Goal: Task Accomplishment & Management: Complete application form

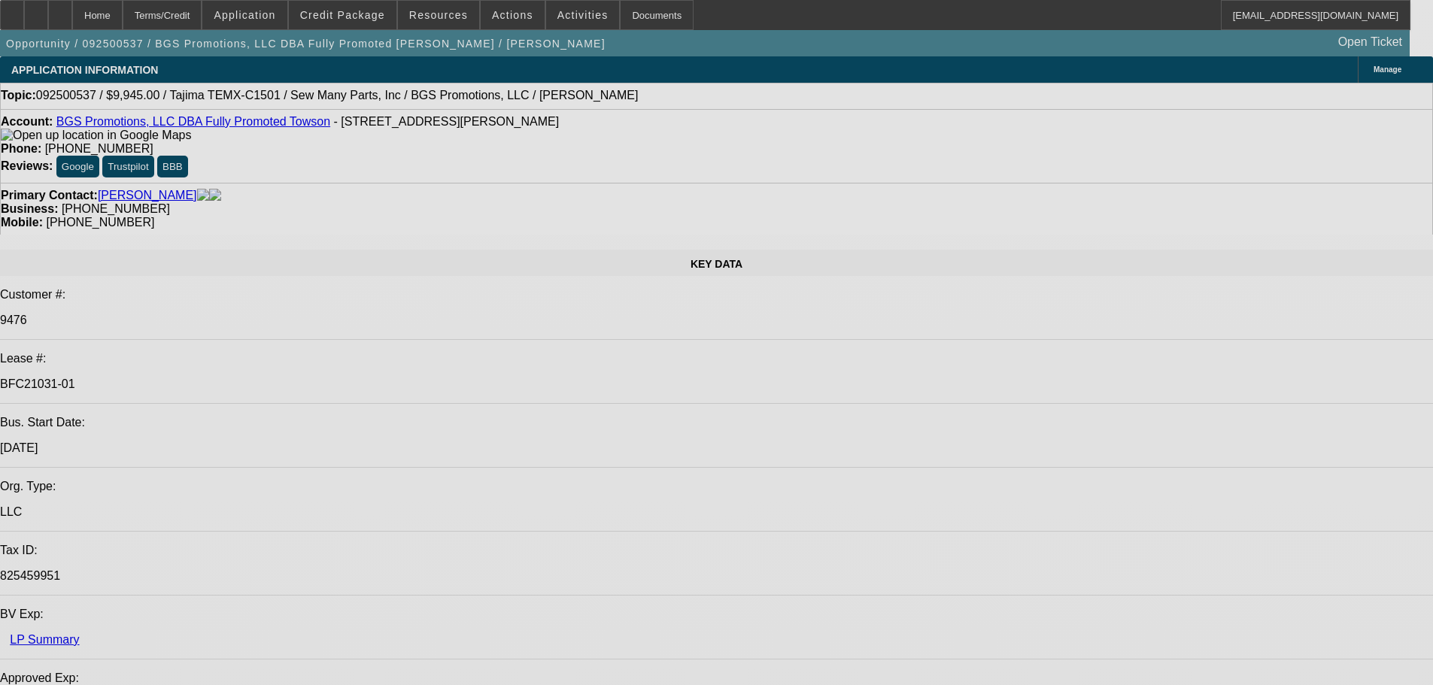
select select "0"
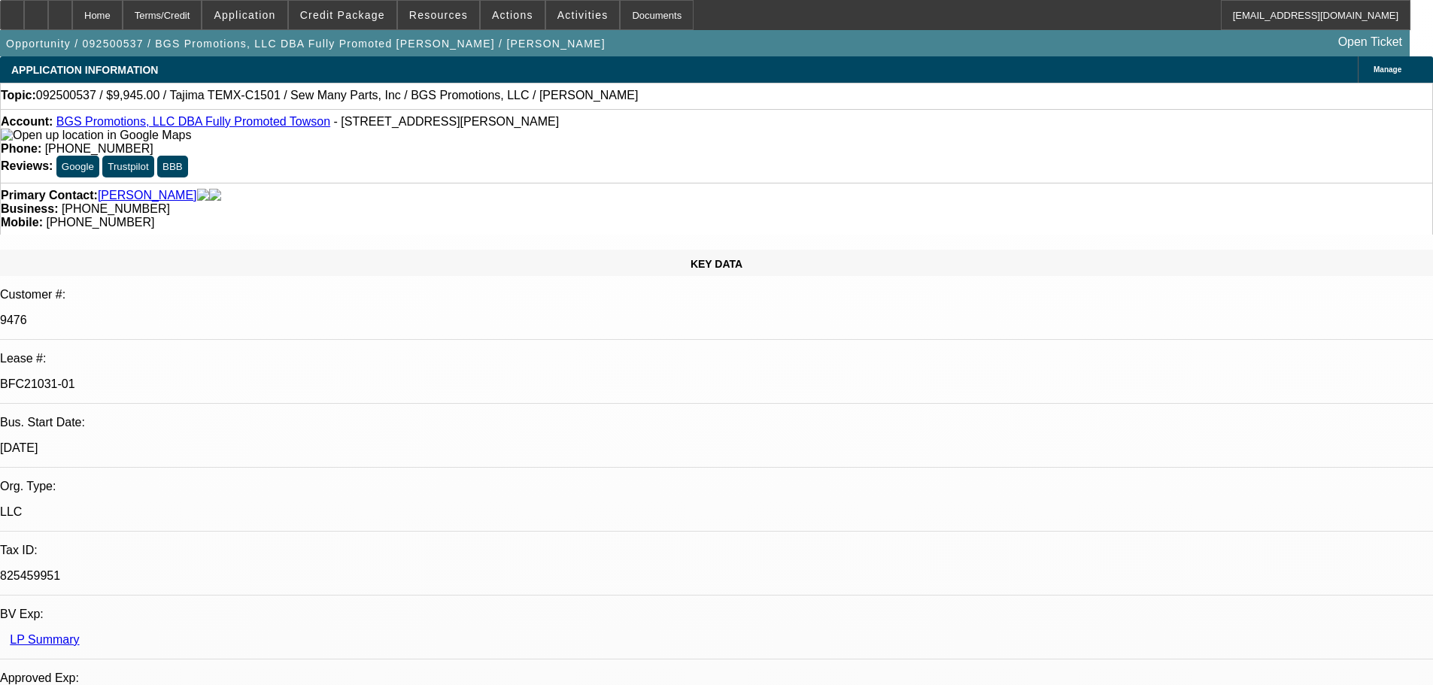
select select "2"
select select "0.1"
select select "4"
select select "0"
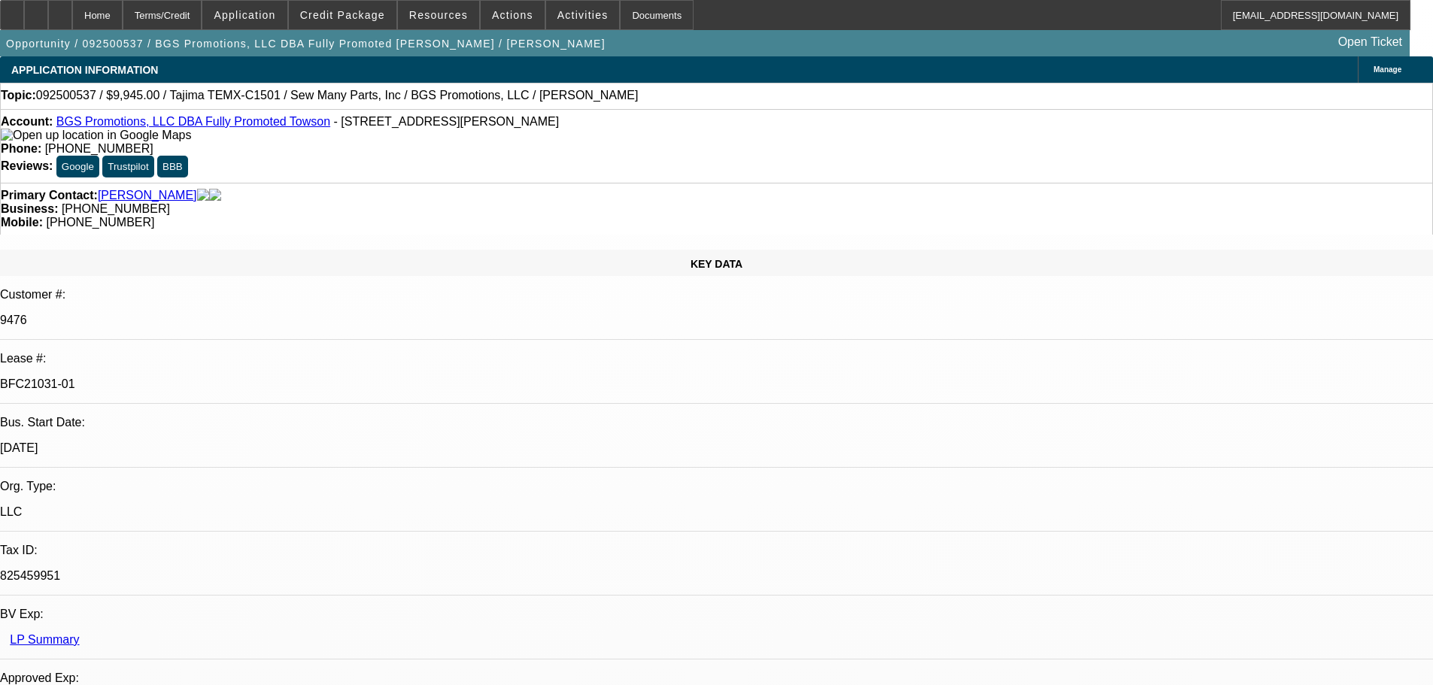
select select "2"
select select "0"
select select "6"
select select "0"
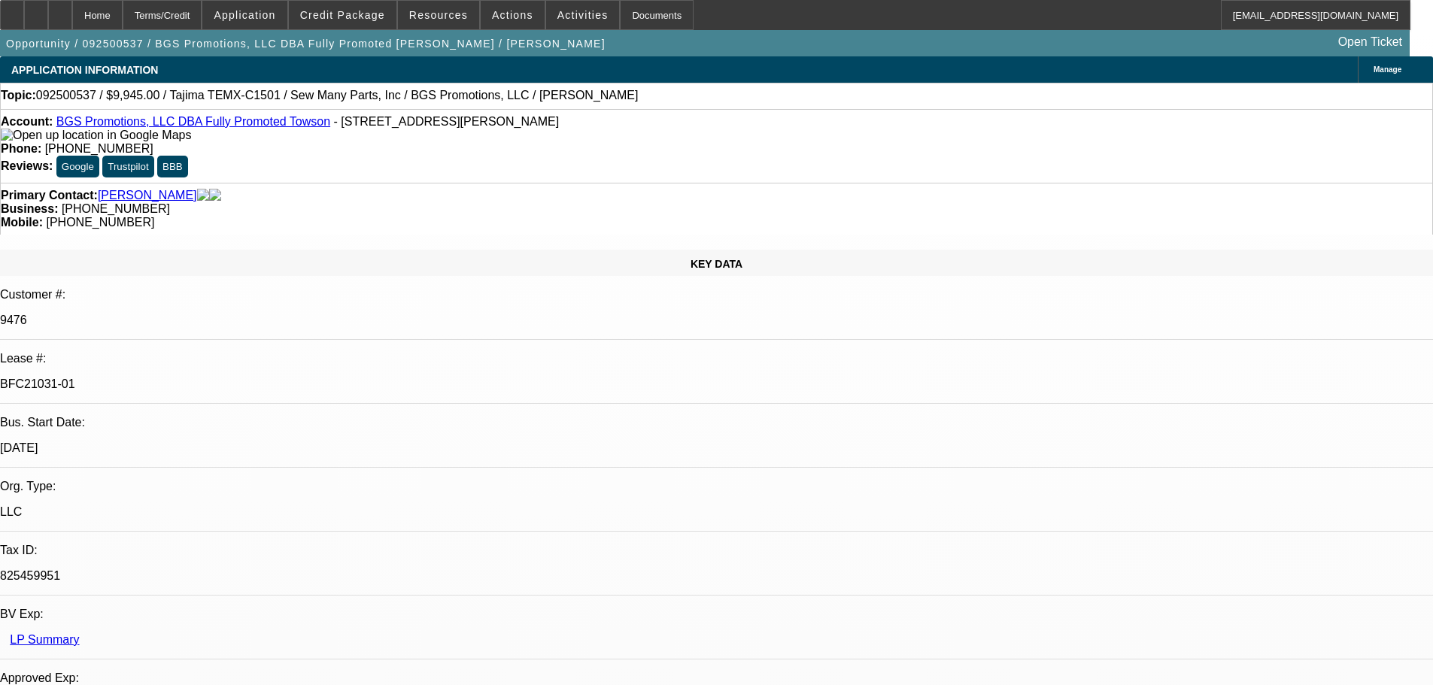
select select "2"
select select "0"
select select "6"
select select "0"
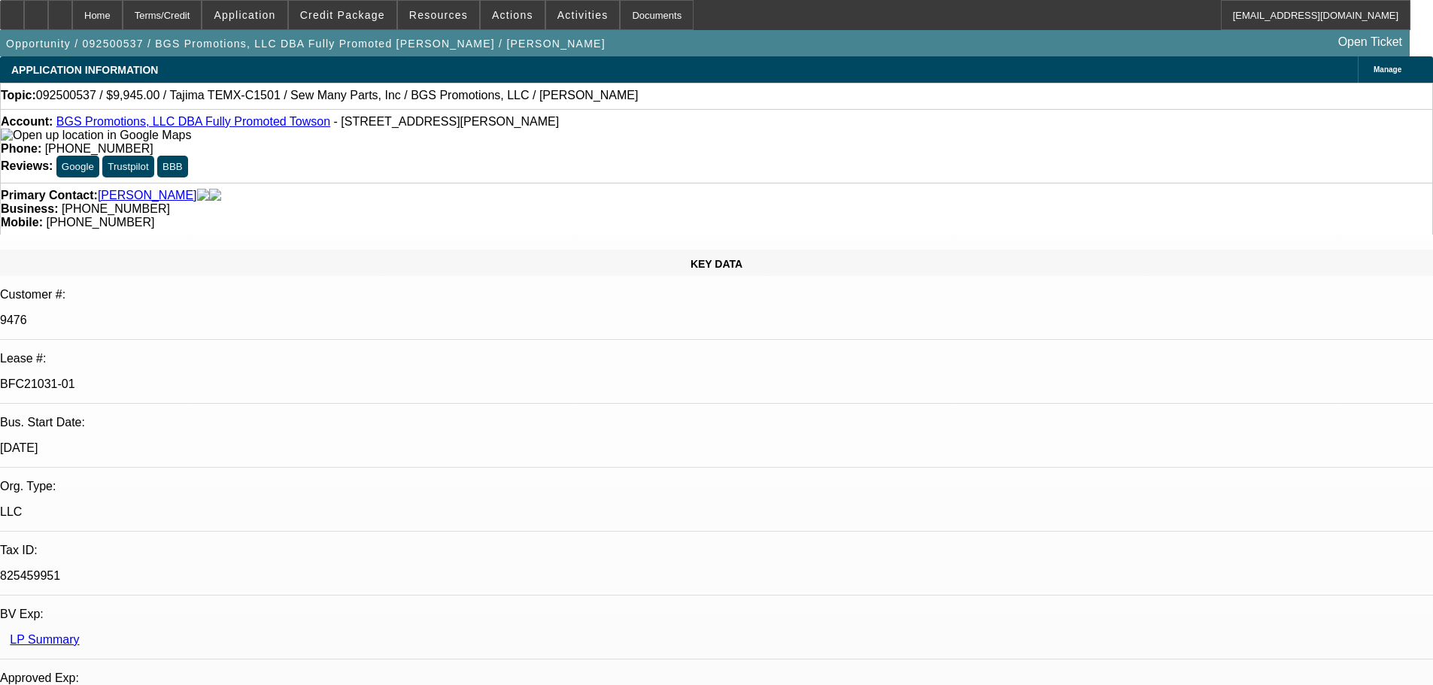
select select "2"
select select "0.1"
select select "4"
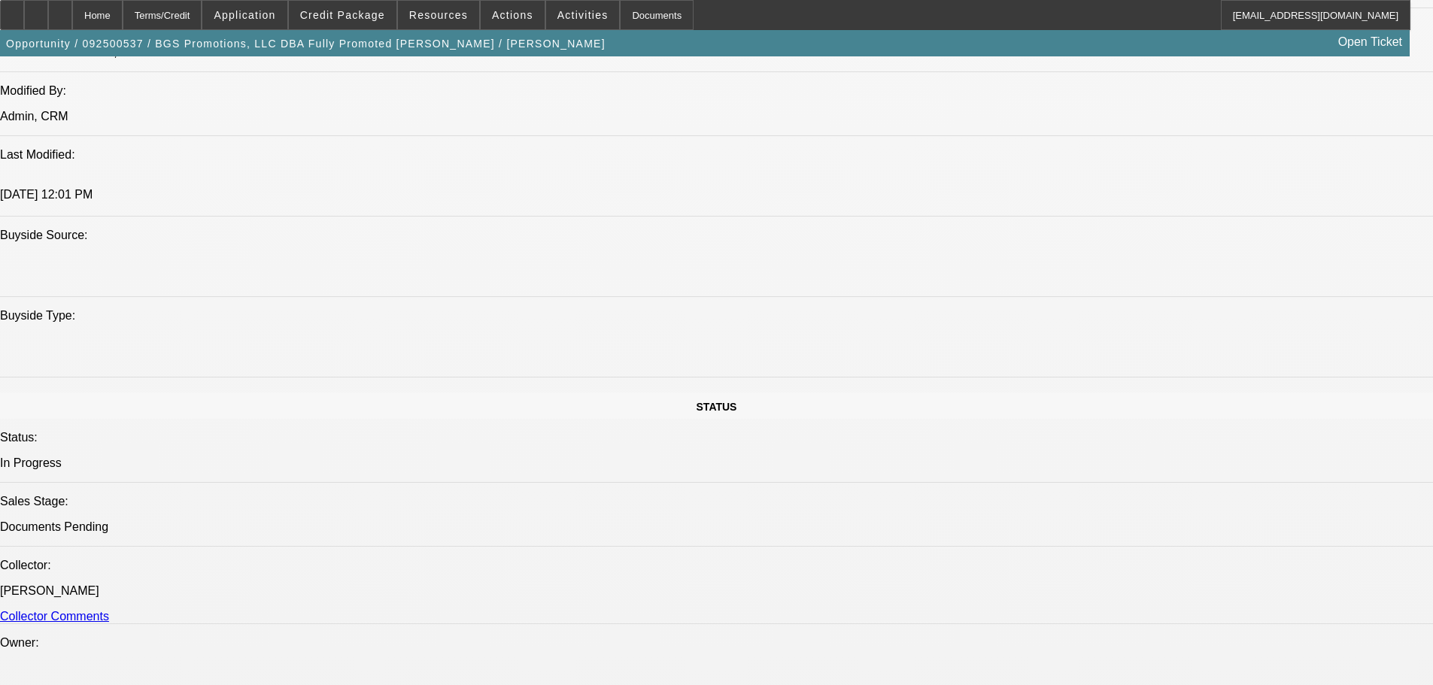
scroll to position [1504, 0]
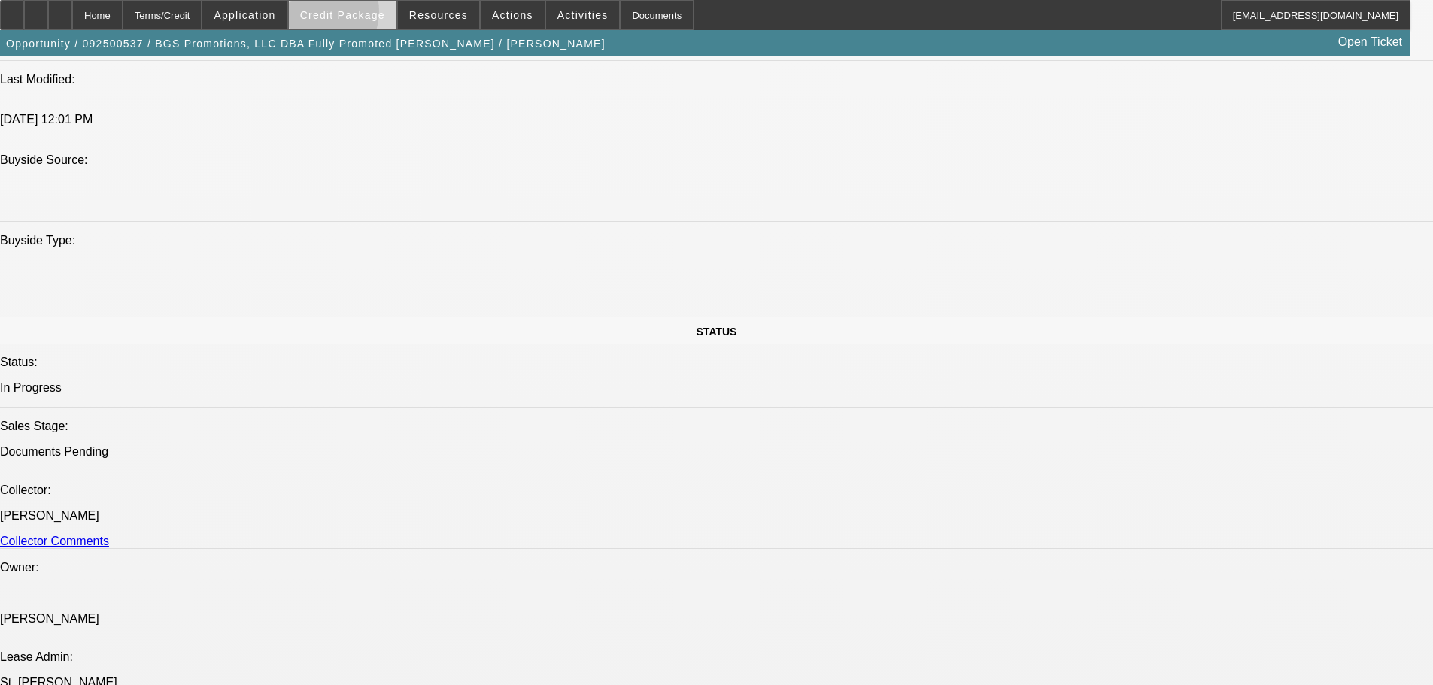
click at [338, 14] on span "Credit Package" at bounding box center [342, 15] width 85 height 12
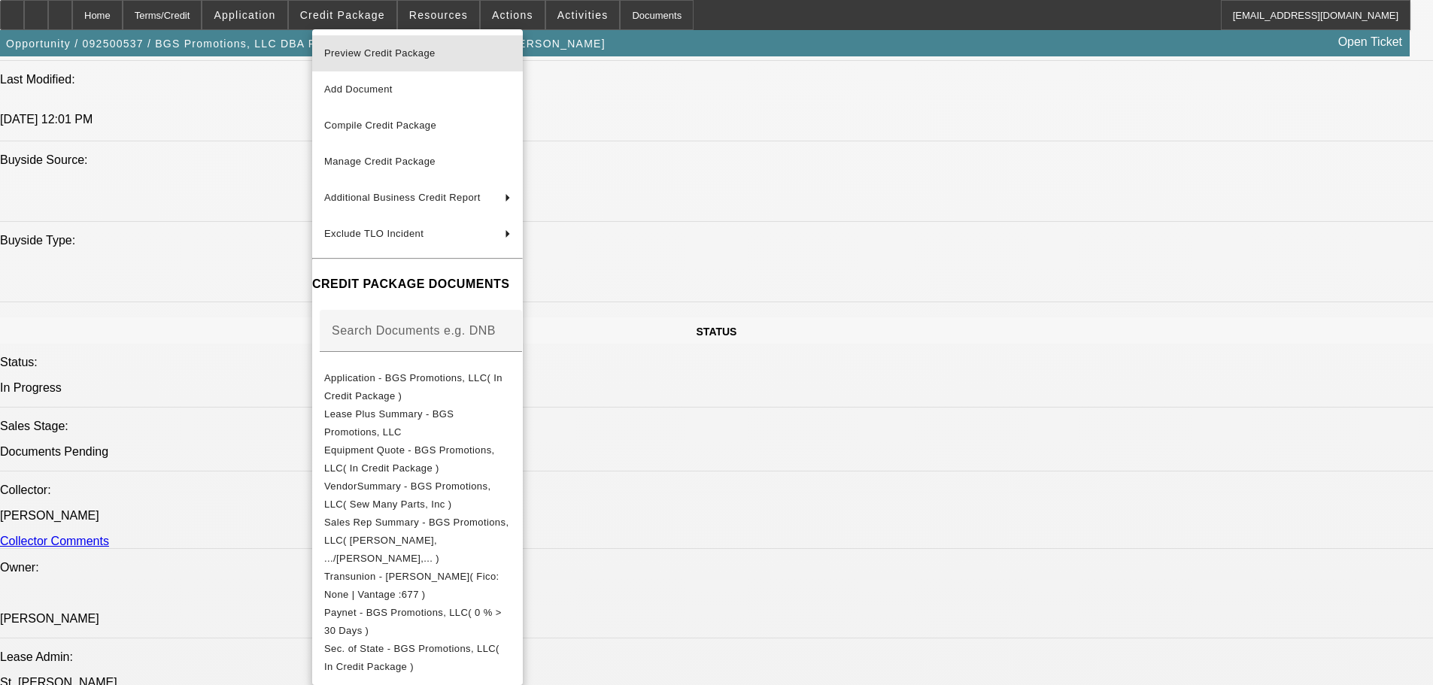
click at [368, 52] on span "Preview Credit Package" at bounding box center [379, 52] width 111 height 11
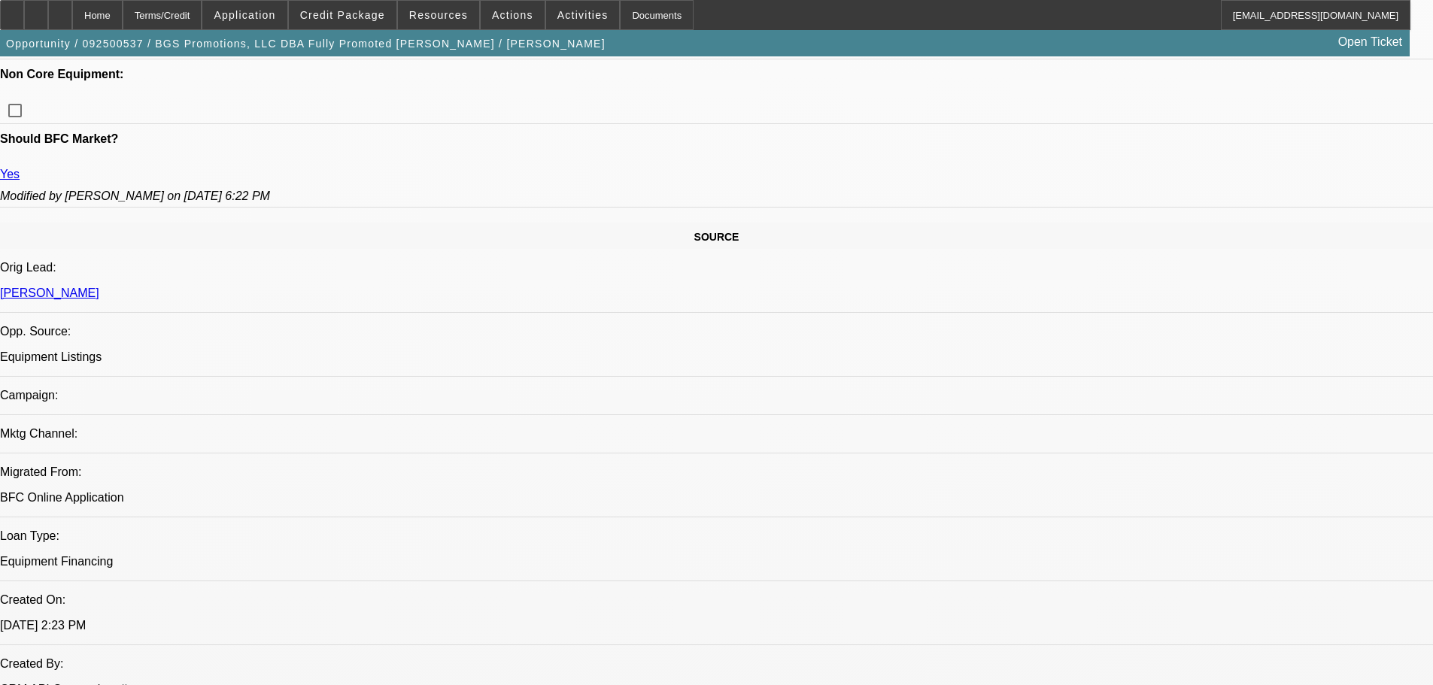
scroll to position [752, 0]
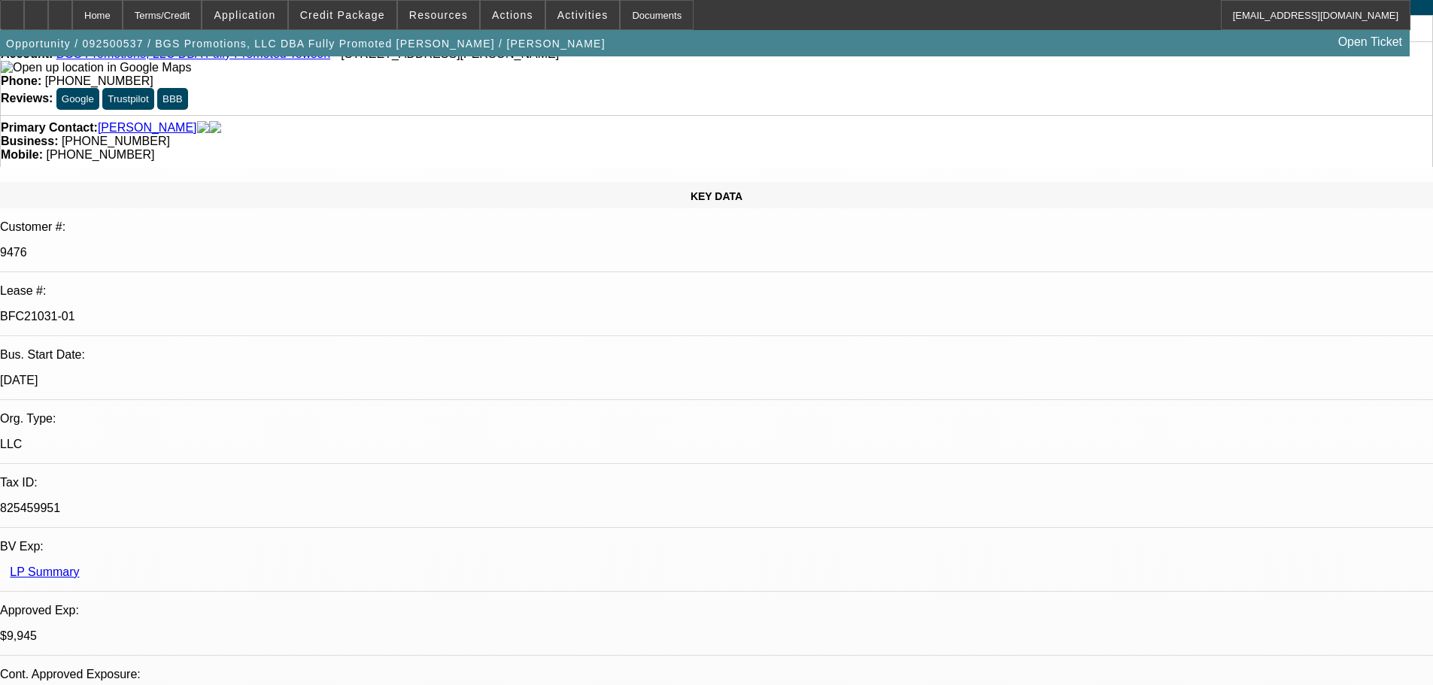
scroll to position [0, 0]
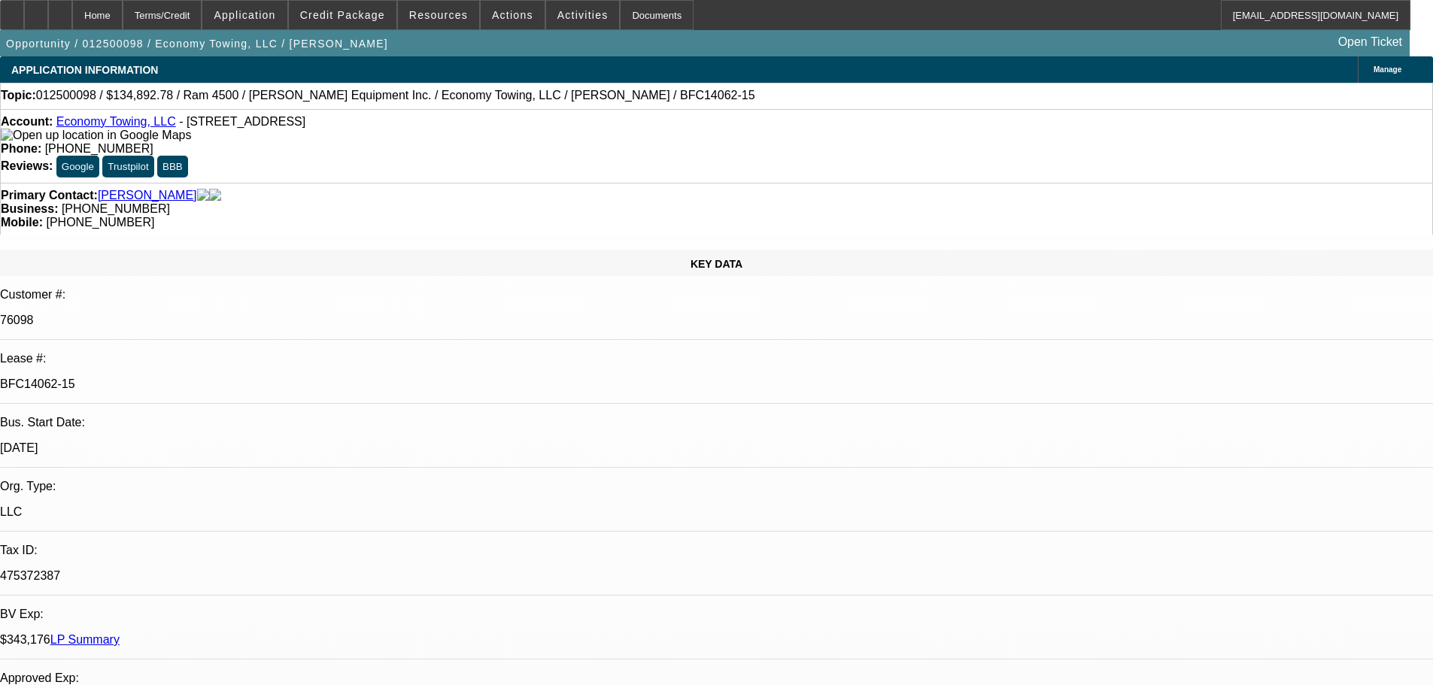
select select "0"
select select "2"
select select "0.1"
select select "4"
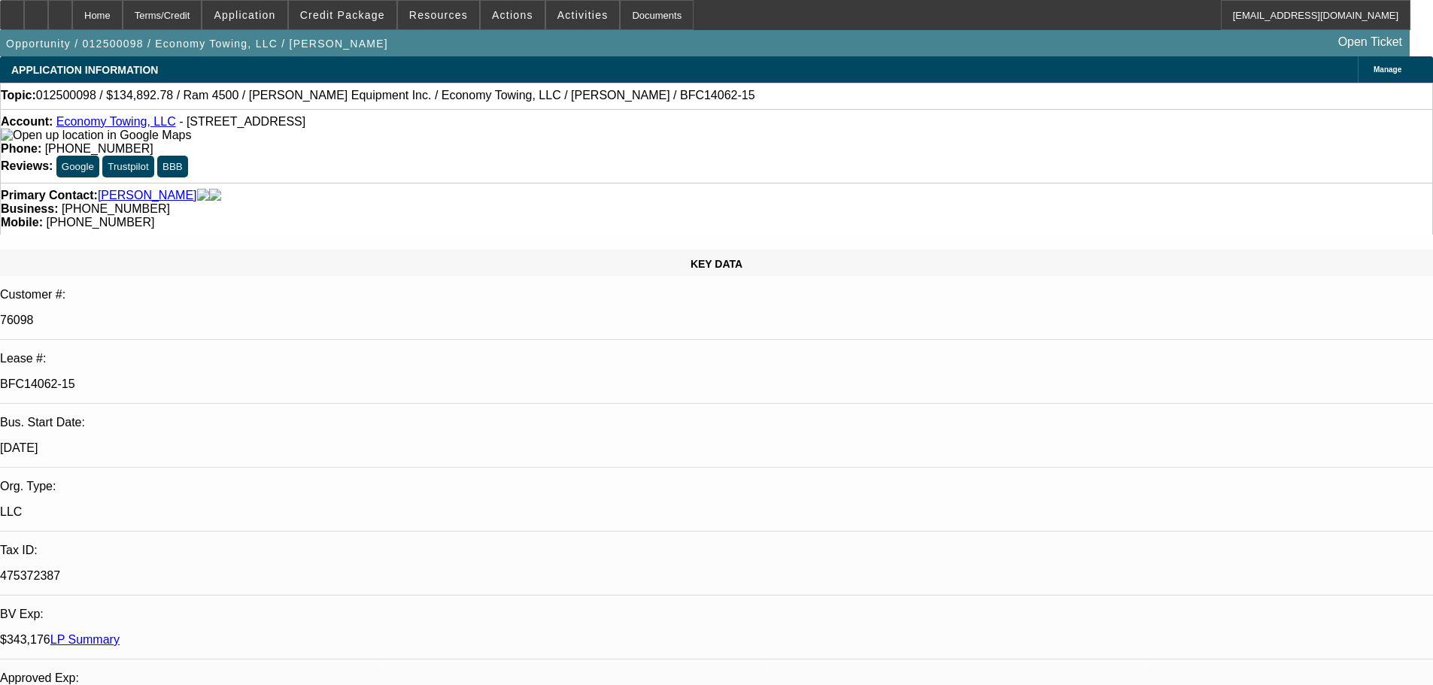
select select "0"
select select "2"
select select "0.1"
select select "4"
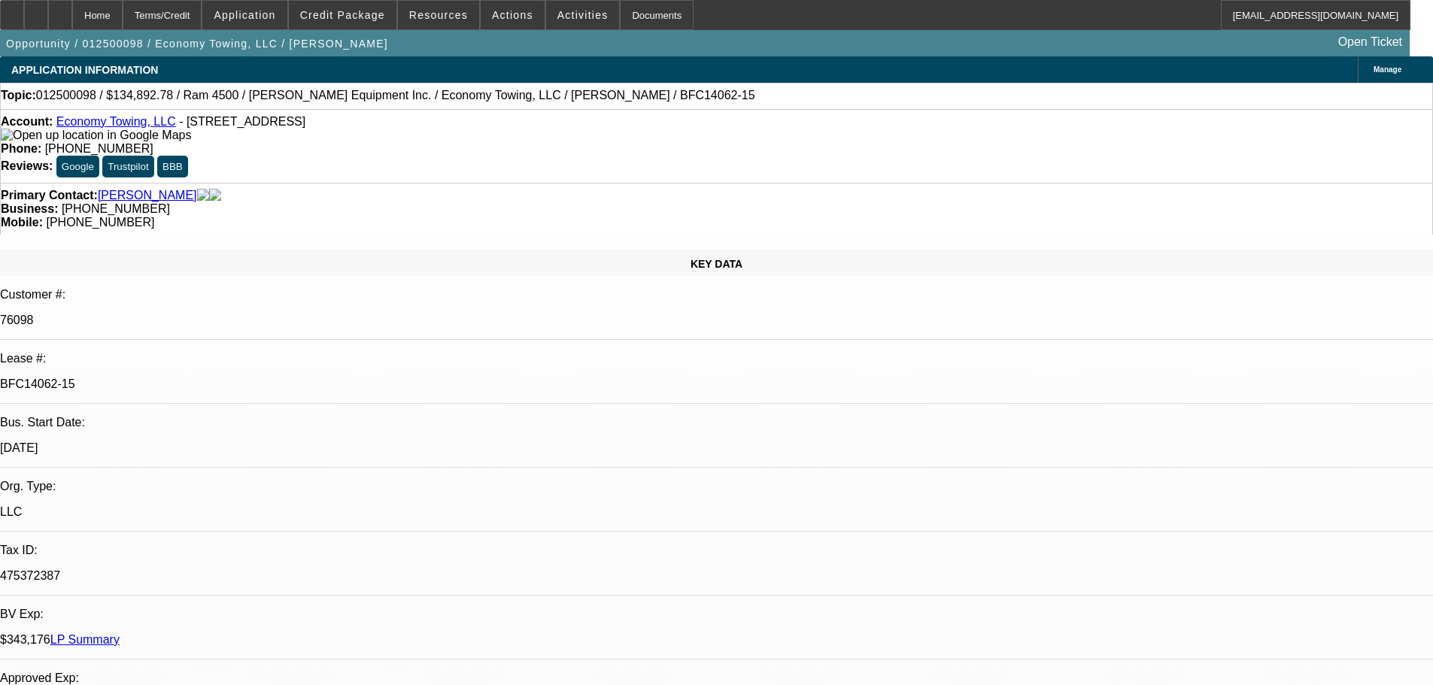
select select "0"
select select "2"
select select "0.1"
select select "4"
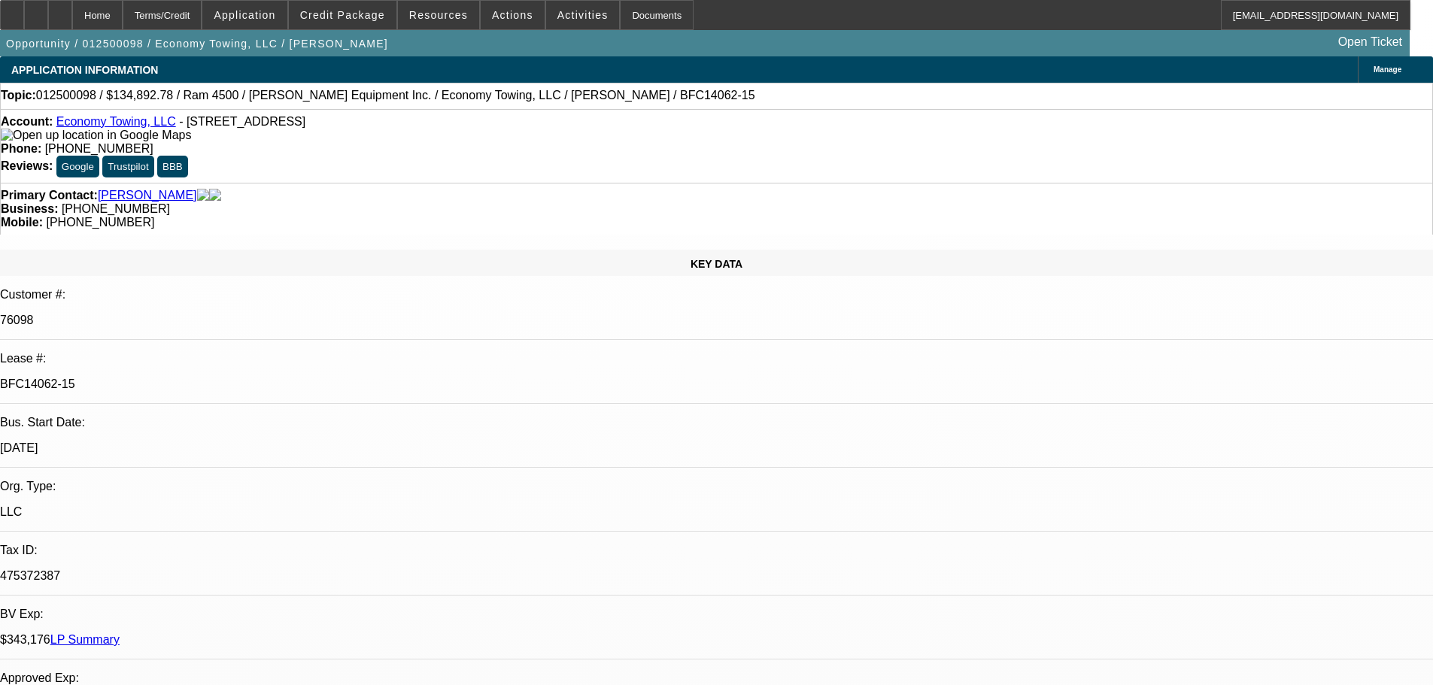
select select "0"
select select "2"
select select "0.1"
select select "4"
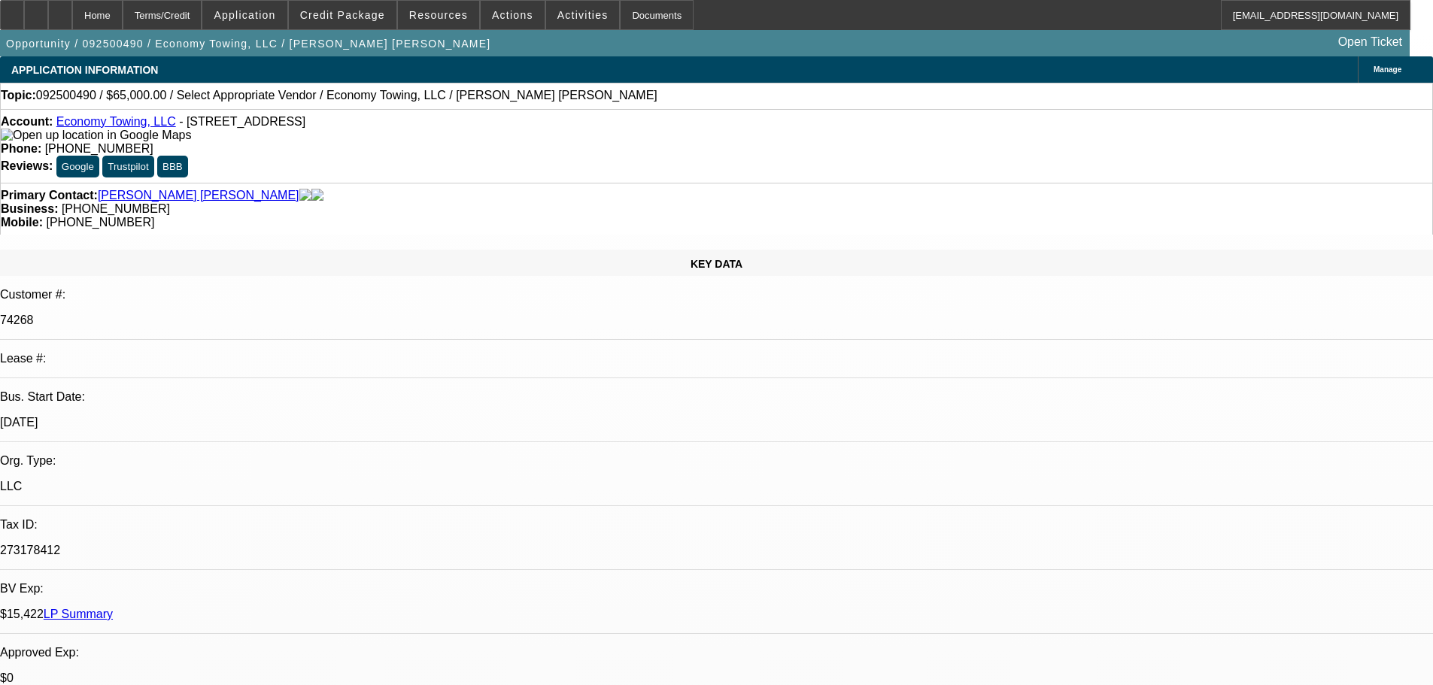
select select "0"
select select "2"
select select "0.1"
select select "4"
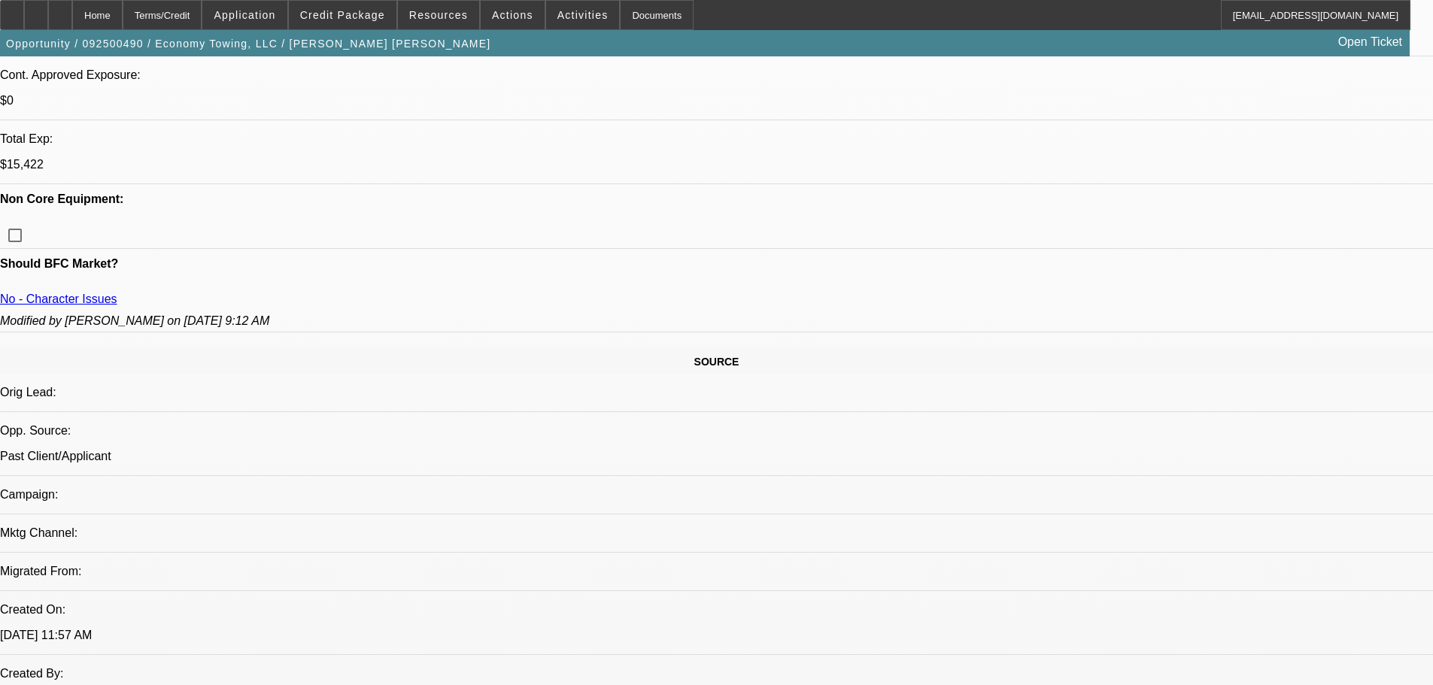
scroll to position [677, 0]
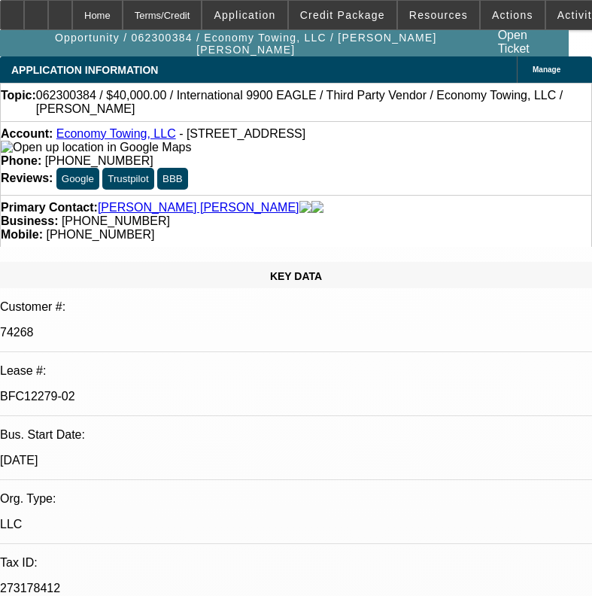
select select "0"
select select "2"
select select "0"
select select "6"
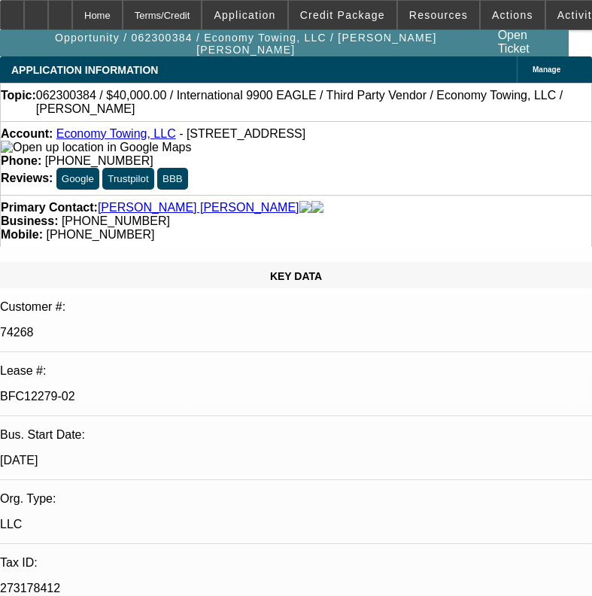
select select "0"
select select "2"
select select "0"
select select "6"
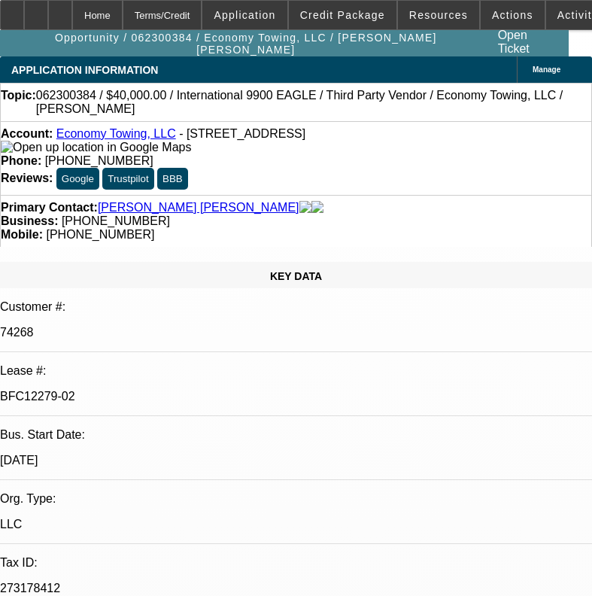
select select "0"
select select "2"
select select "0"
select select "6"
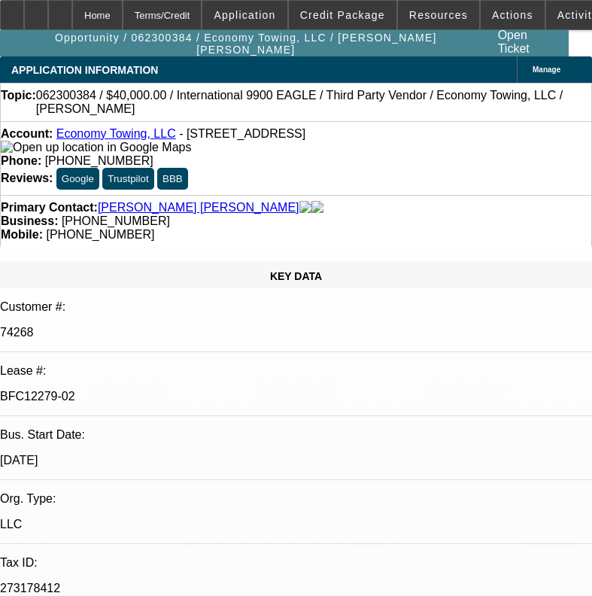
select select "0"
select select "2"
select select "0"
select select "6"
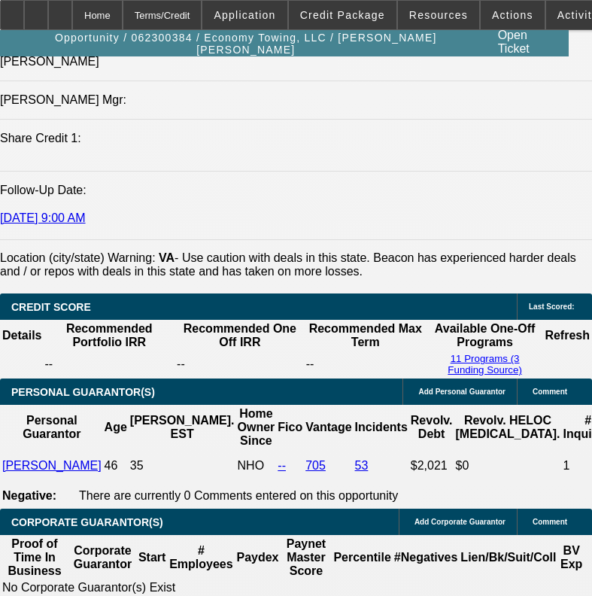
scroll to position [2030, 0]
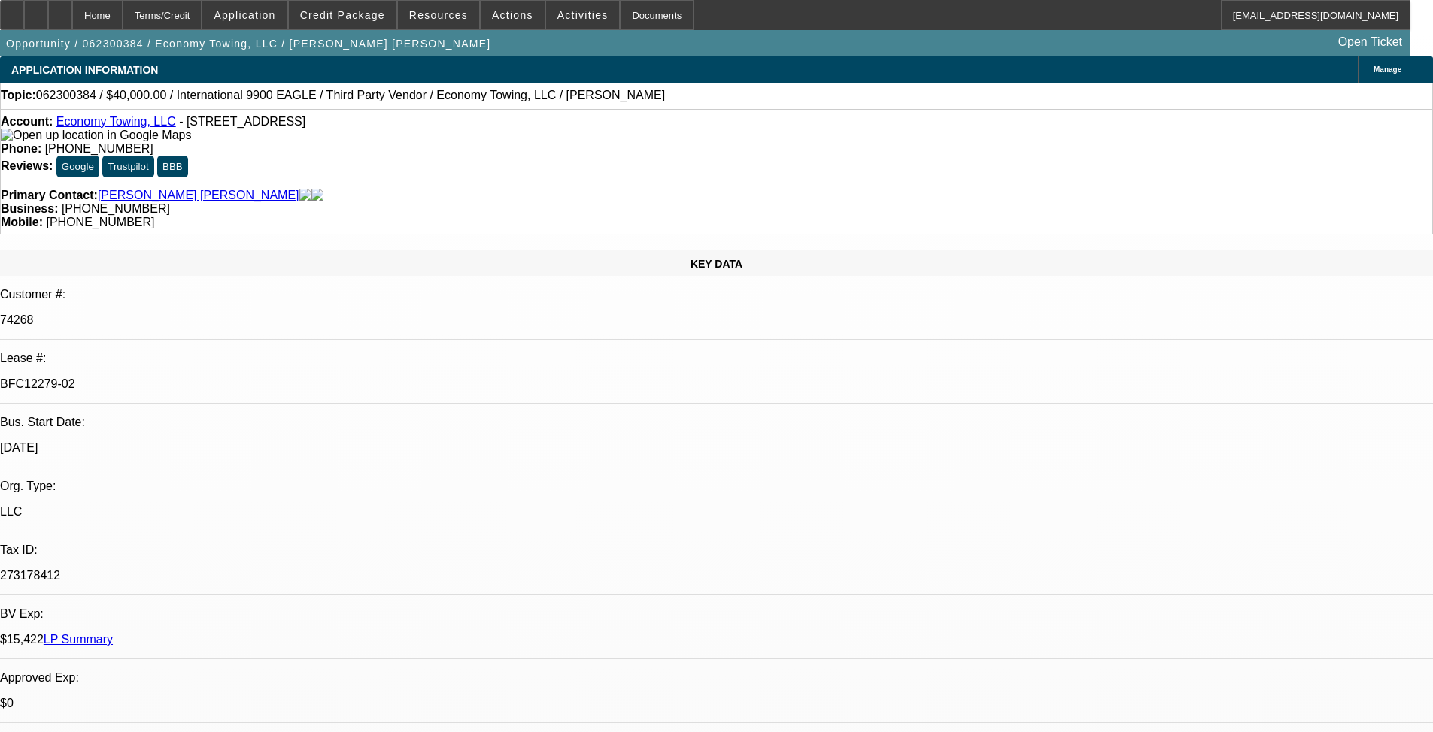
select select "0"
select select "2"
select select "0"
select select "6"
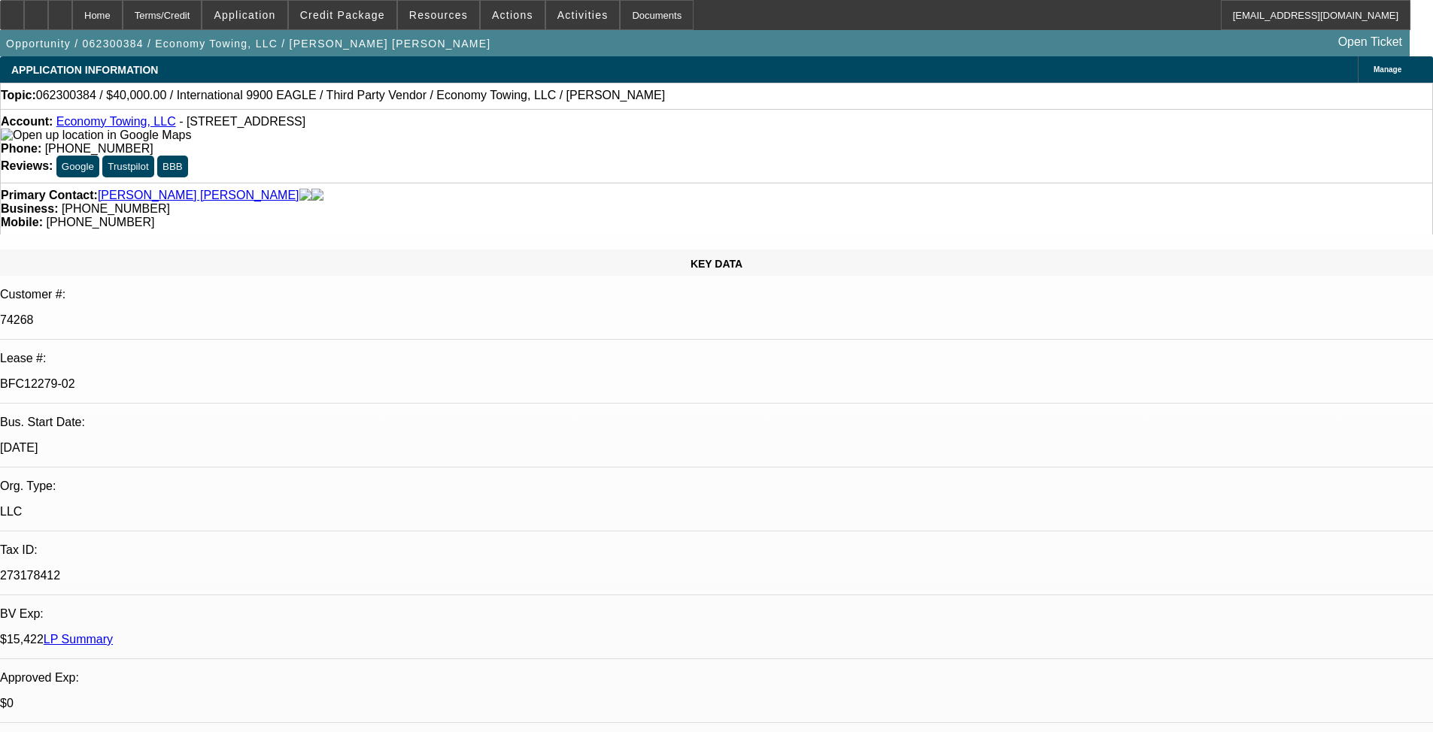
select select "0"
select select "2"
select select "0"
select select "6"
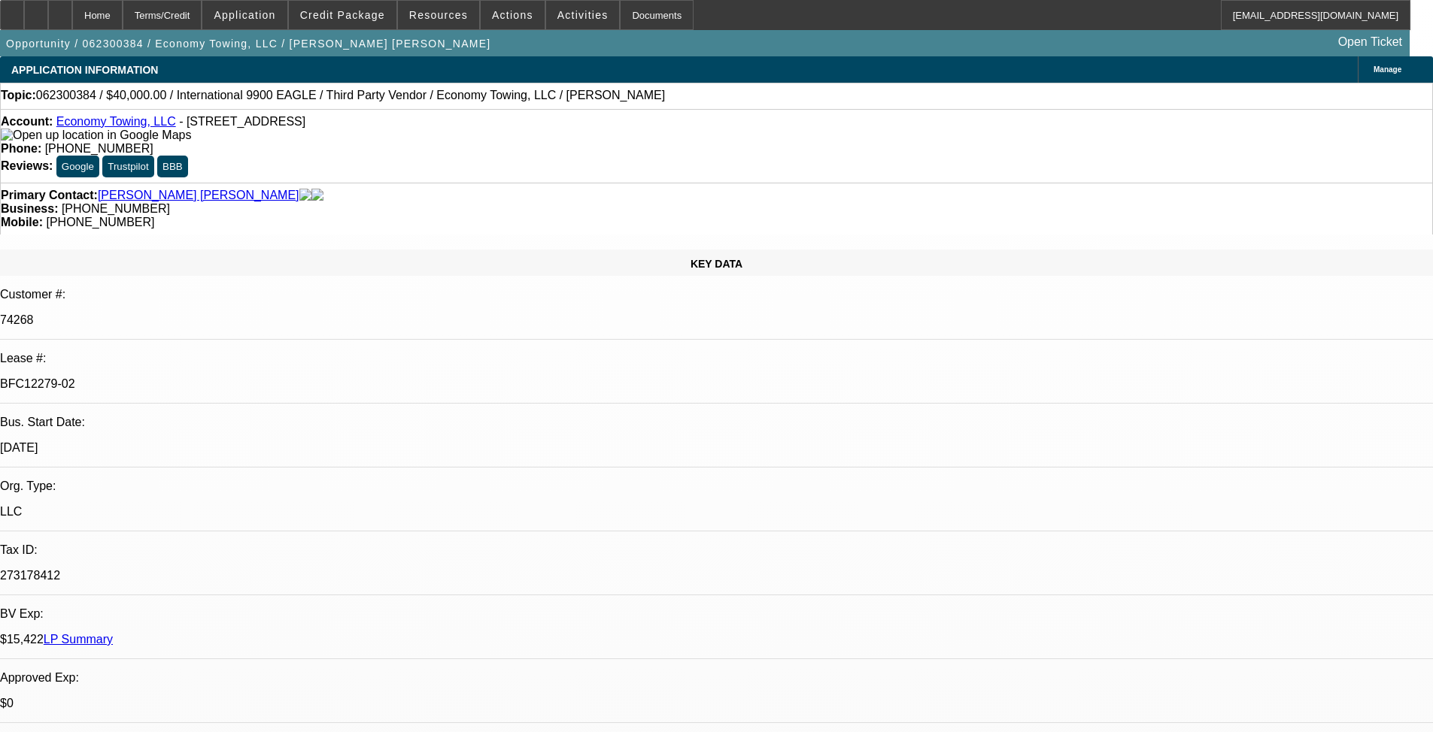
select select "0"
select select "2"
select select "0"
select select "6"
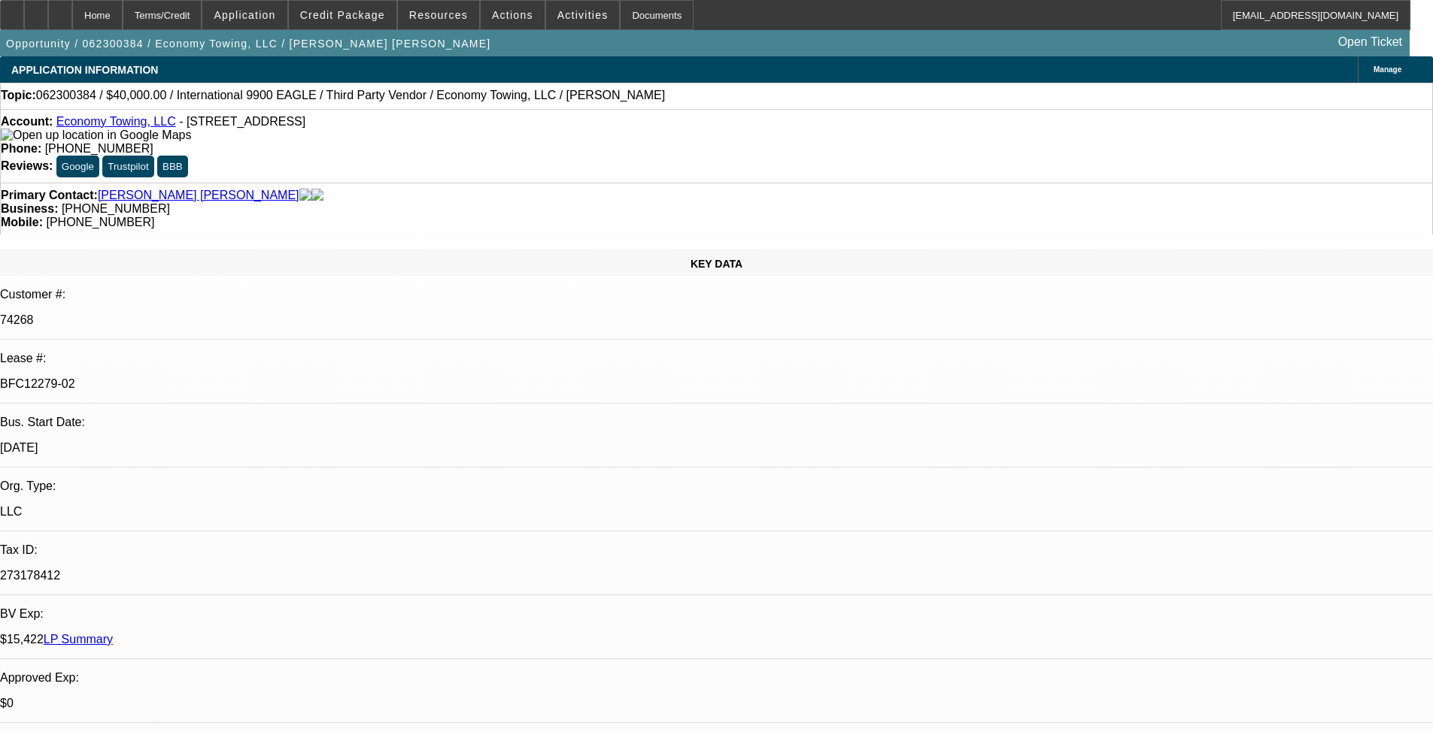
select select "0"
select select "2"
select select "0"
select select "6"
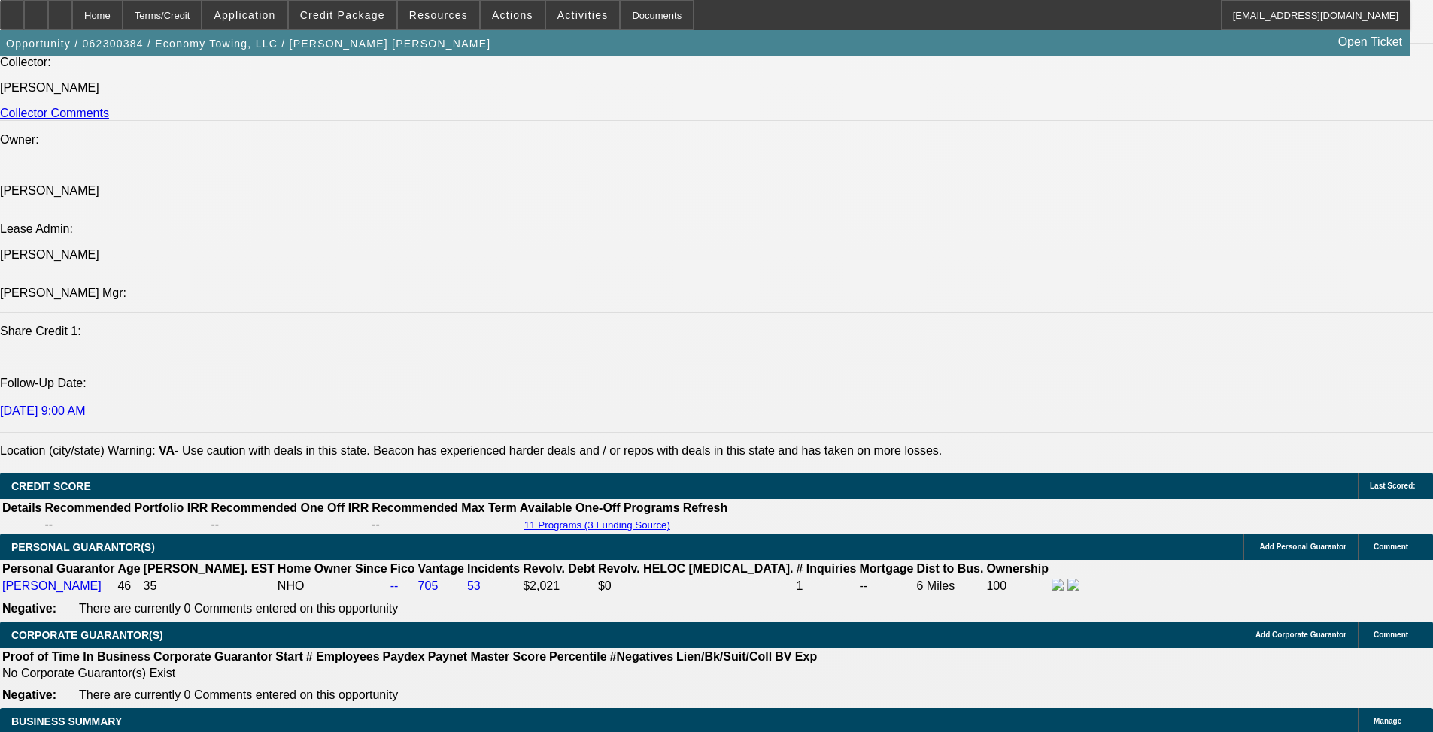
scroll to position [1805, 0]
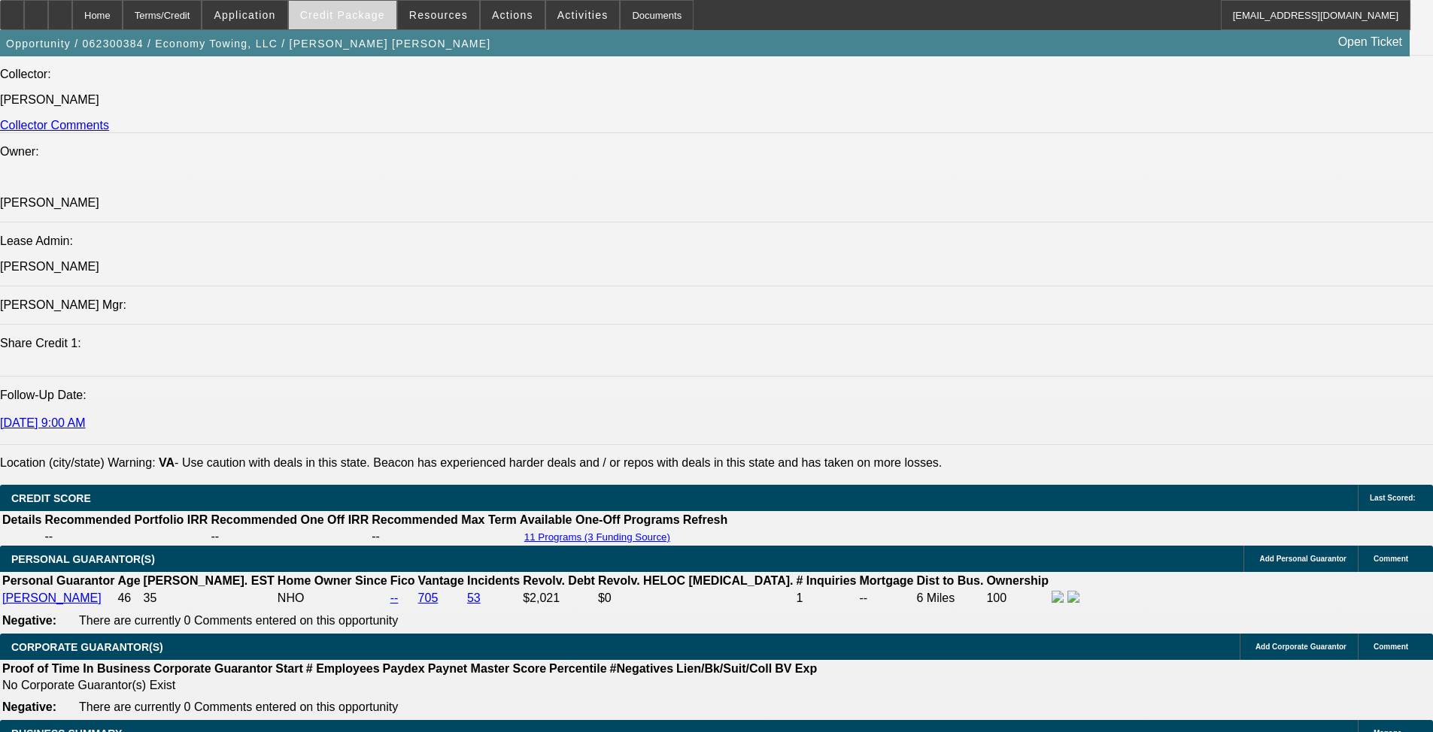
click at [349, 23] on span at bounding box center [343, 15] width 108 height 36
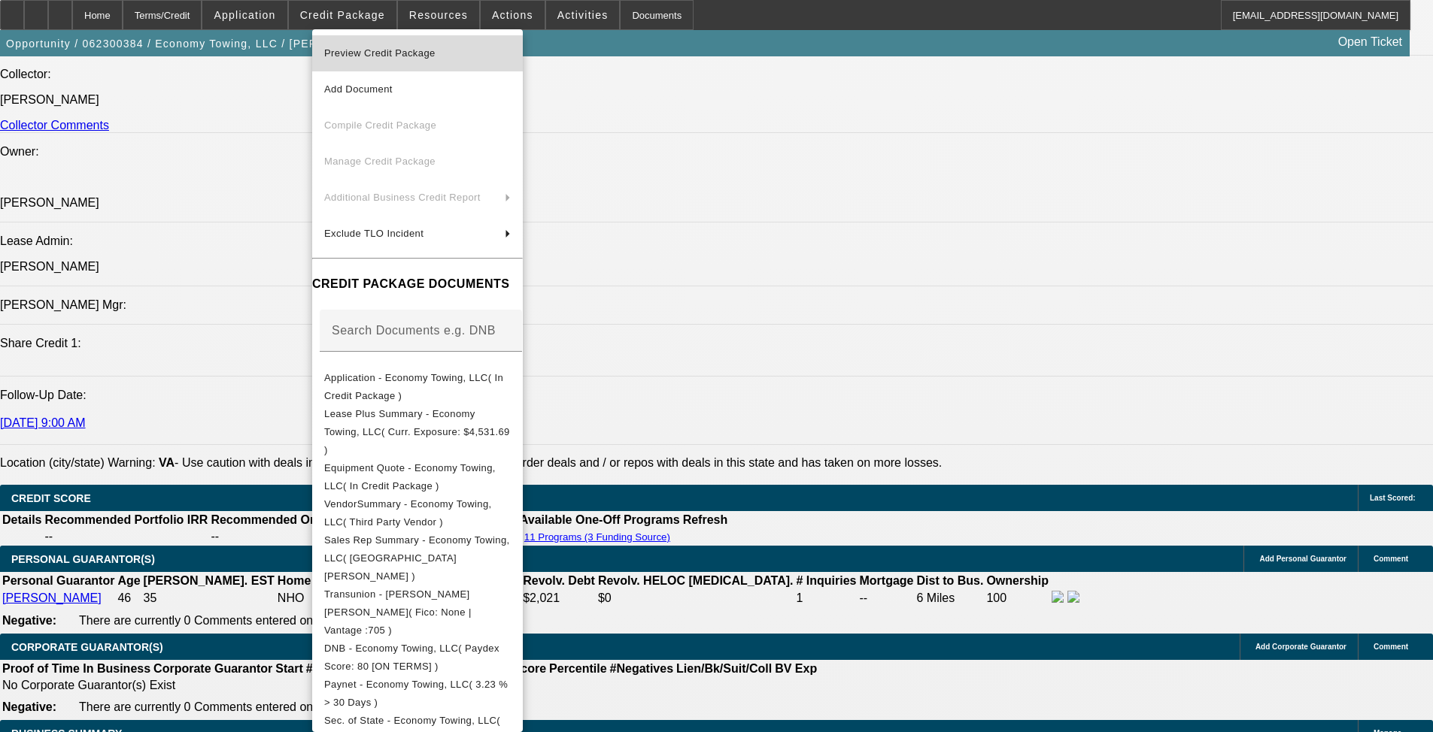
click at [365, 53] on span "Preview Credit Package" at bounding box center [379, 52] width 111 height 11
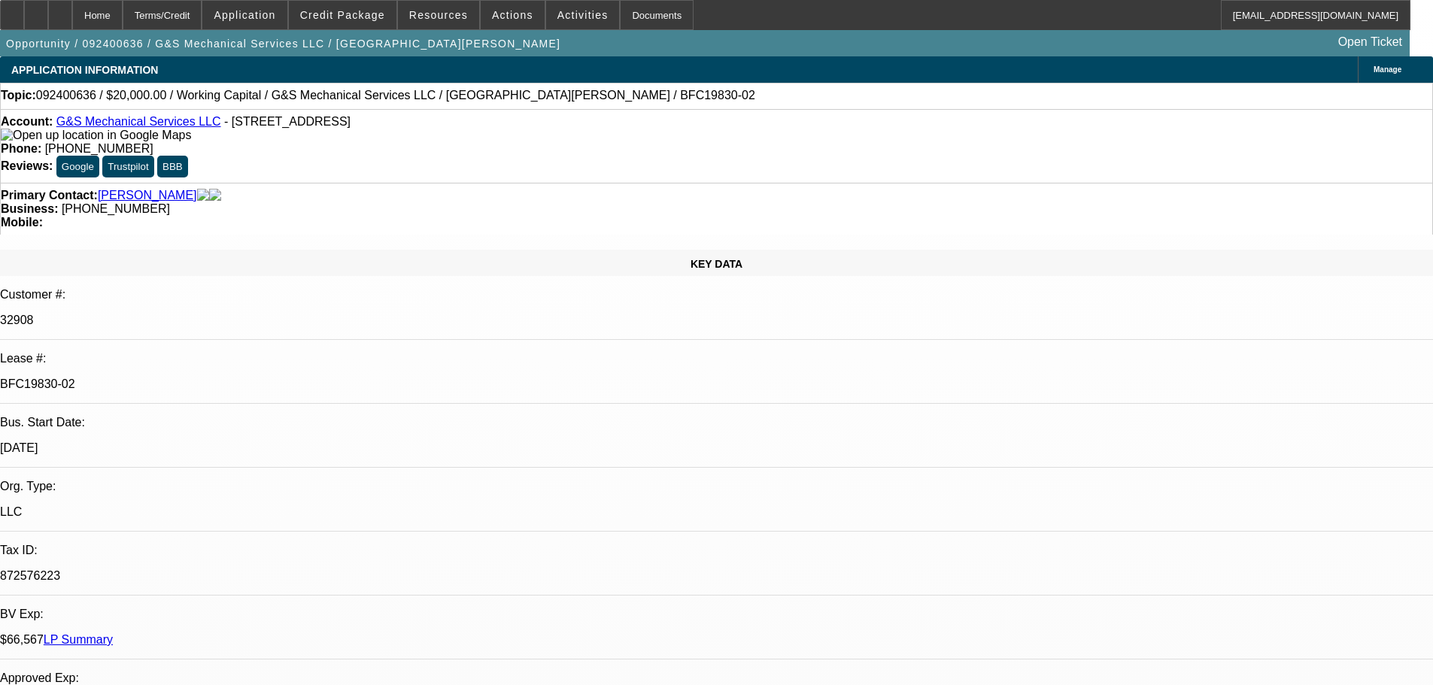
select select "0"
select select "2"
select select "0"
select select "6"
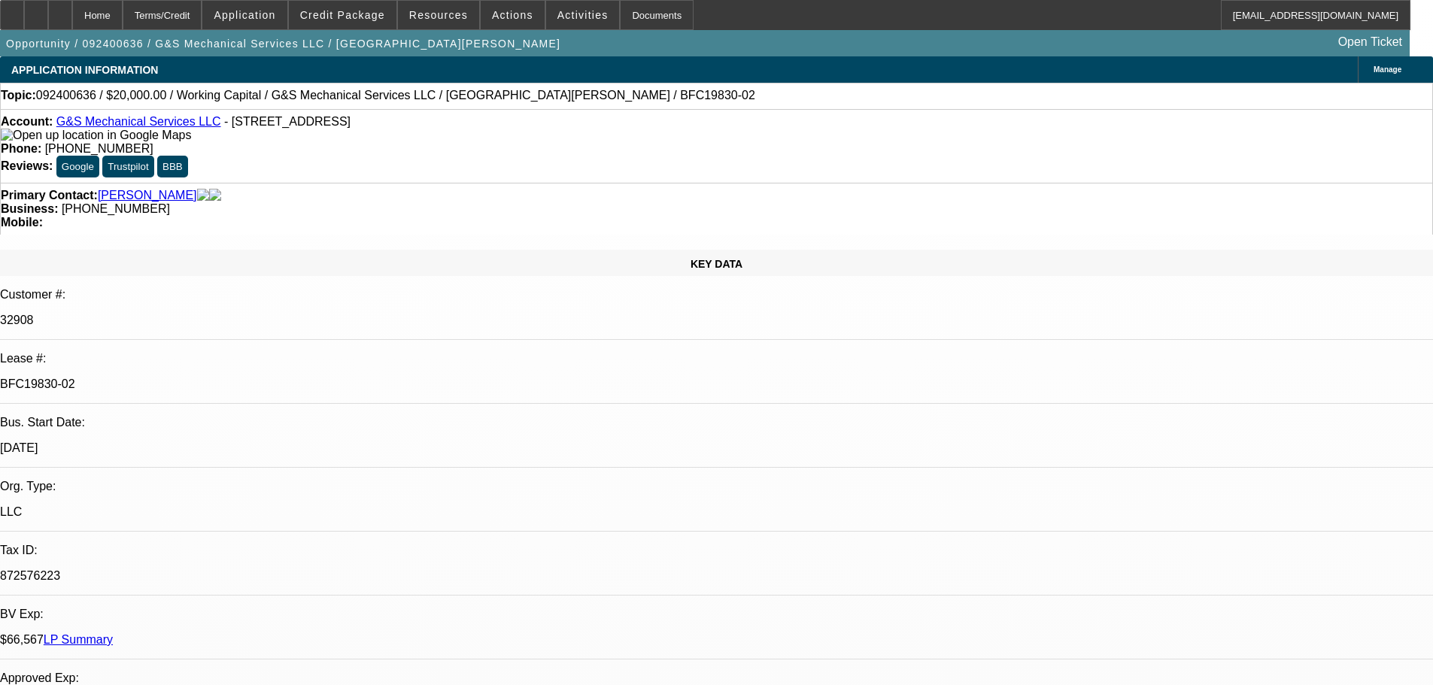
select select "0"
select select "2"
select select "0"
select select "6"
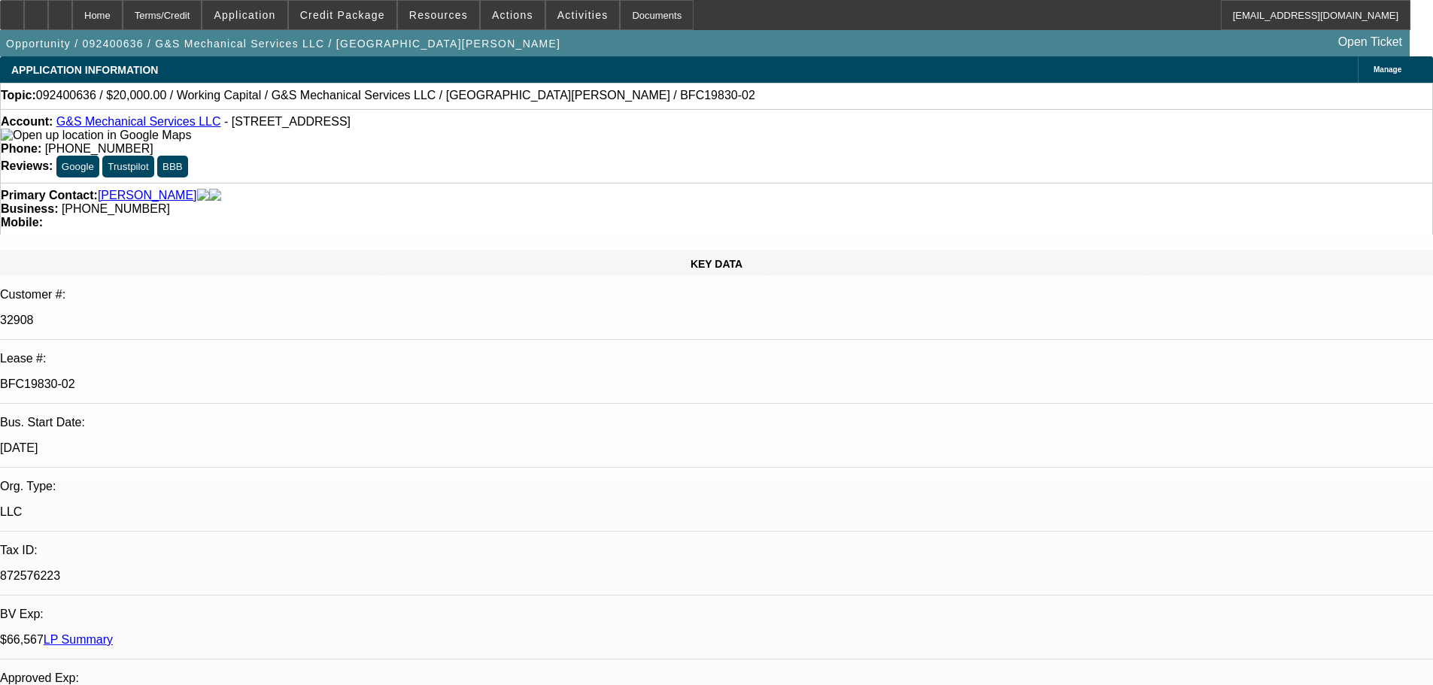
select select "0"
select select "2"
select select "0"
select select "6"
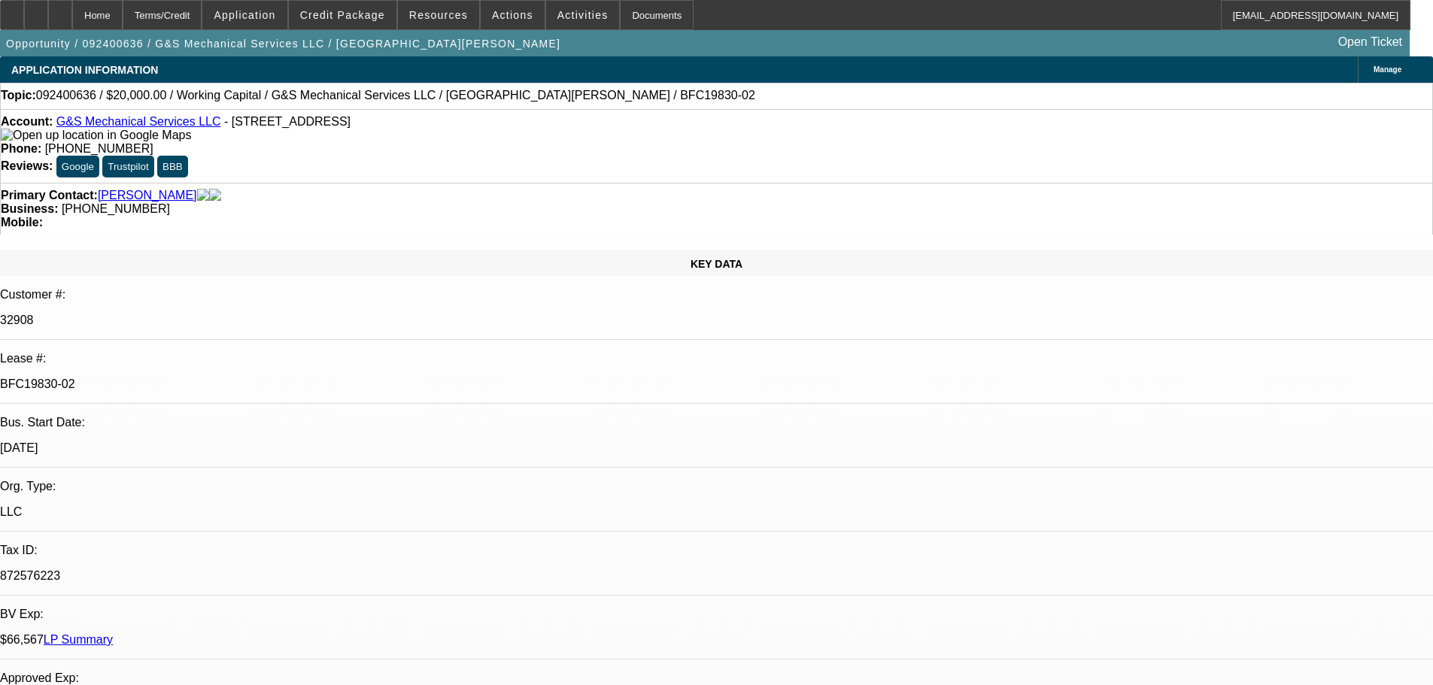
select select "0"
select select "2"
select select "0"
select select "6"
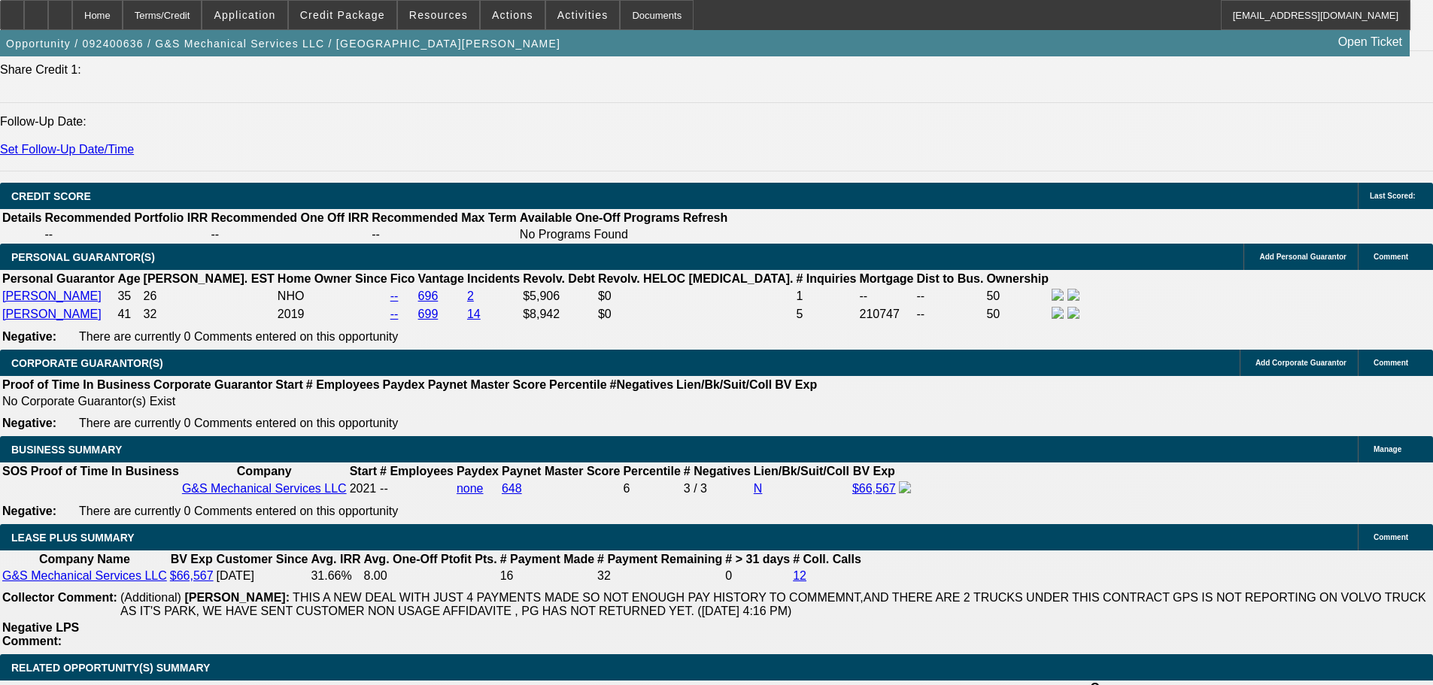
scroll to position [2106, 0]
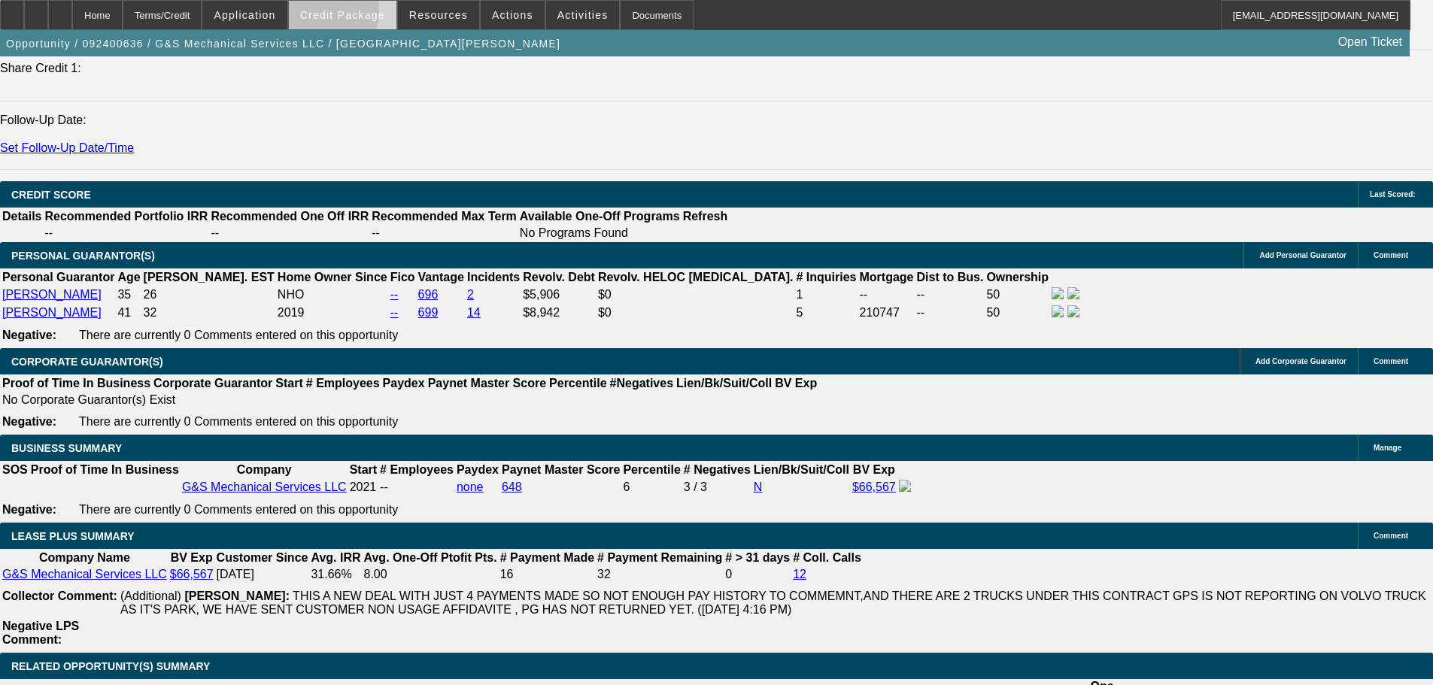
click at [336, 14] on span "Credit Package" at bounding box center [342, 15] width 85 height 12
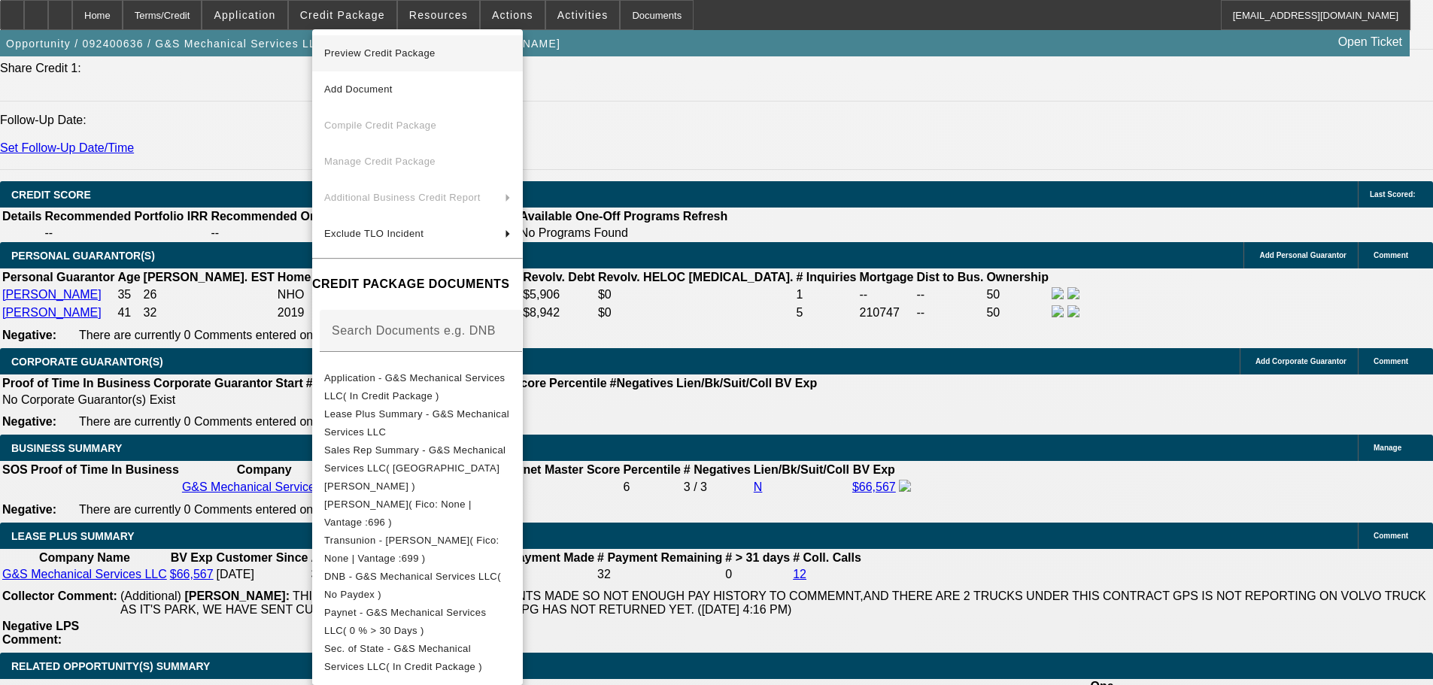
click at [354, 50] on span "Preview Credit Package" at bounding box center [379, 52] width 111 height 11
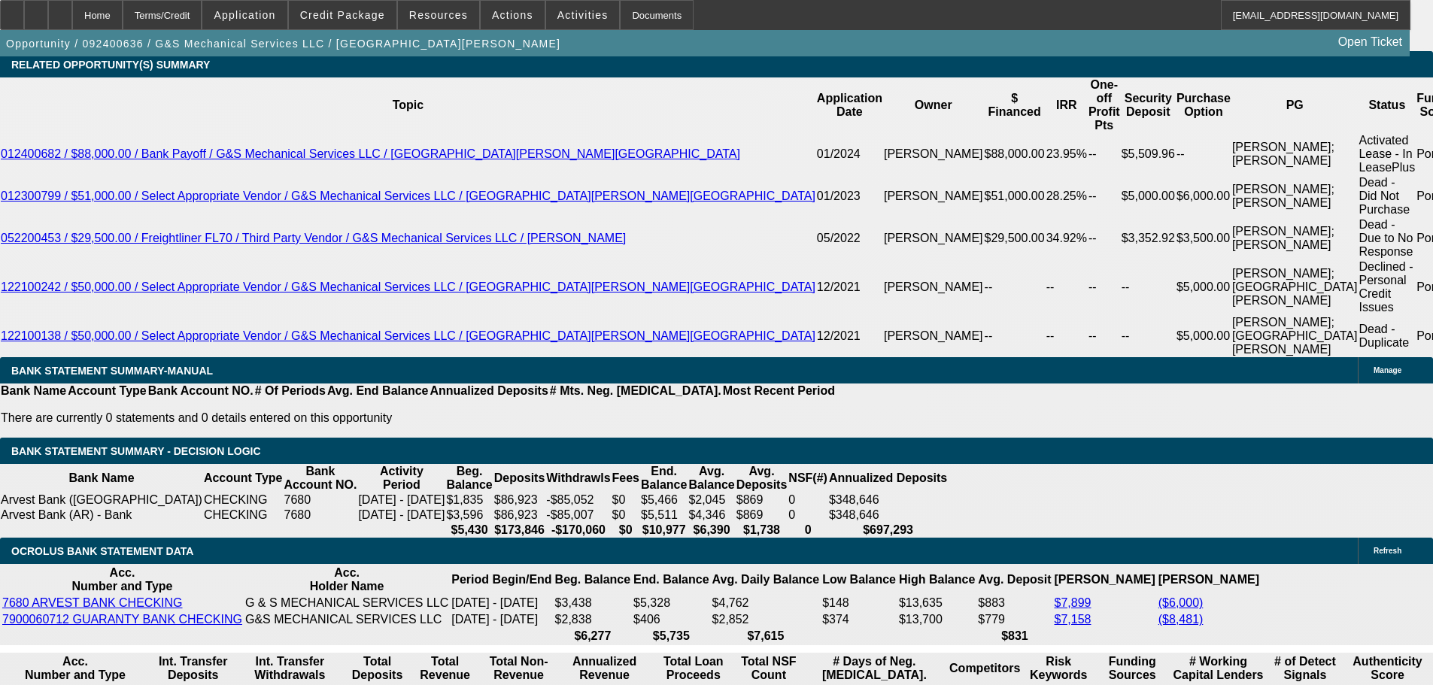
scroll to position [1988, 0]
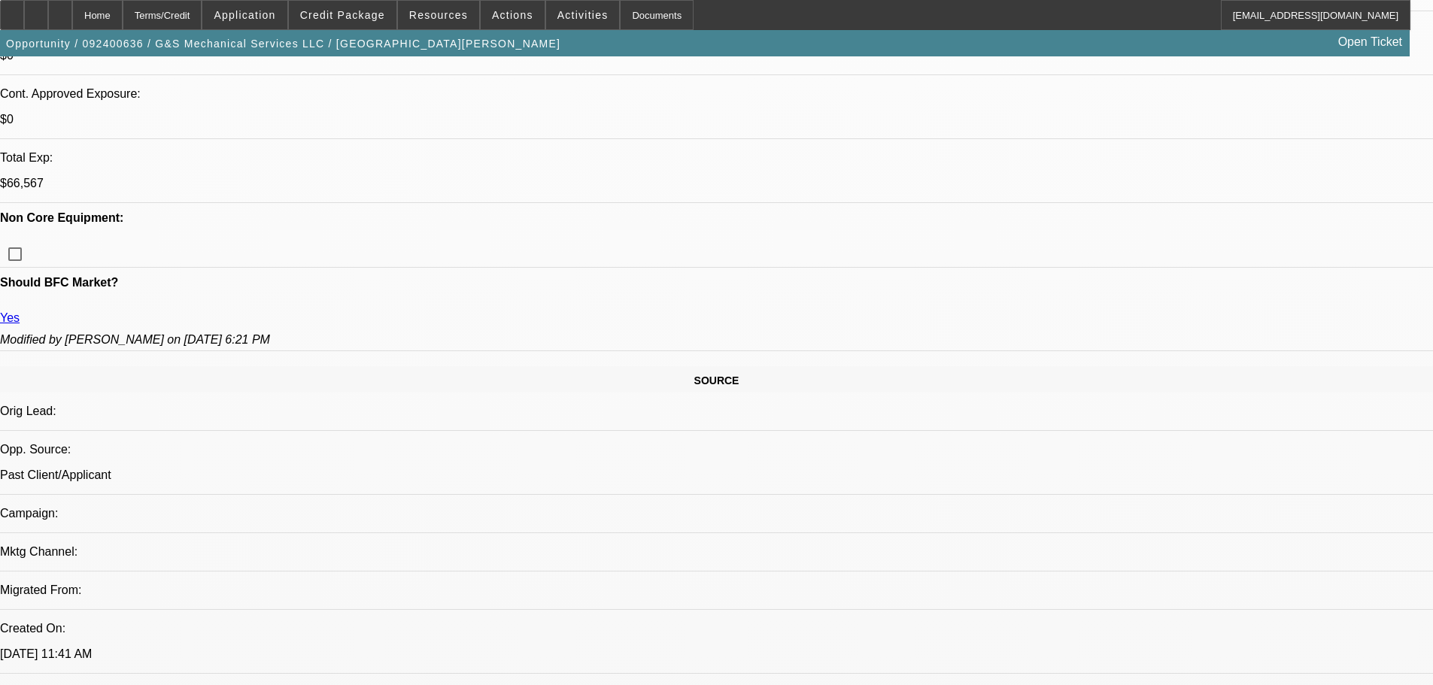
scroll to position [677, 0]
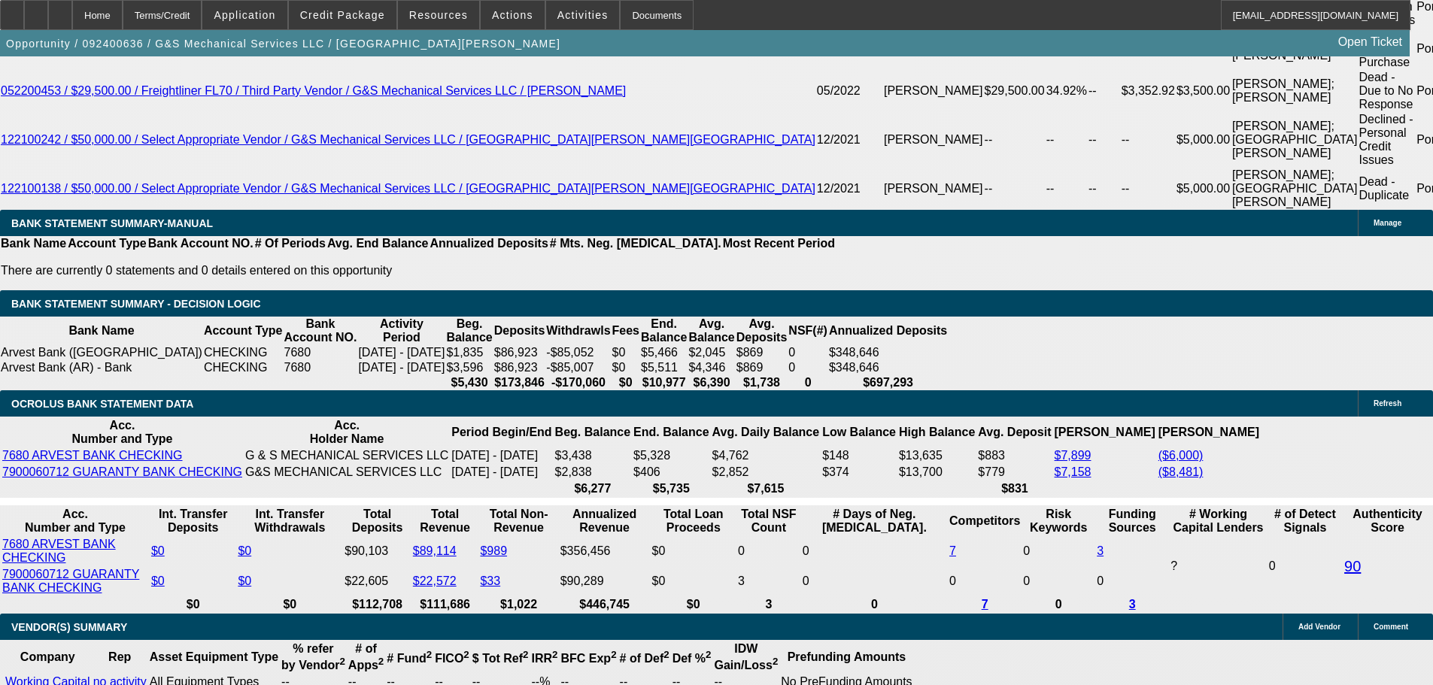
scroll to position [2858, 0]
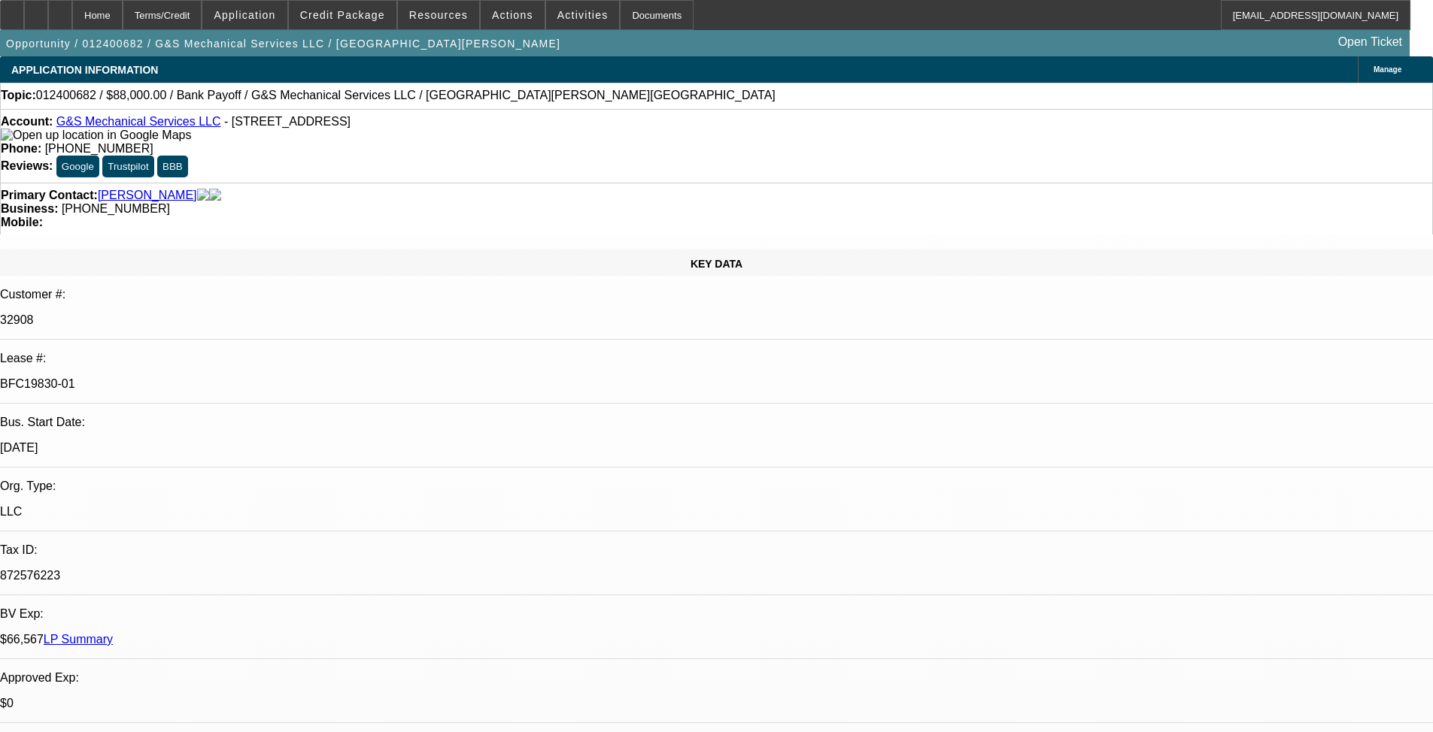
select select "0"
select select "2"
select select "0"
select select "6"
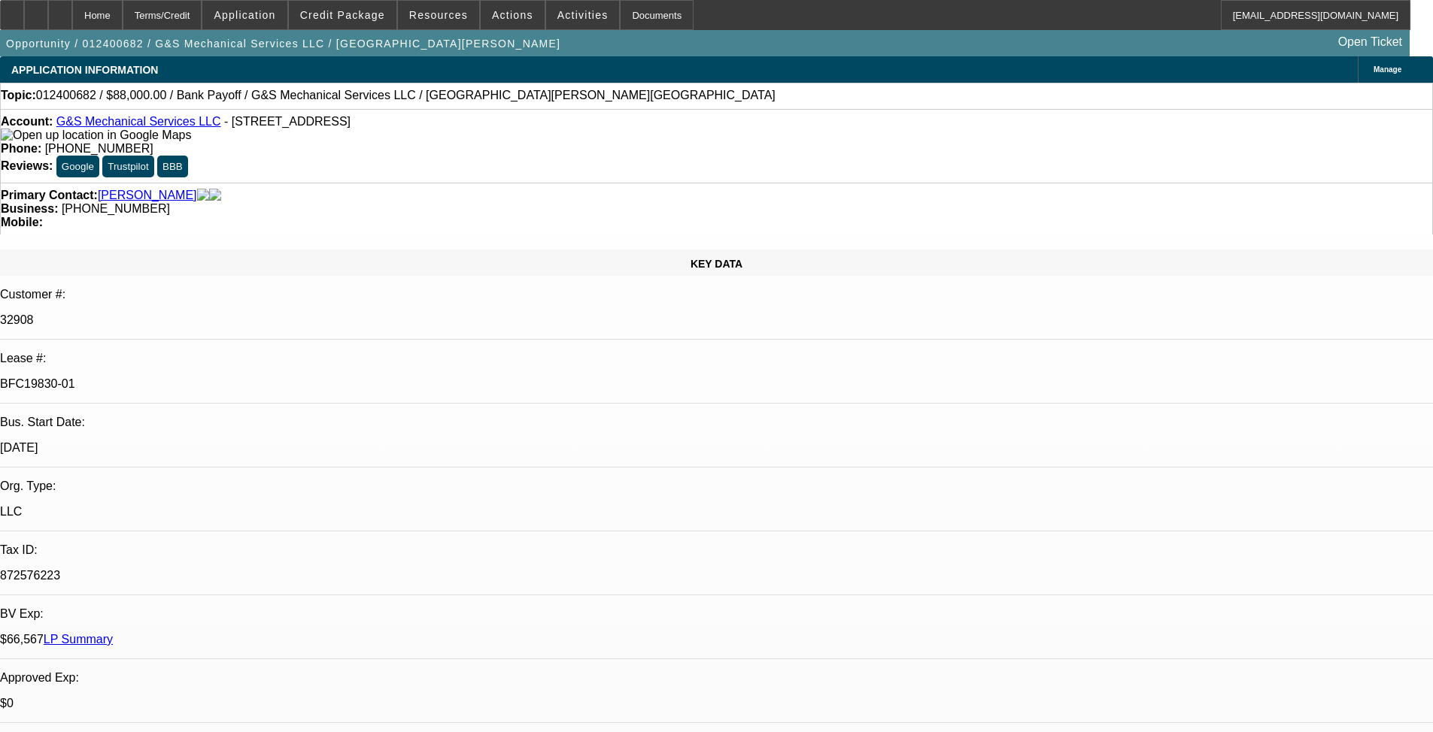
select select "0"
select select "2"
select select "0"
select select "6"
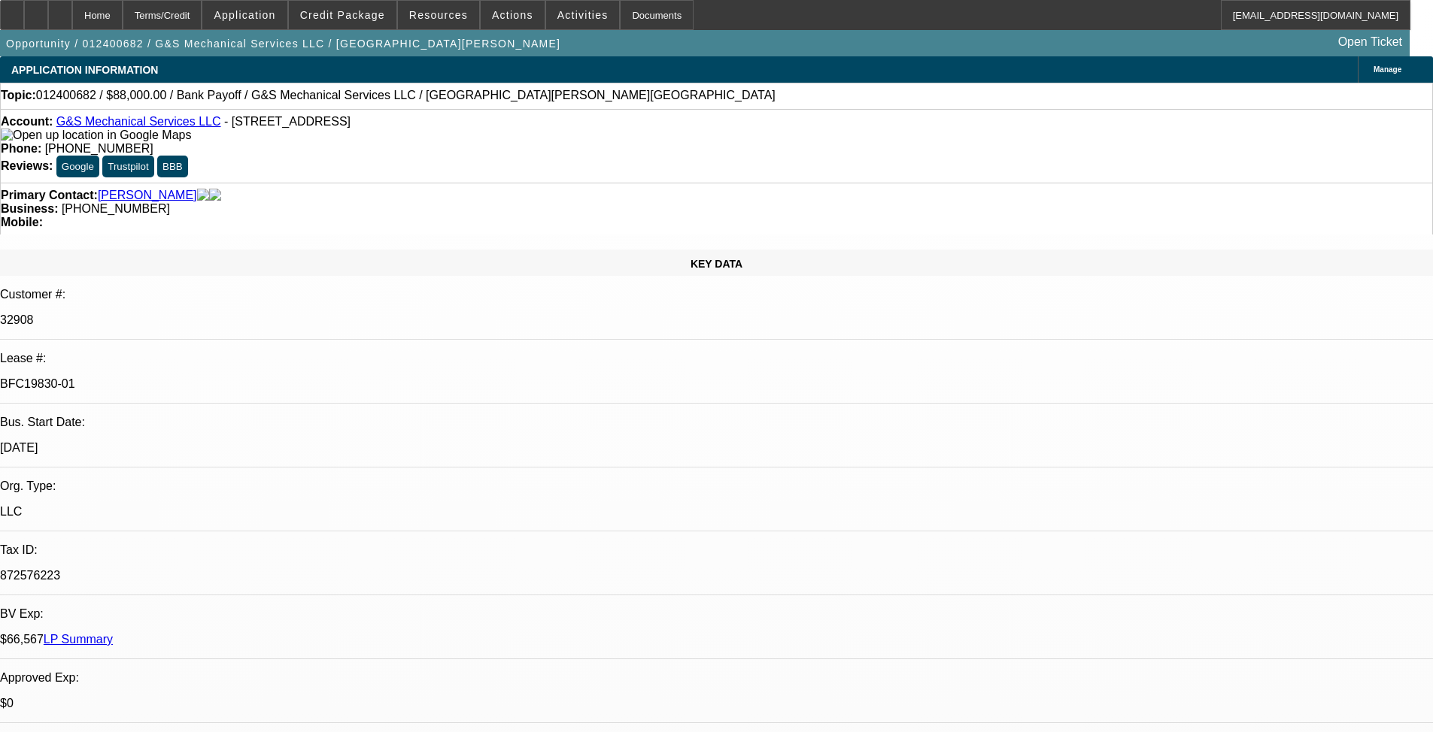
select select "0"
select select "2"
select select "0"
select select "6"
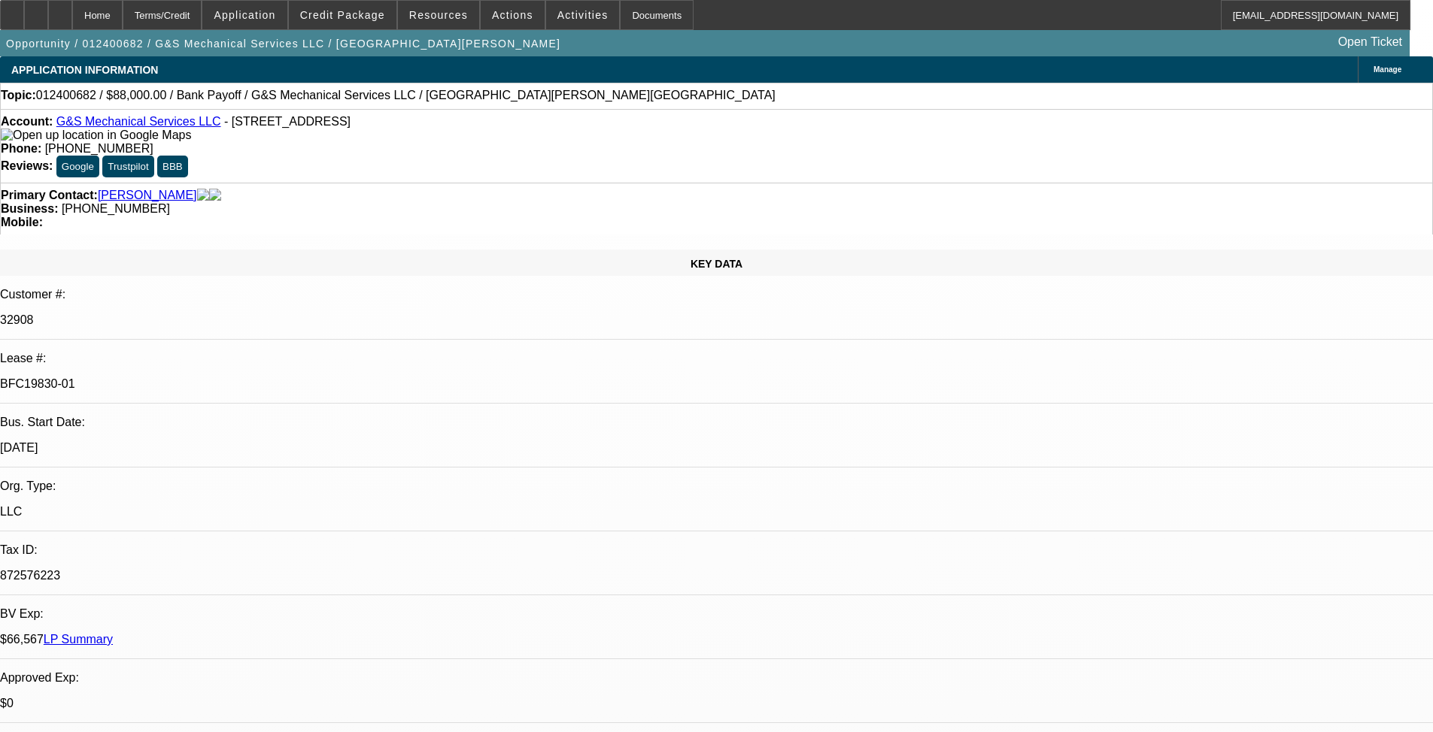
select select "0"
select select "2"
select select "0"
select select "6"
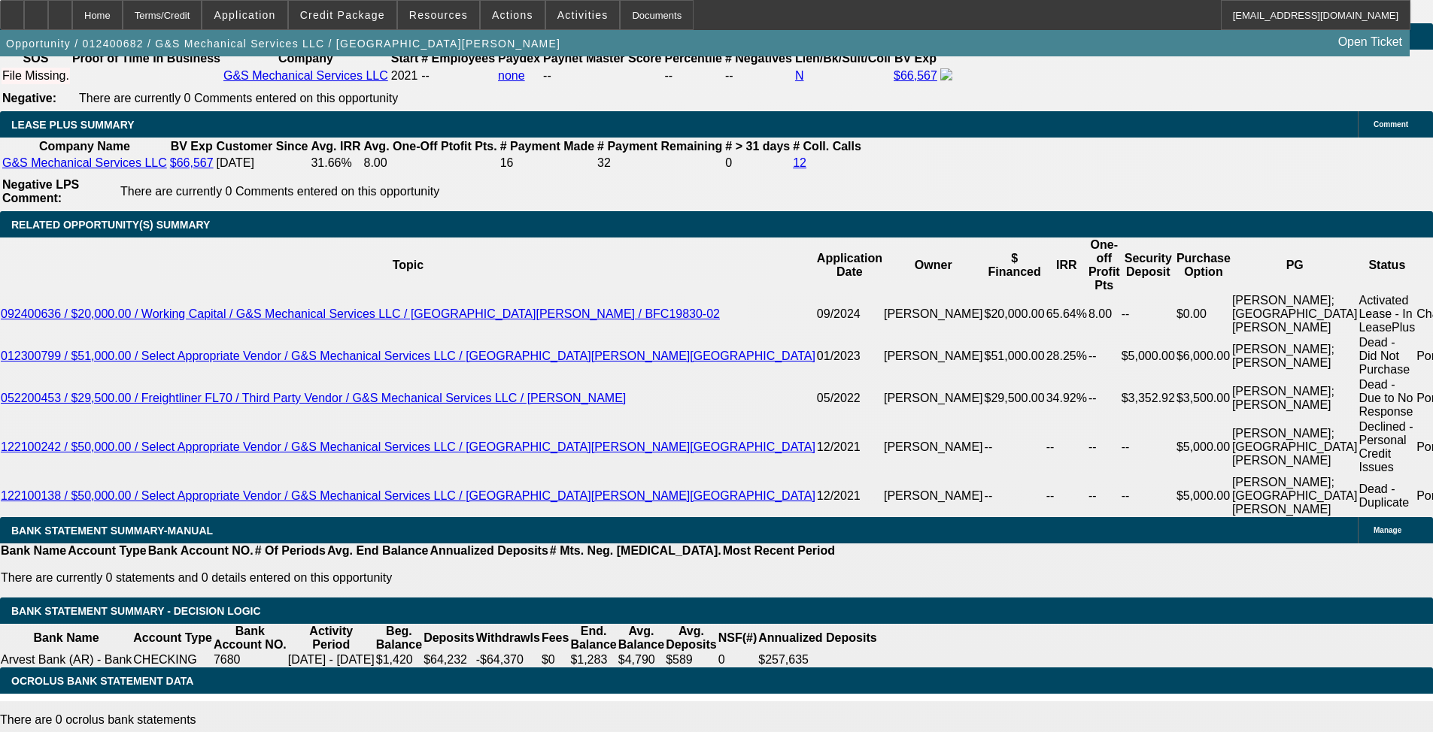
scroll to position [2557, 0]
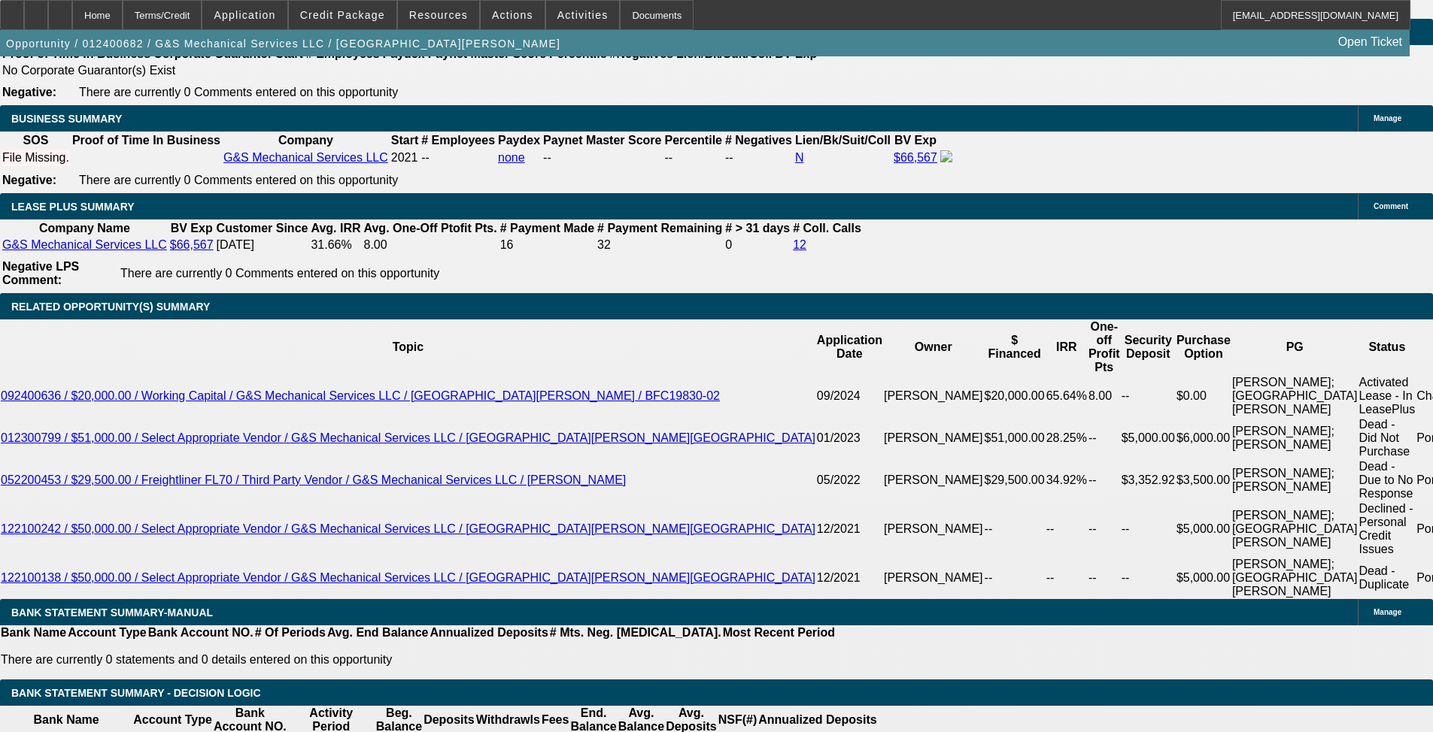
scroll to position [2482, 0]
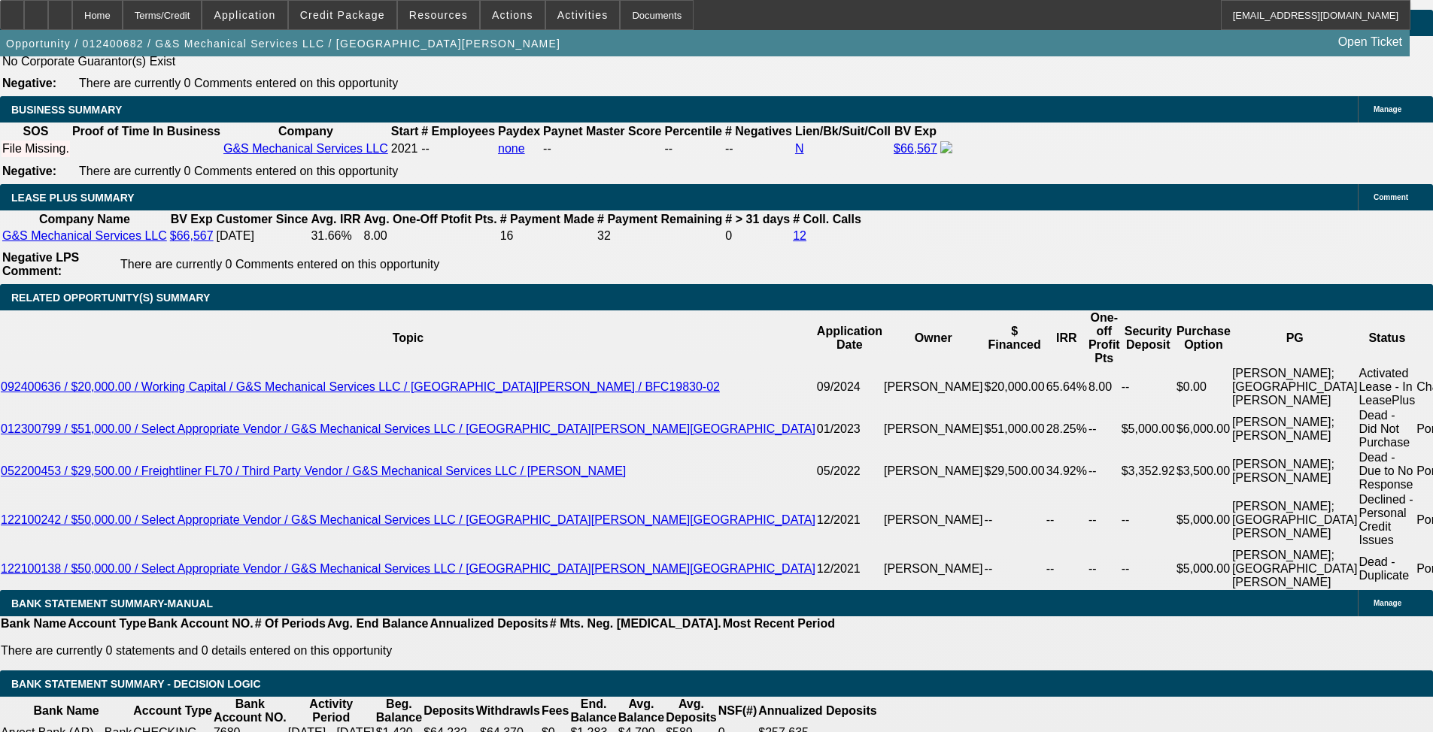
drag, startPoint x: 1067, startPoint y: 300, endPoint x: 1066, endPoint y: 288, distance: 12.1
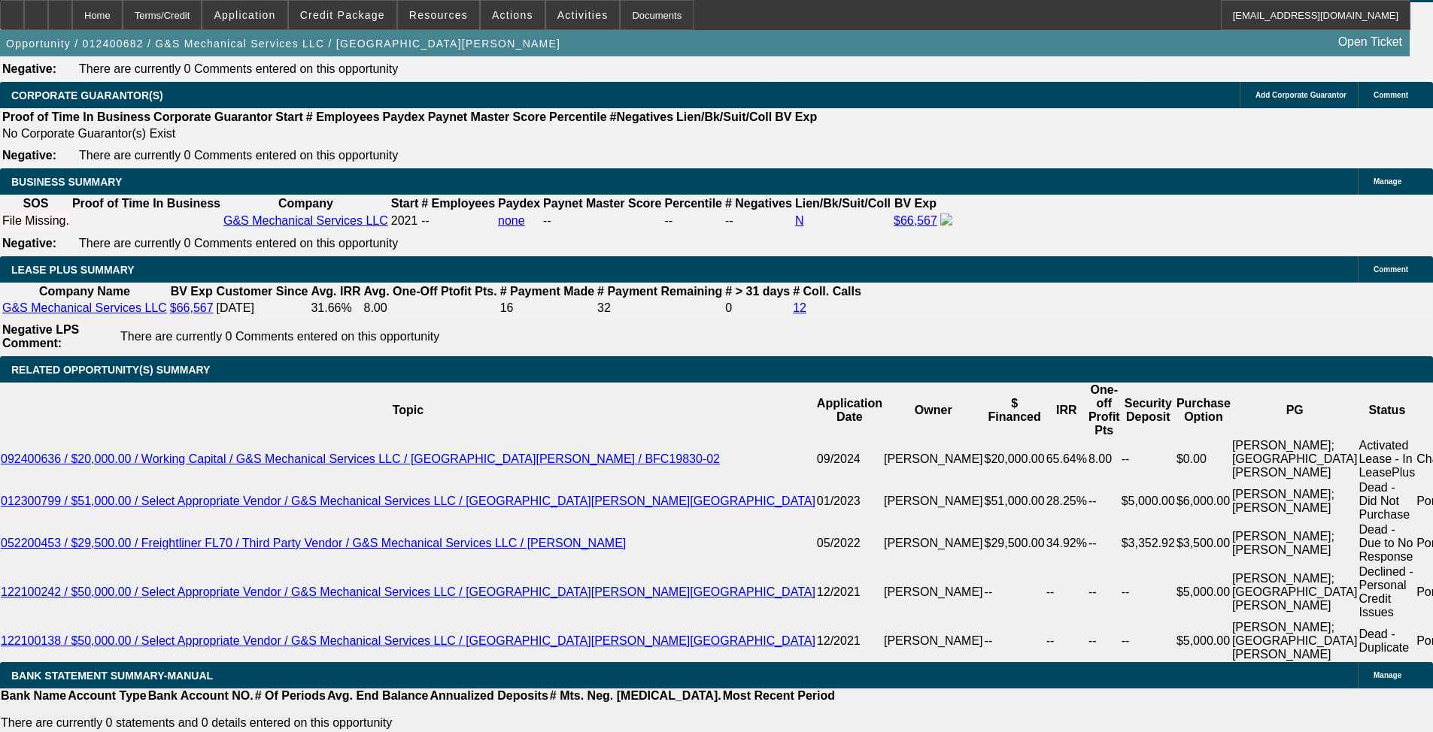
scroll to position [2406, 0]
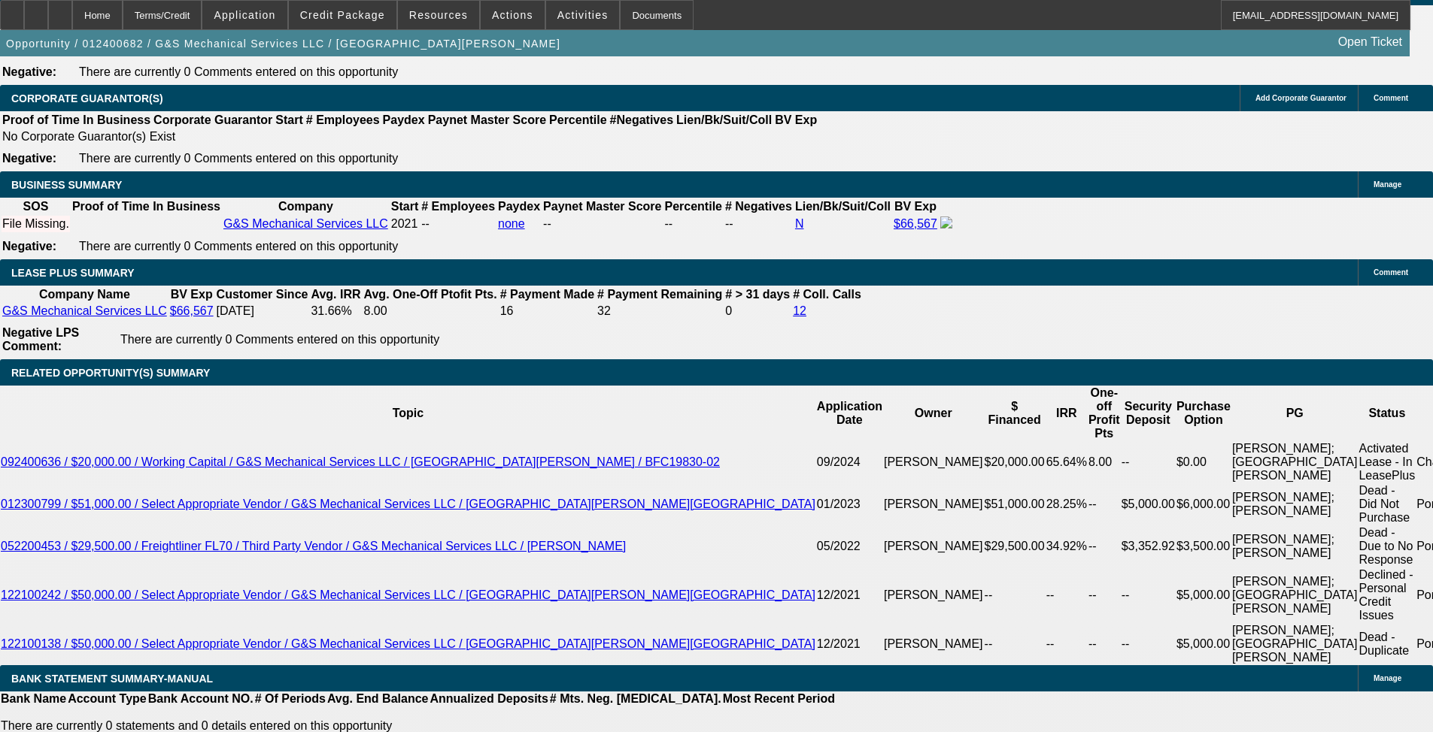
scroll to position [6758, 0]
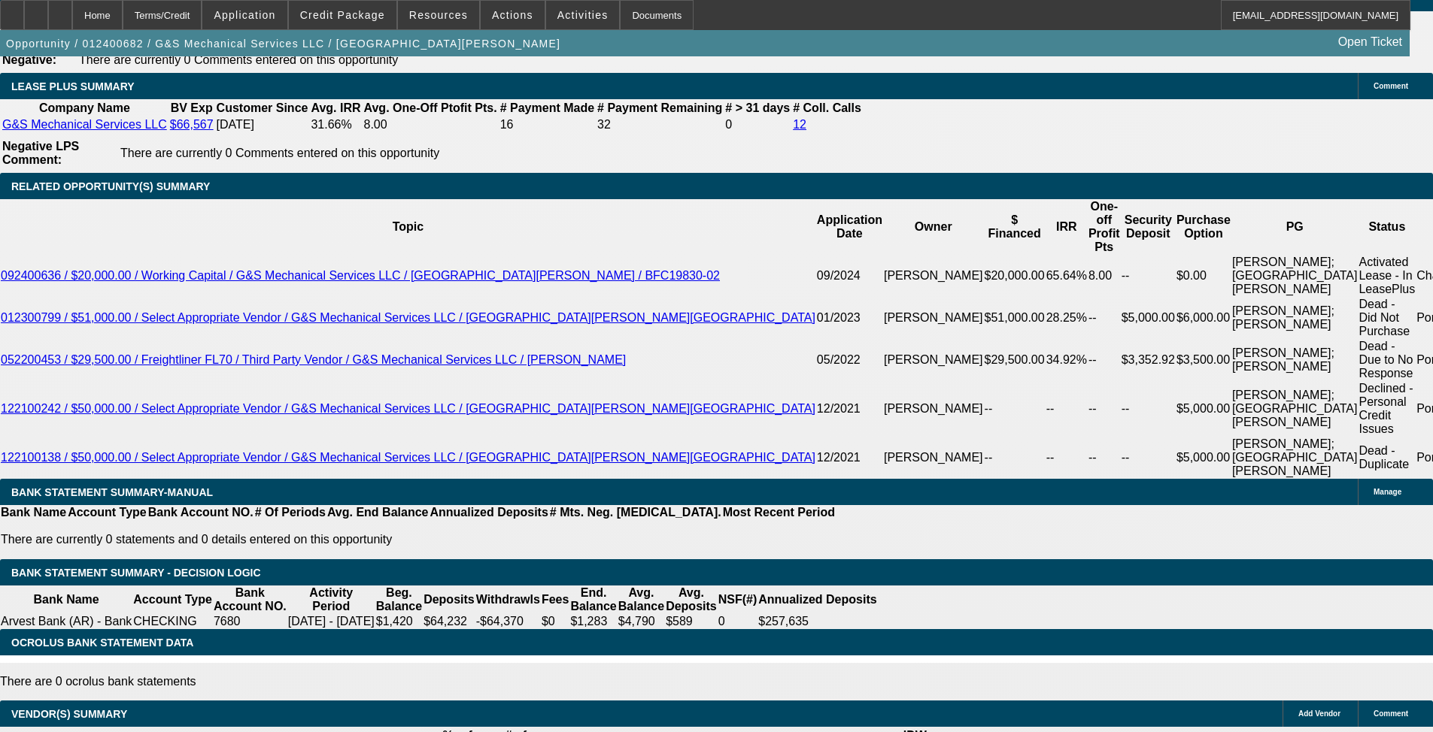
scroll to position [2557, 0]
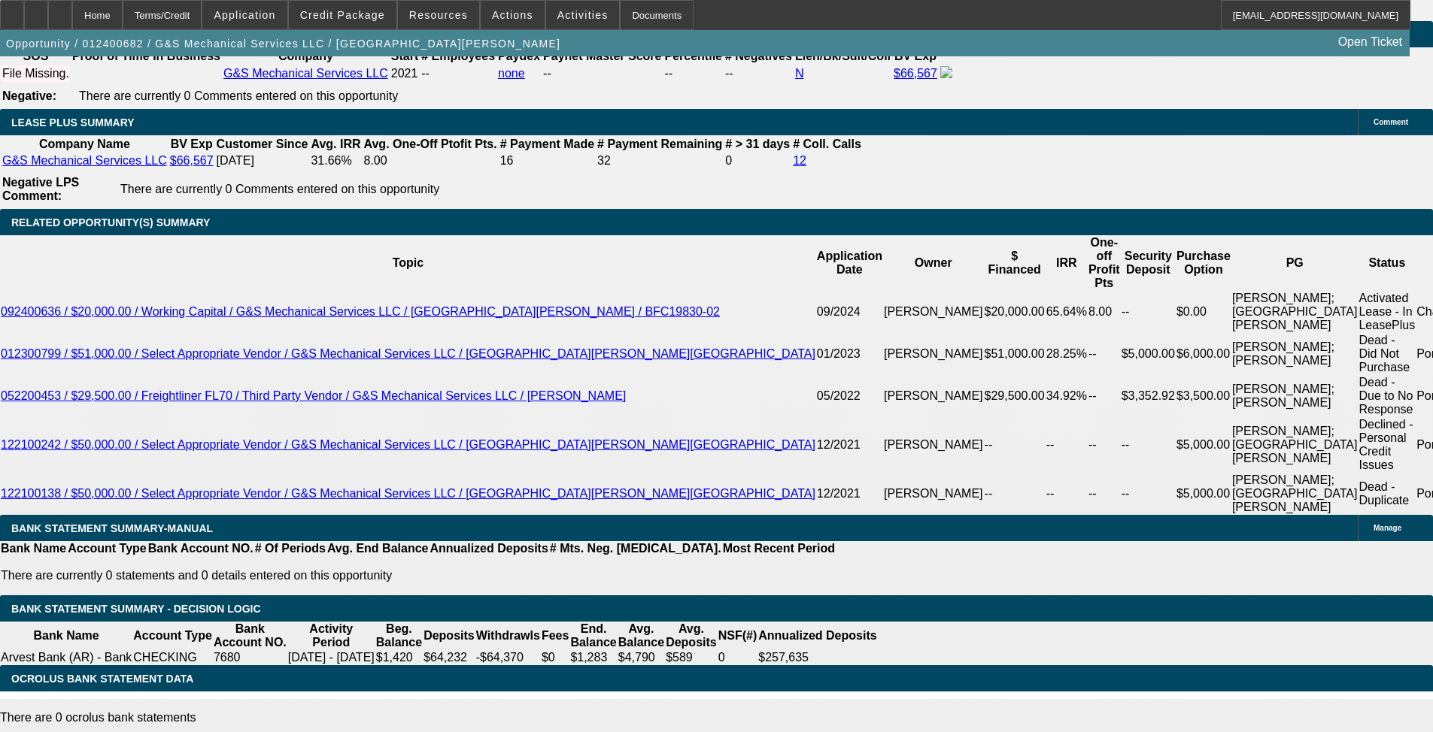
scroll to position [6307, 0]
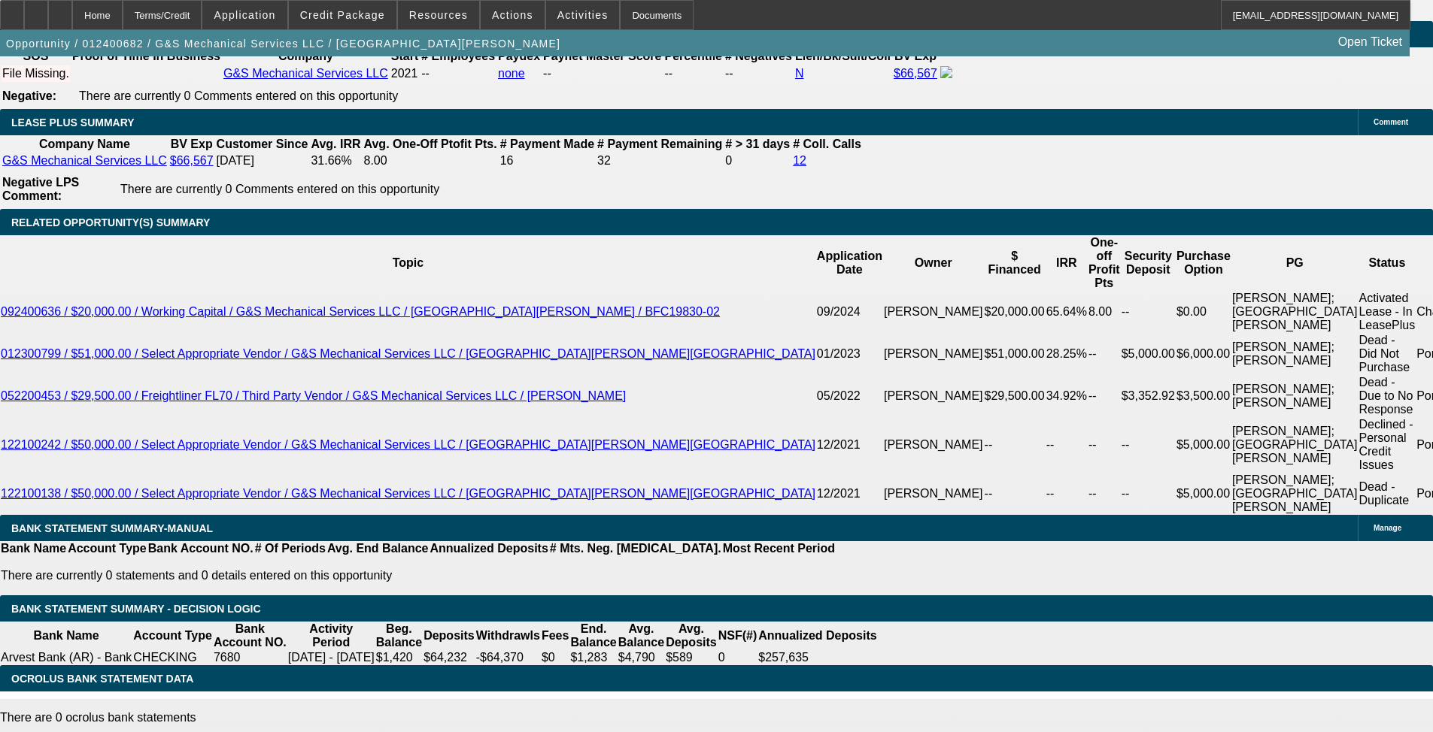
scroll to position [6081, 0]
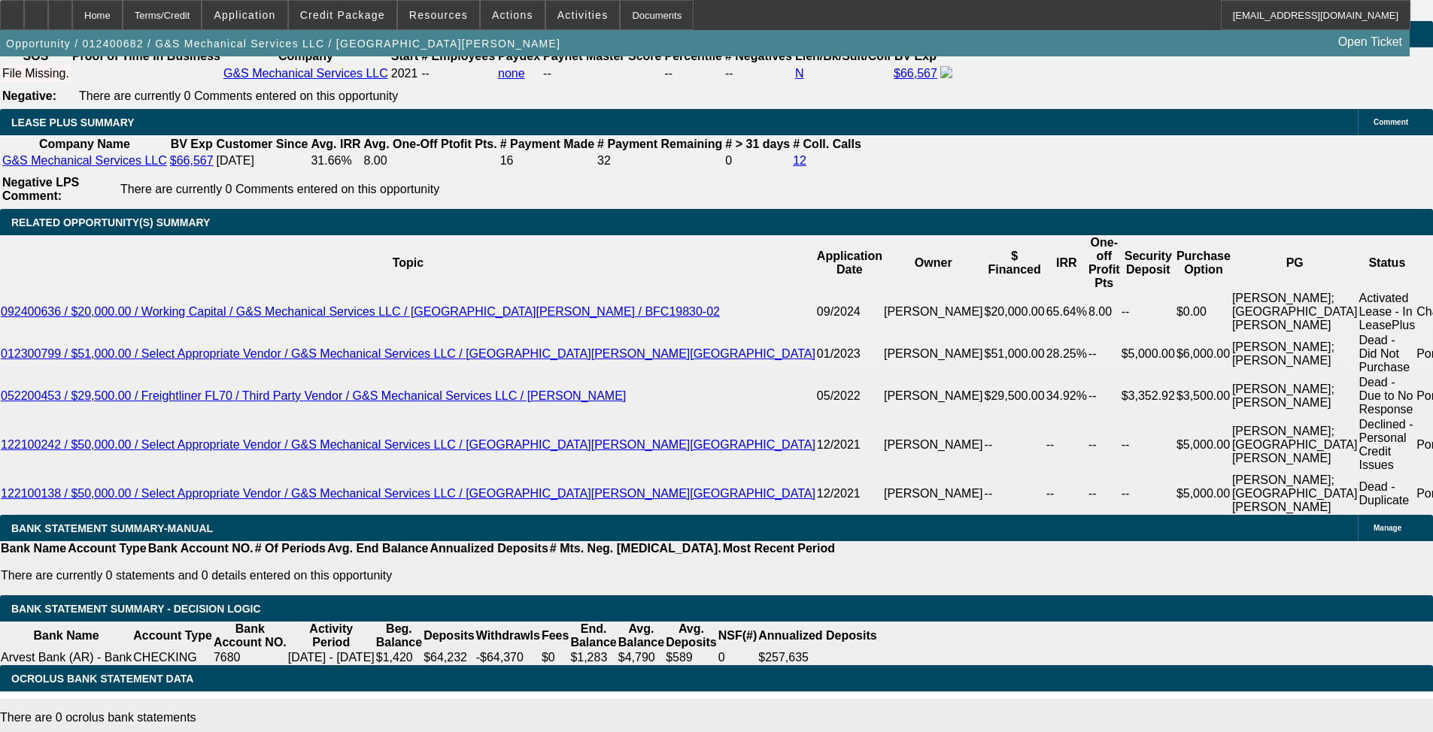
scroll to position [5404, 0]
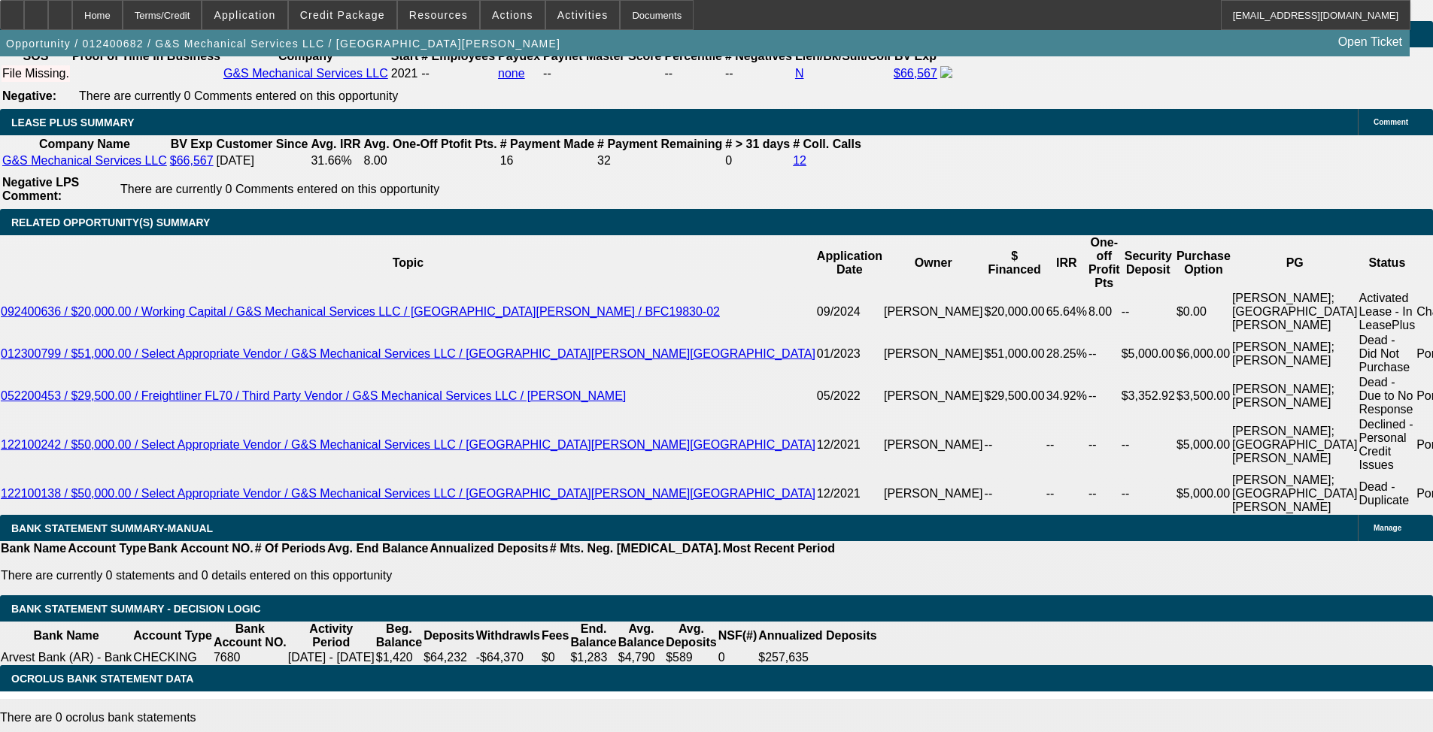
scroll to position [5254, 0]
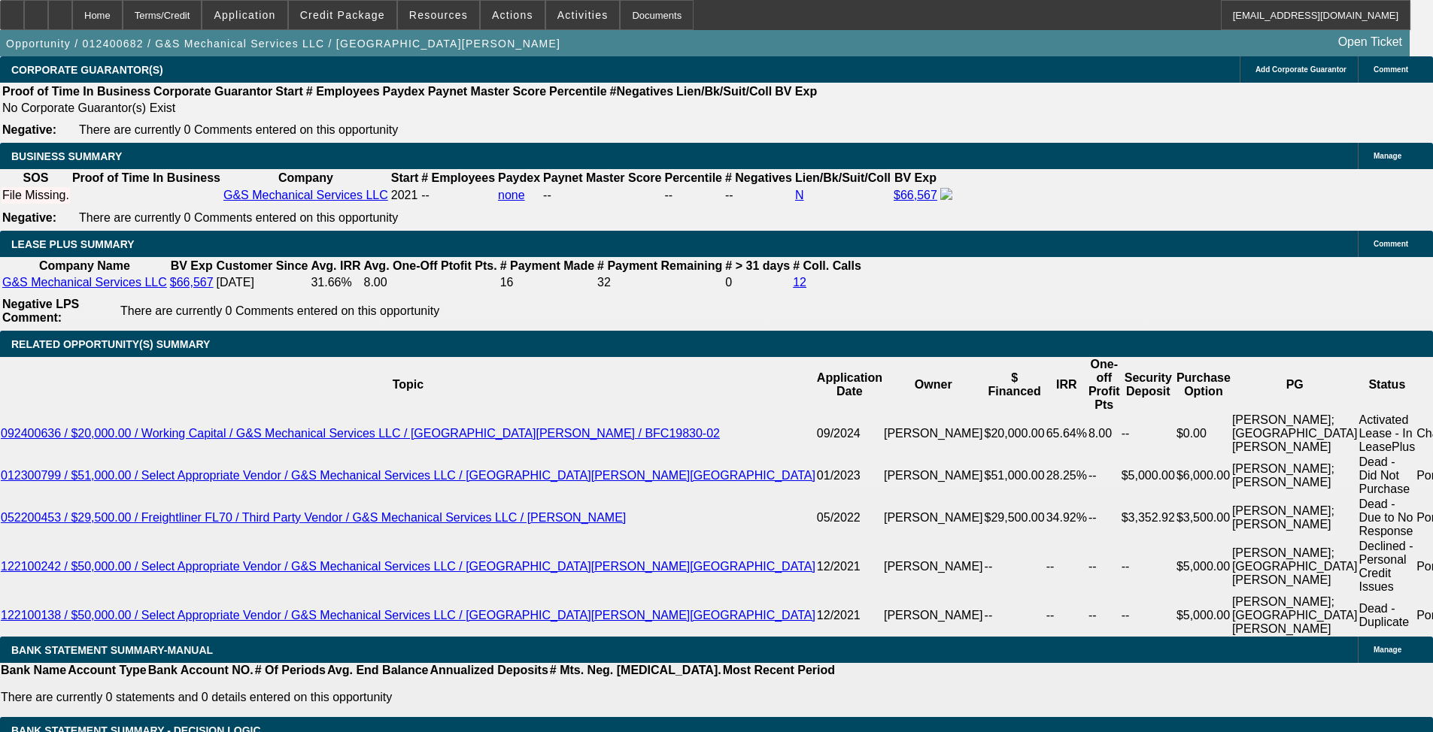
scroll to position [2406, 0]
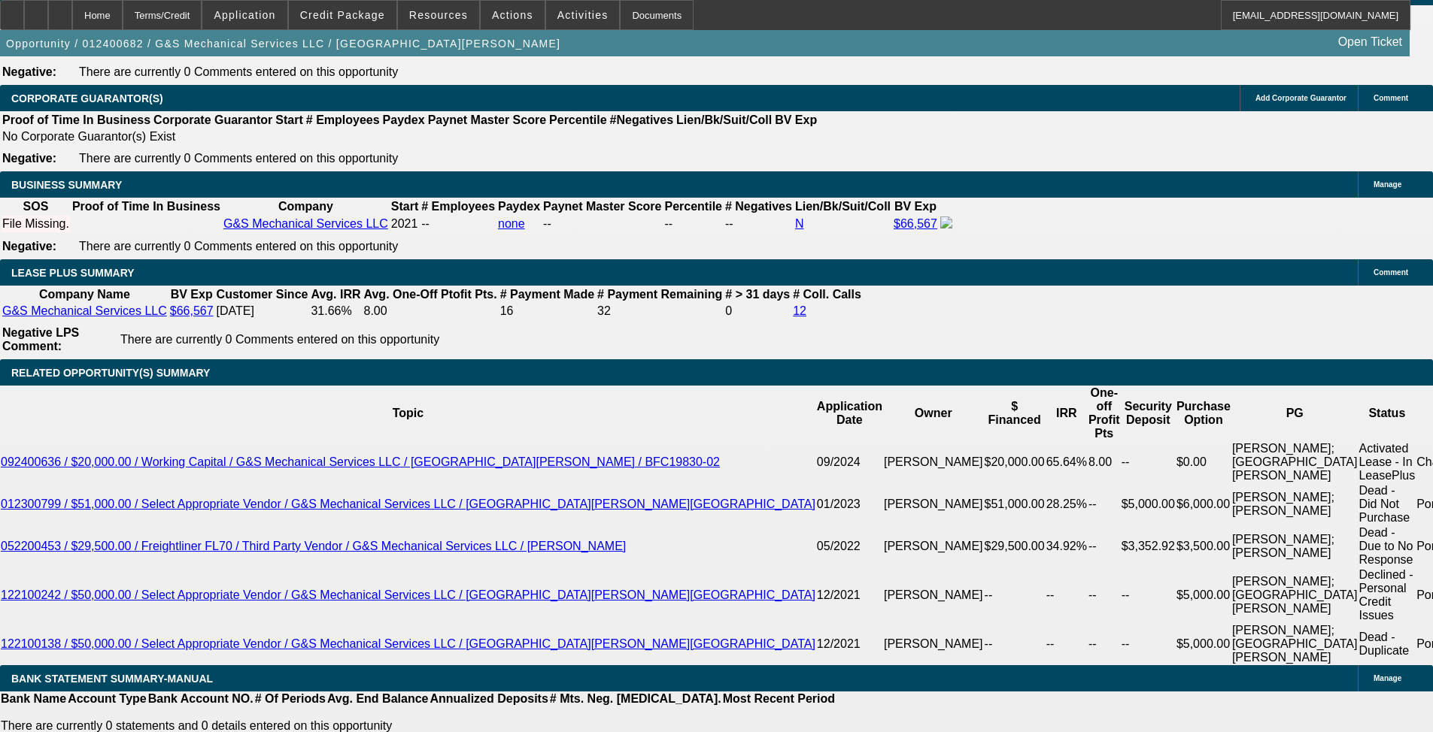
scroll to position [4502, 0]
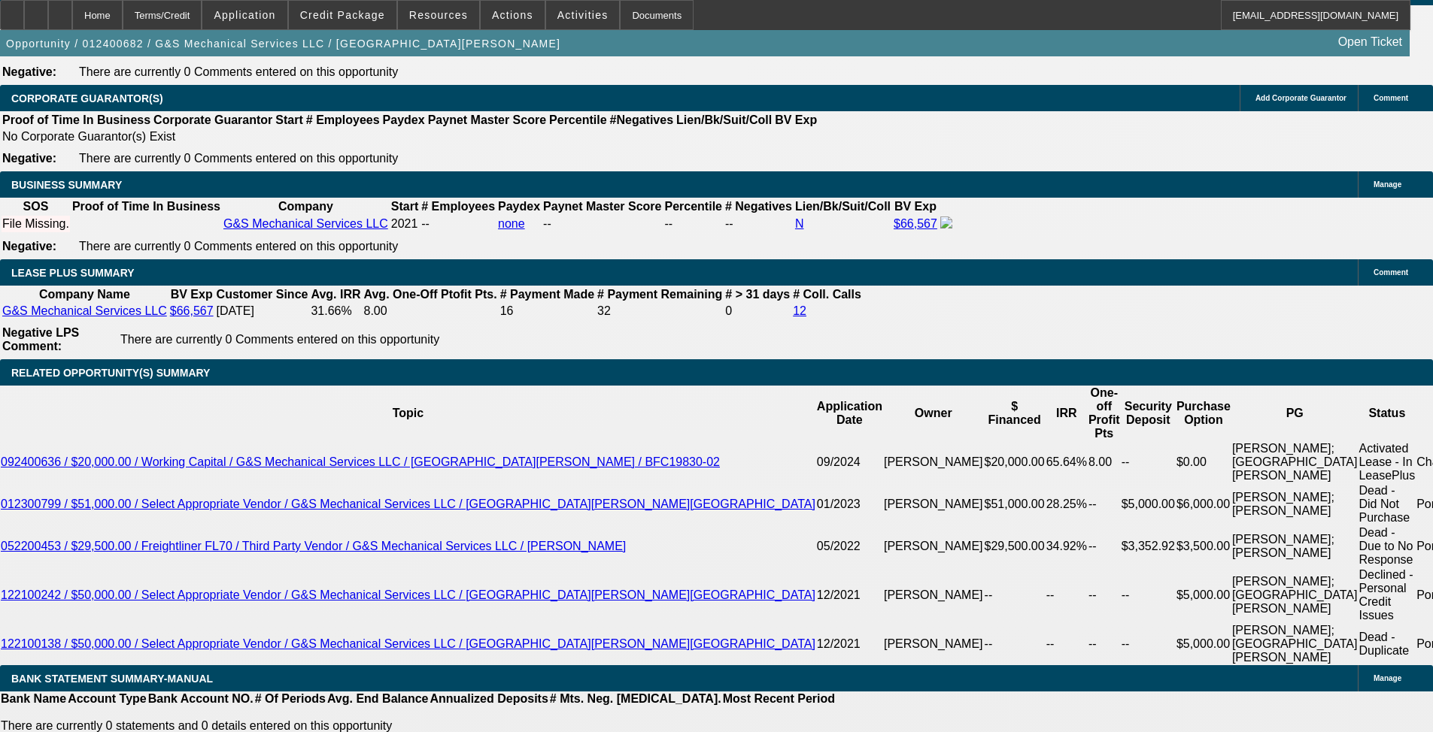
scroll to position [4426, 0]
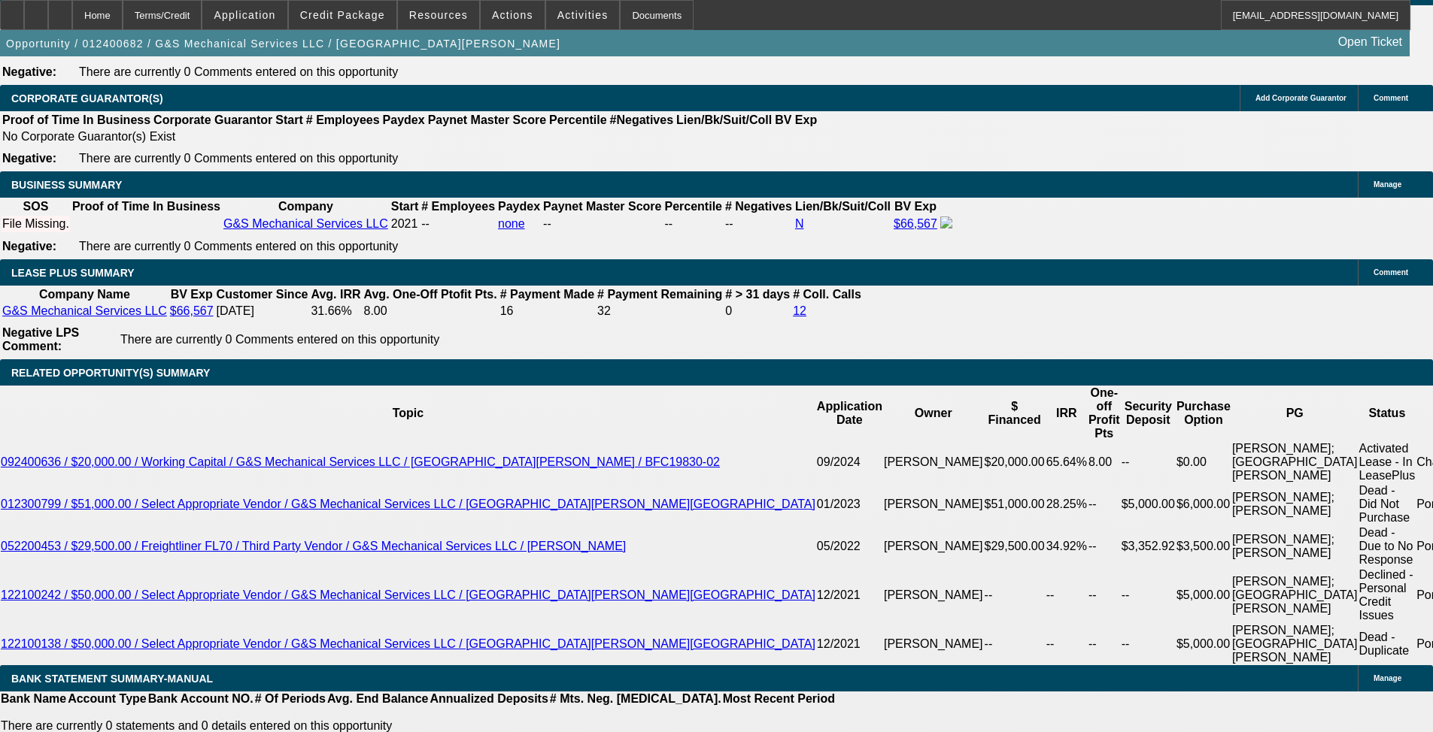
scroll to position [3374, 0]
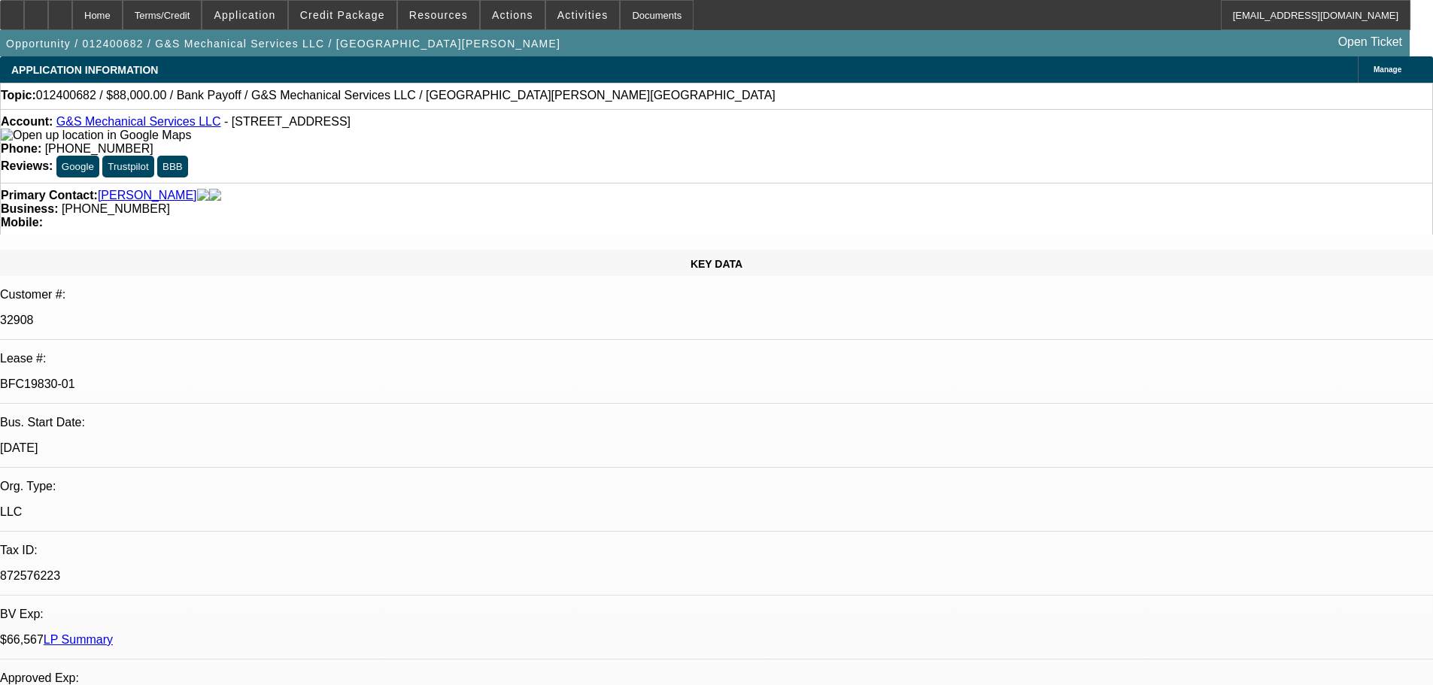
select select "0"
select select "2"
select select "0"
select select "6"
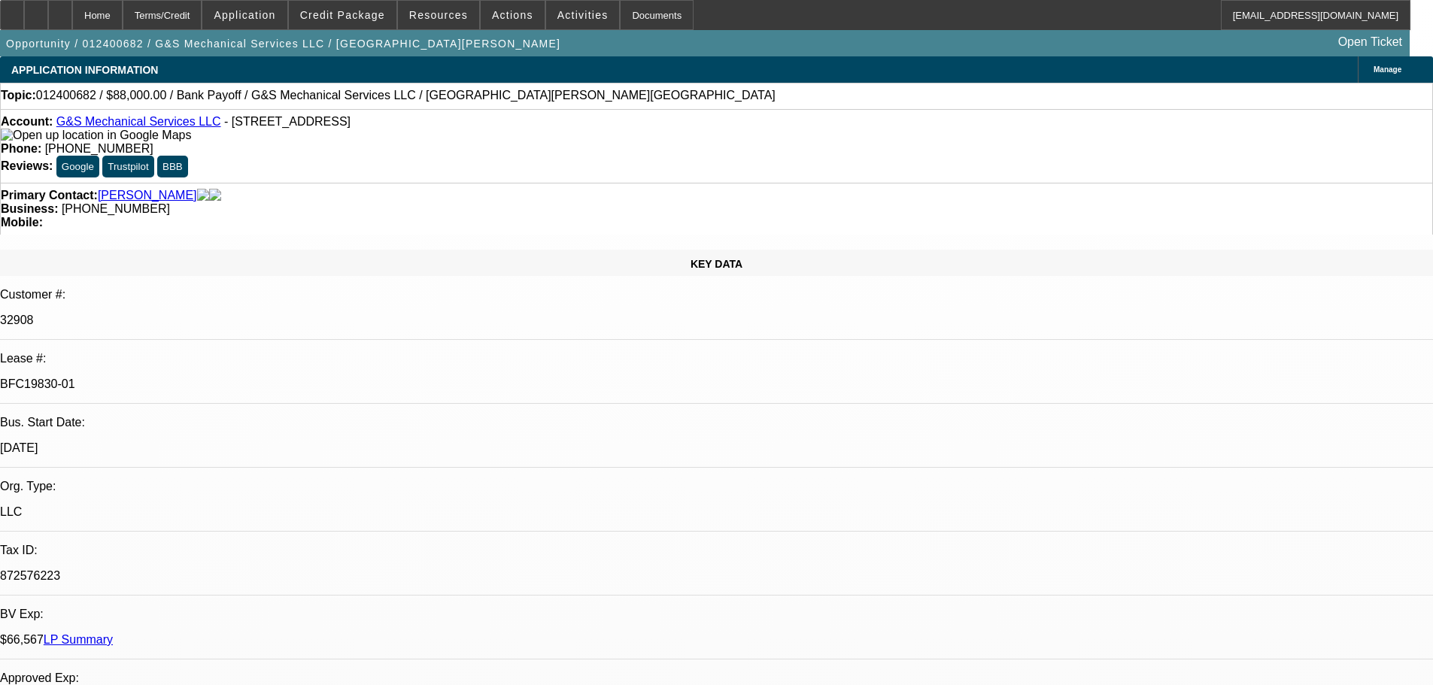
select select "0"
select select "2"
select select "0"
select select "6"
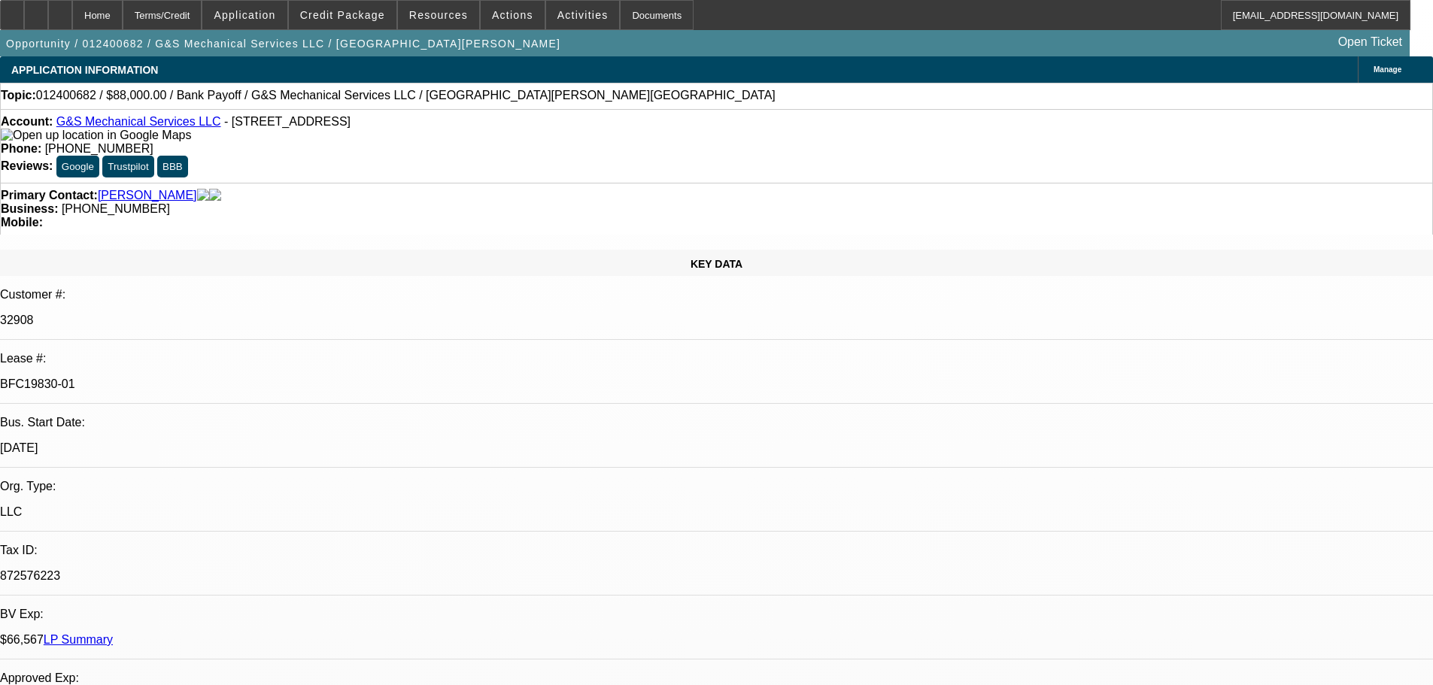
select select "0"
select select "2"
select select "0"
select select "6"
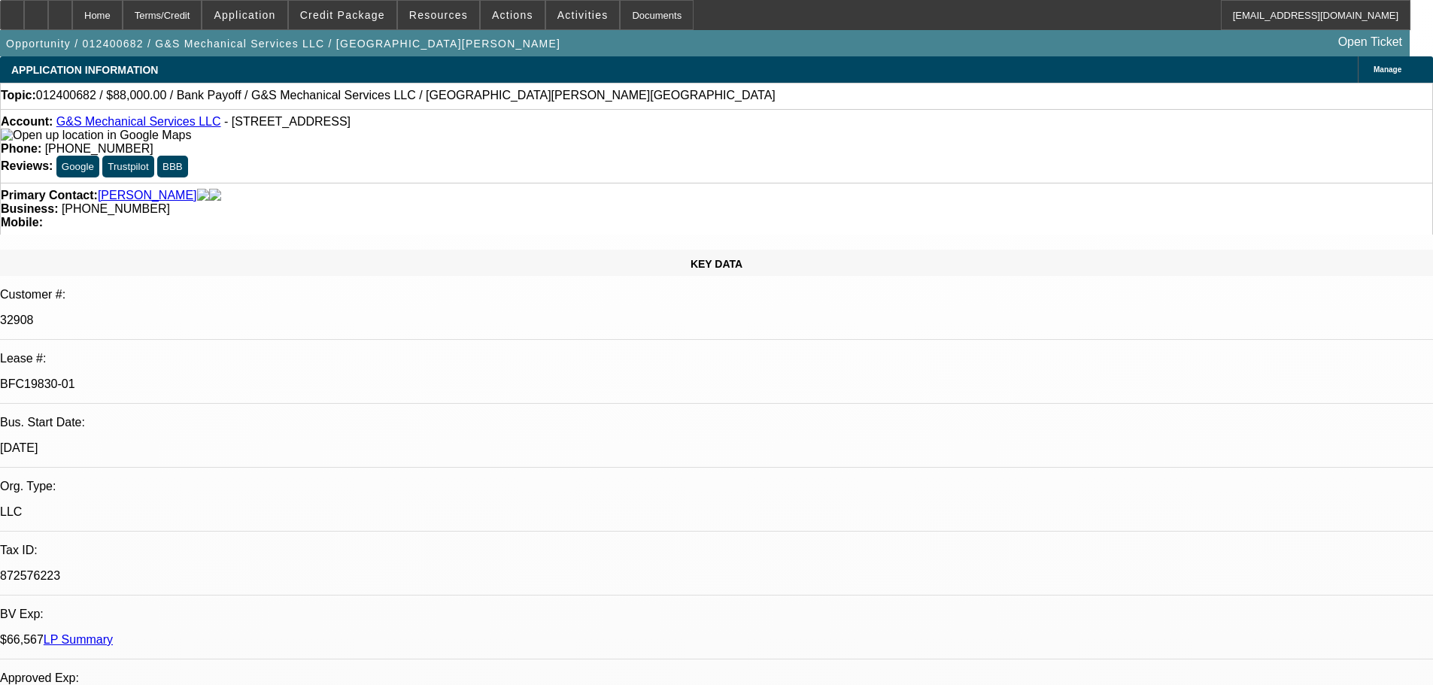
select select "0"
select select "2"
select select "0"
select select "6"
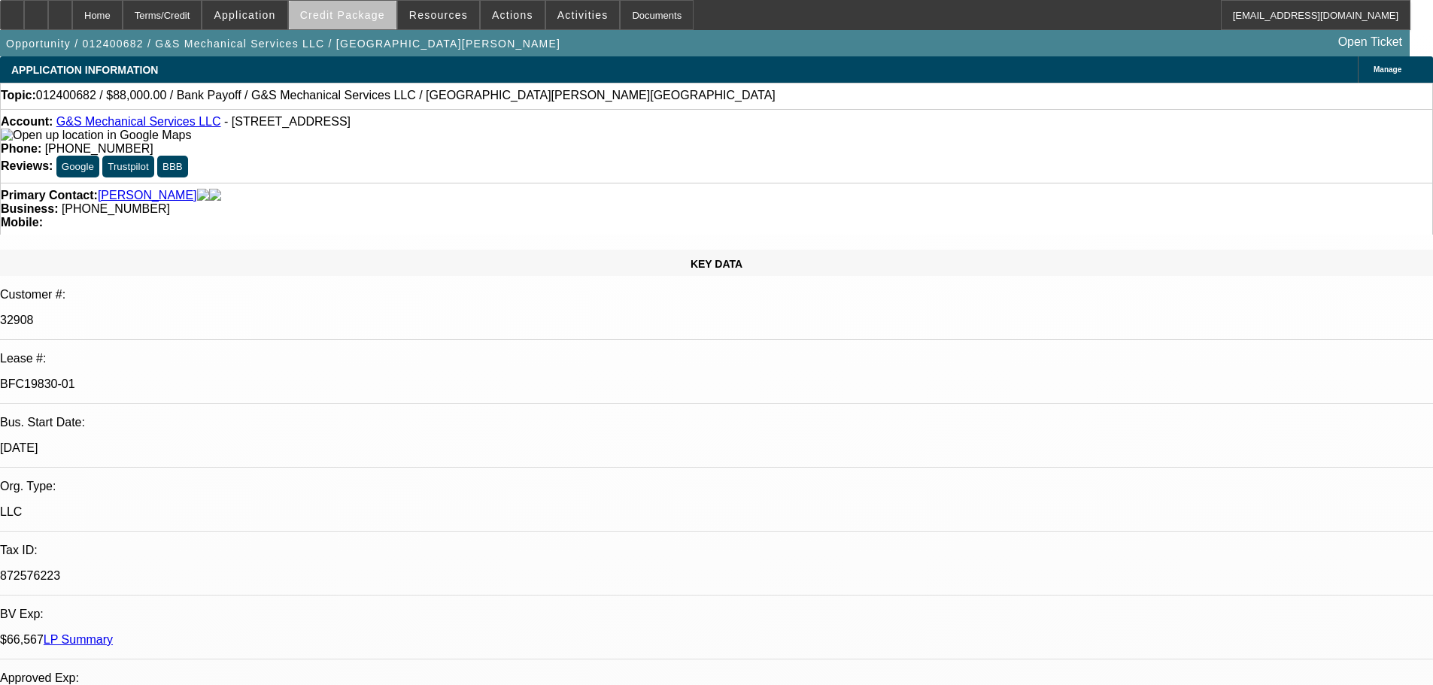
click at [378, 20] on span "Credit Package" at bounding box center [342, 15] width 85 height 12
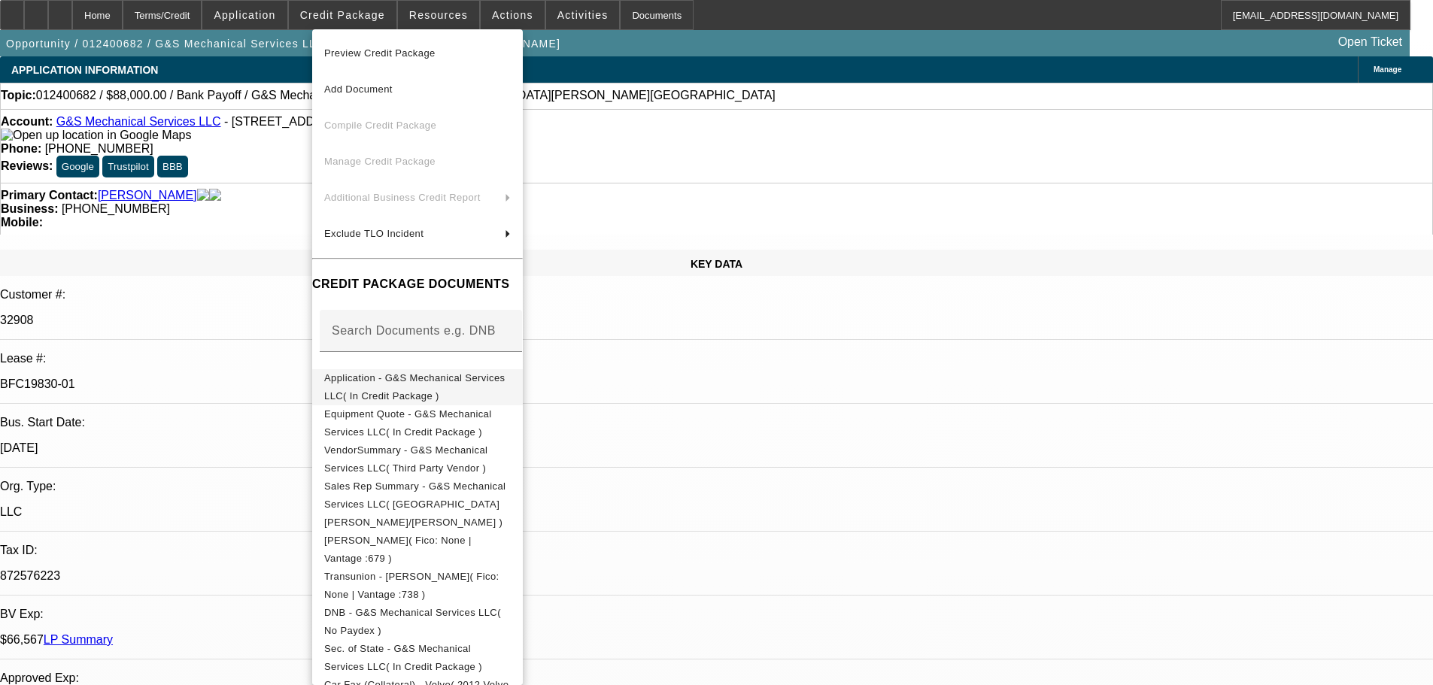
scroll to position [150, 0]
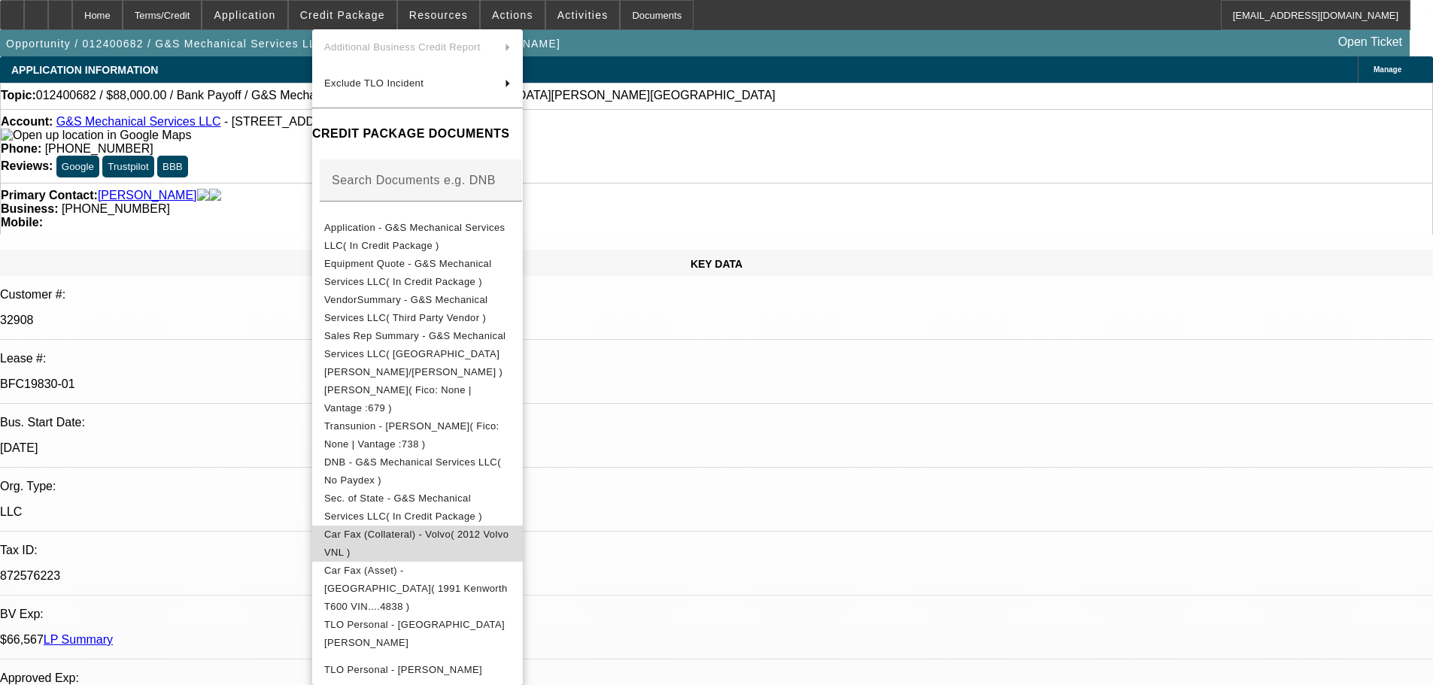
click at [460, 529] on span "Car Fax (Collateral) - Volvo( 2012 Volvo VNL )" at bounding box center [416, 543] width 184 height 29
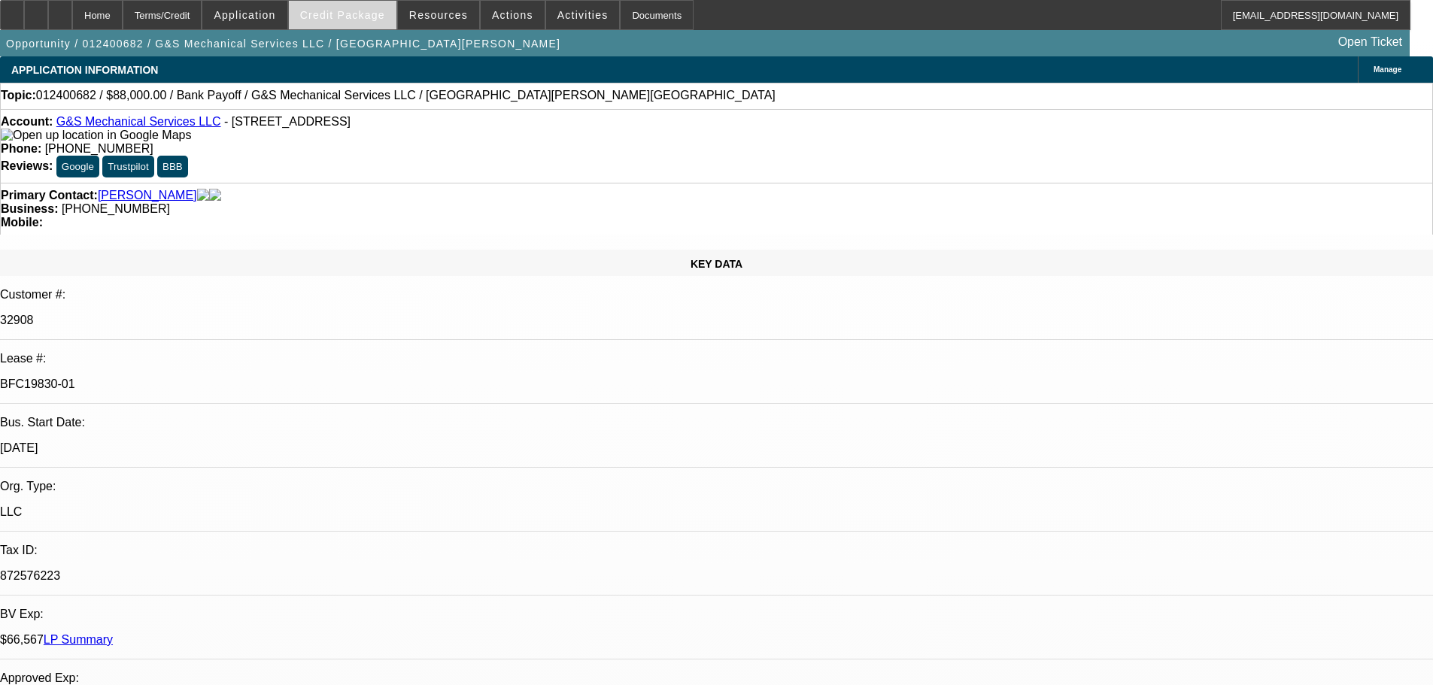
click at [359, 6] on span at bounding box center [343, 15] width 108 height 36
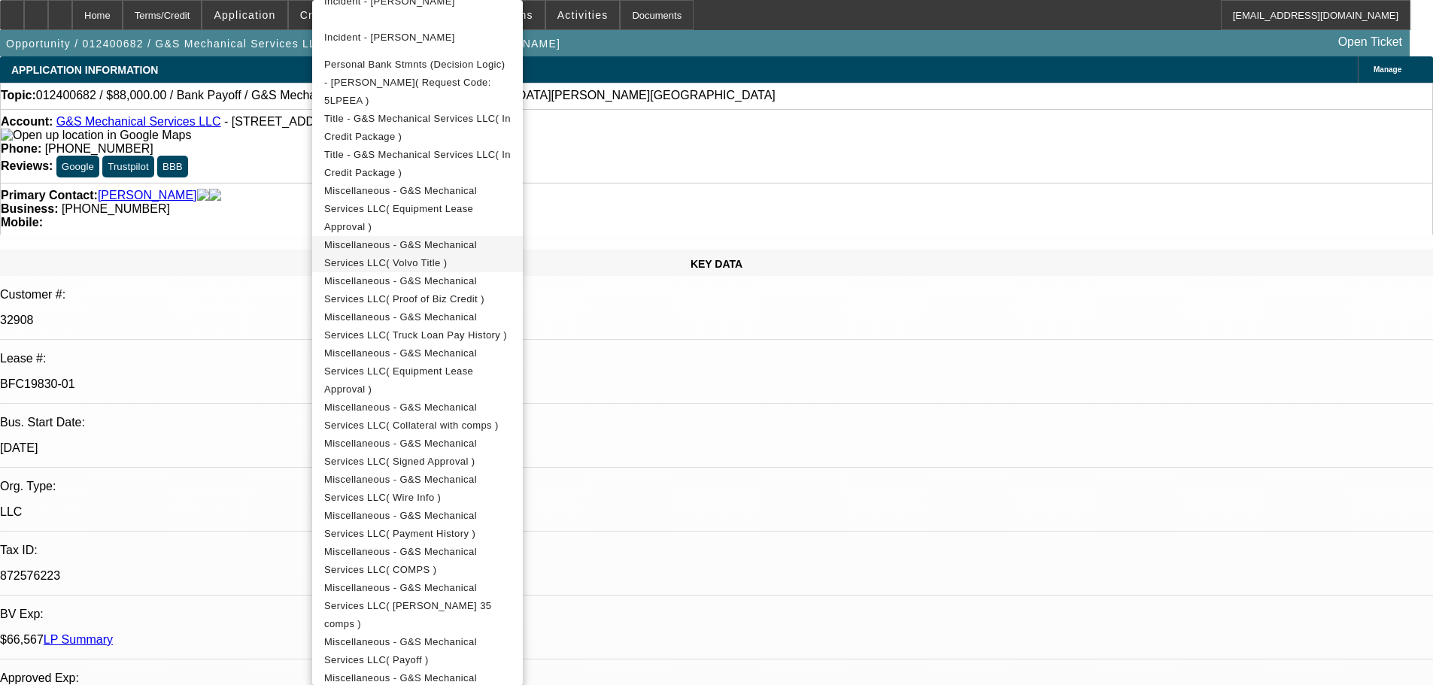
scroll to position [0, 0]
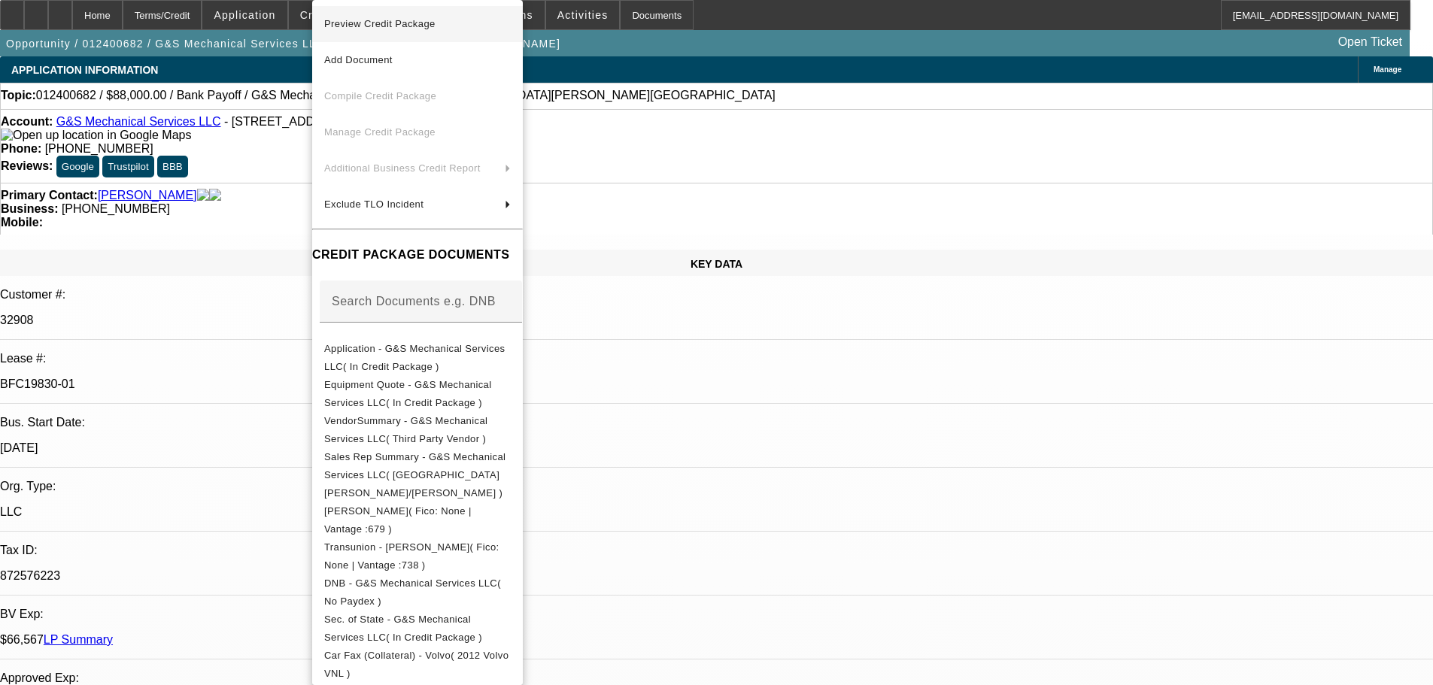
click at [385, 23] on span "Preview Credit Package" at bounding box center [379, 23] width 111 height 11
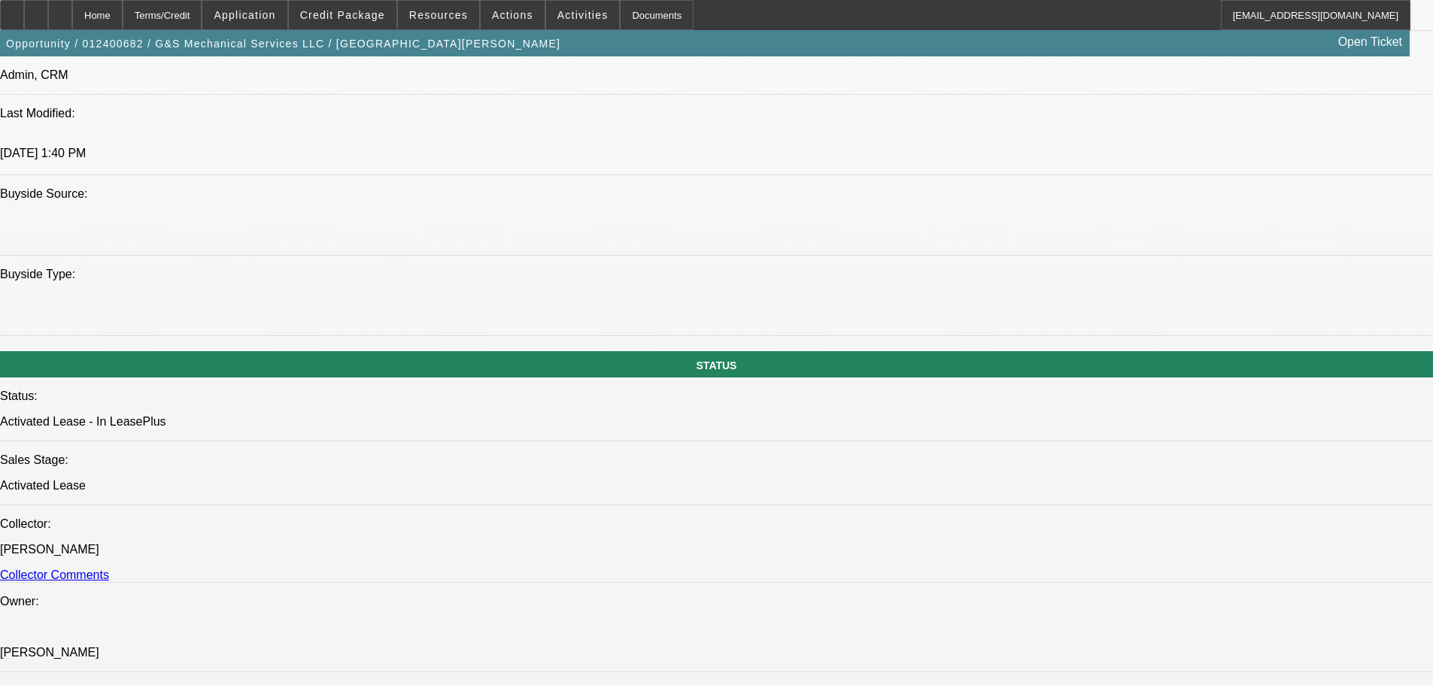
scroll to position [1429, 0]
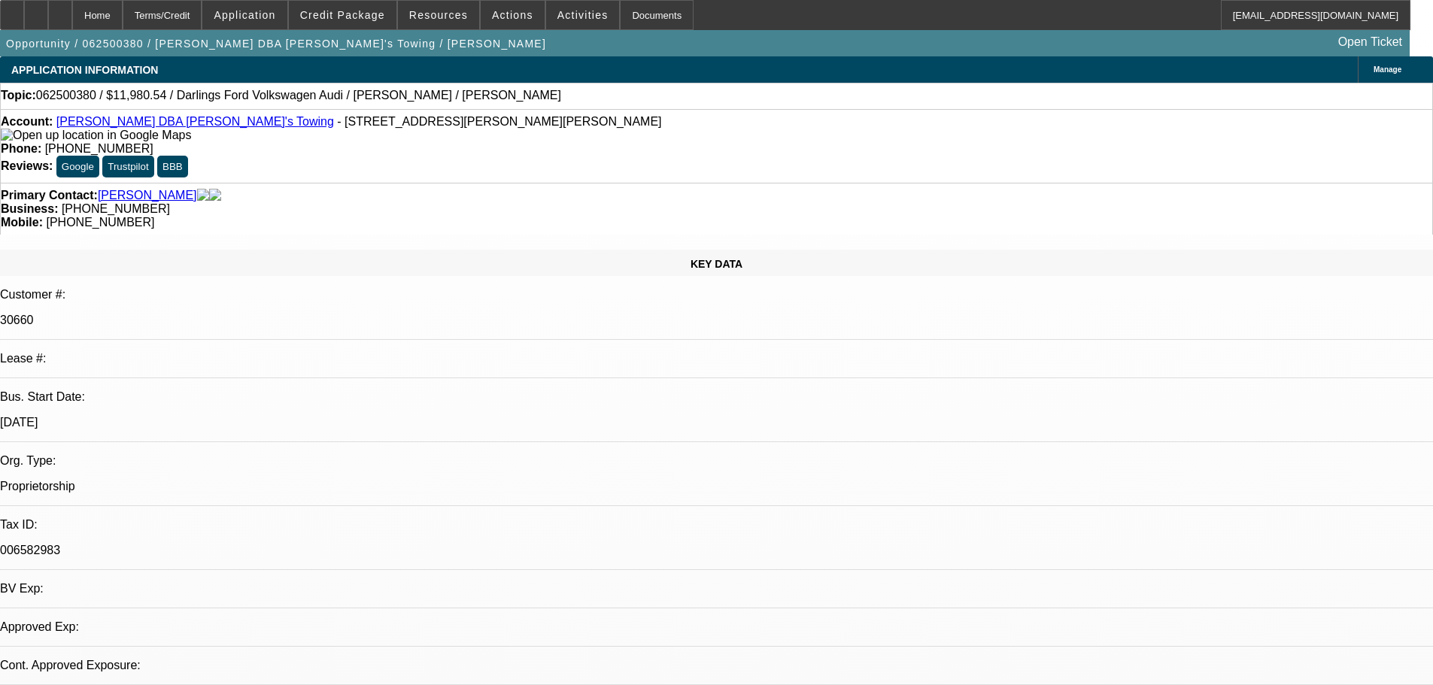
select select "0"
select select "2"
select select "0.1"
select select "4"
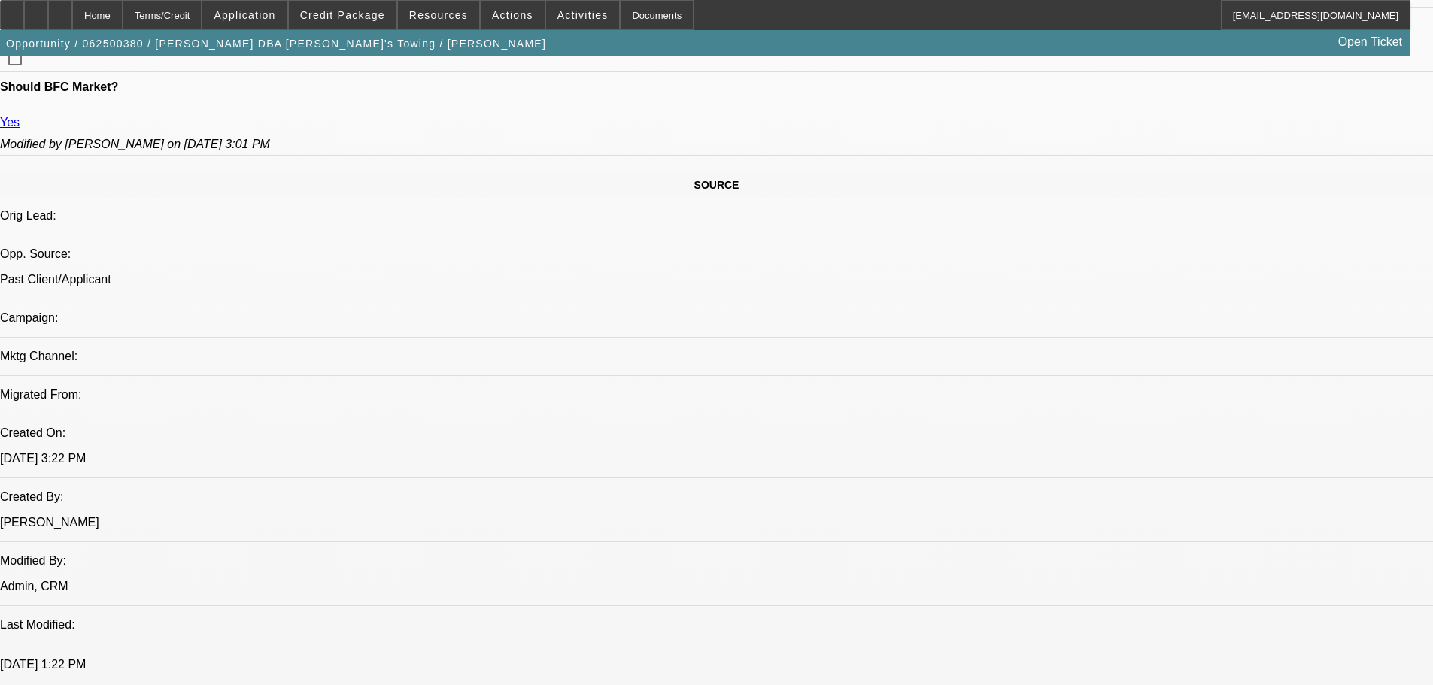
scroll to position [827, 0]
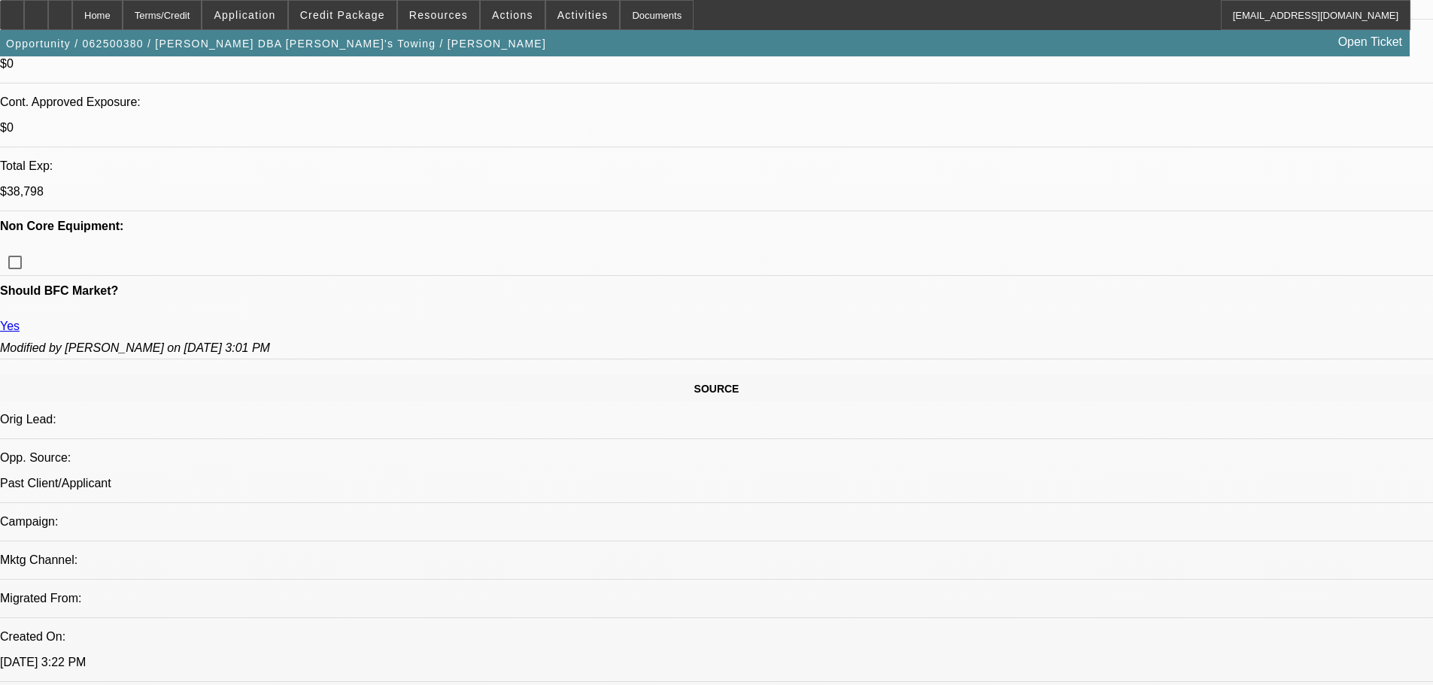
scroll to position [677, 0]
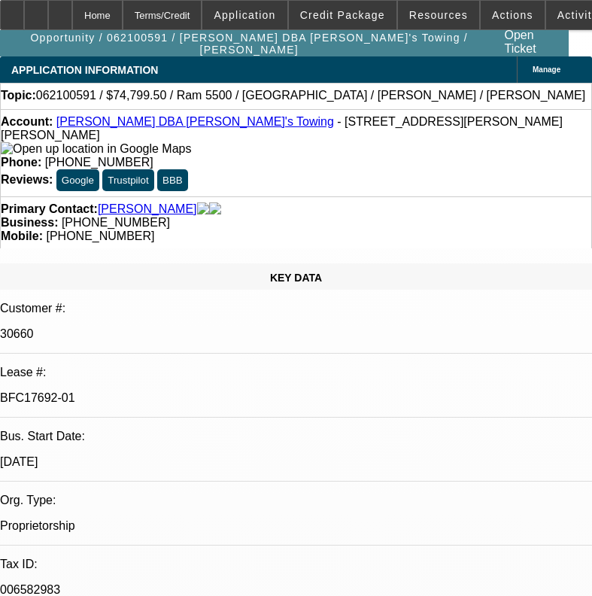
select select "0"
select select "2"
select select "0"
select select "6"
select select "0"
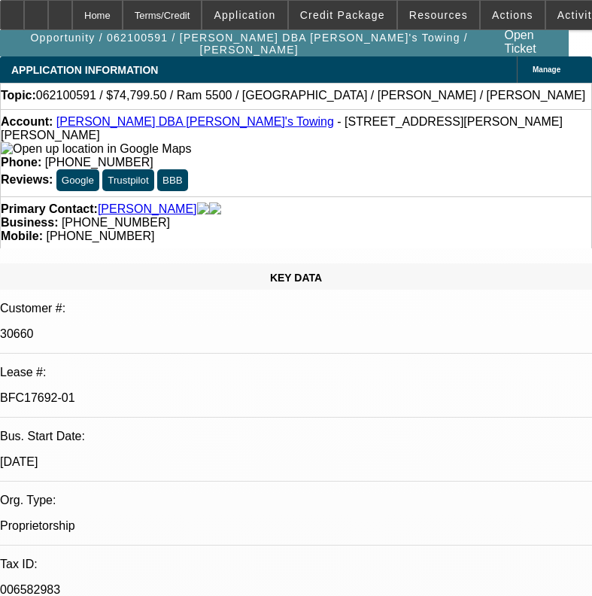
select select "2"
select select "0"
select select "6"
select select "0"
select select "2"
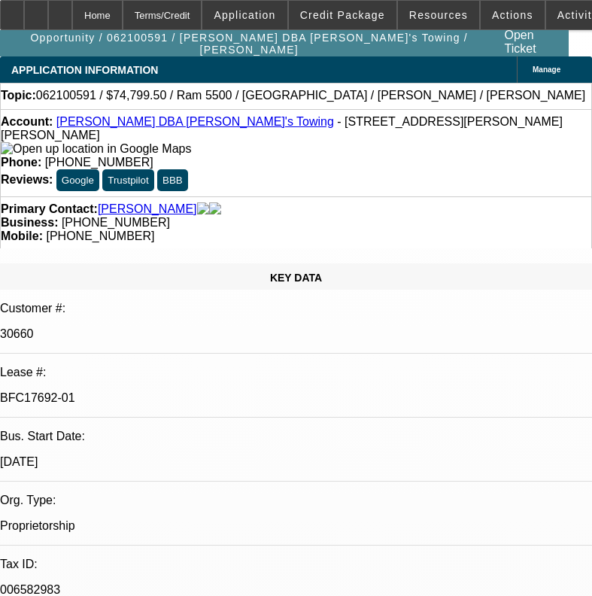
select select "2"
select select "0"
select select "6"
select select "0"
select select "2"
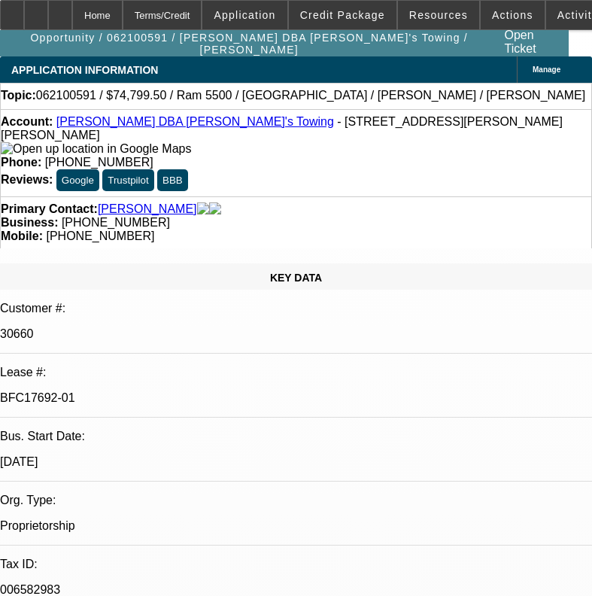
select select "2"
select select "0"
select select "6"
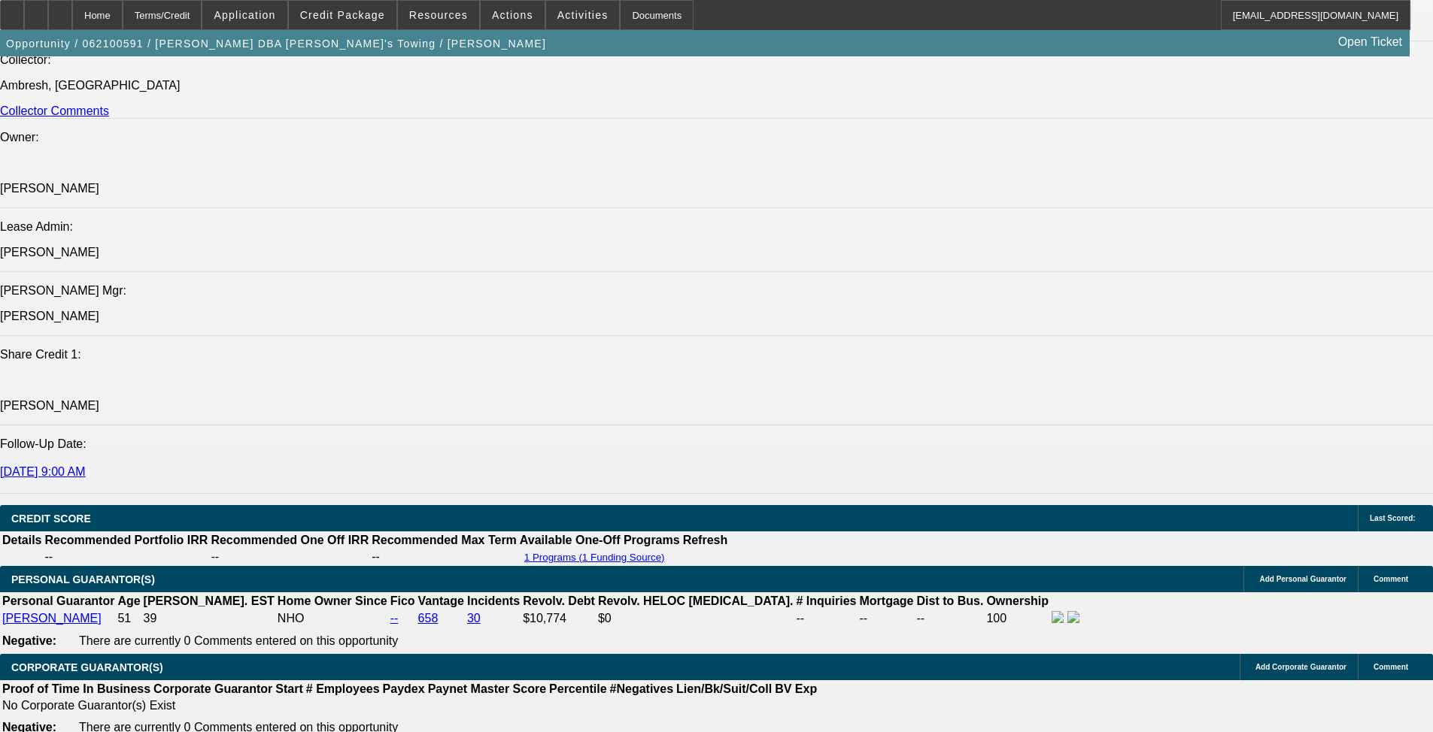
scroll to position [1927, 0]
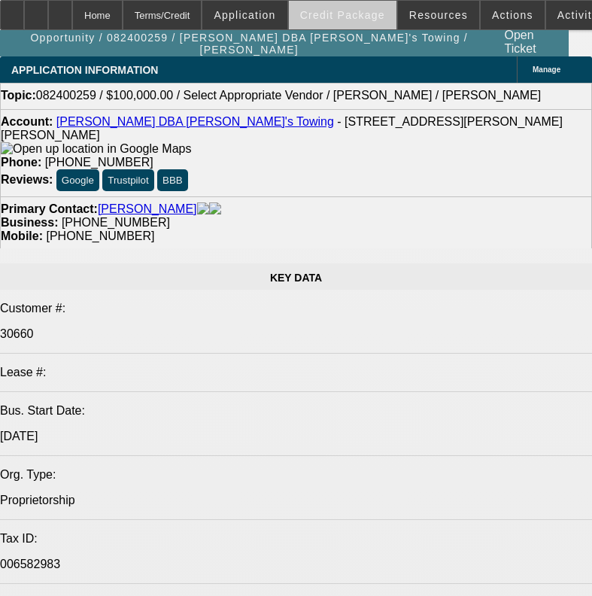
select select "0"
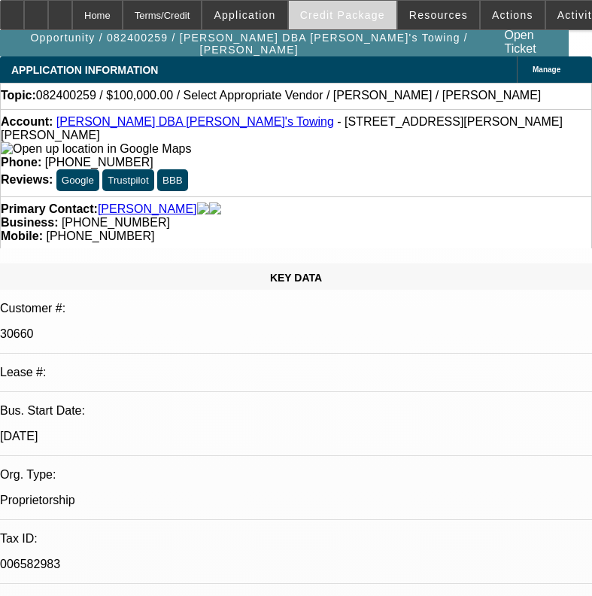
select select "2"
select select "0.1"
select select "4"
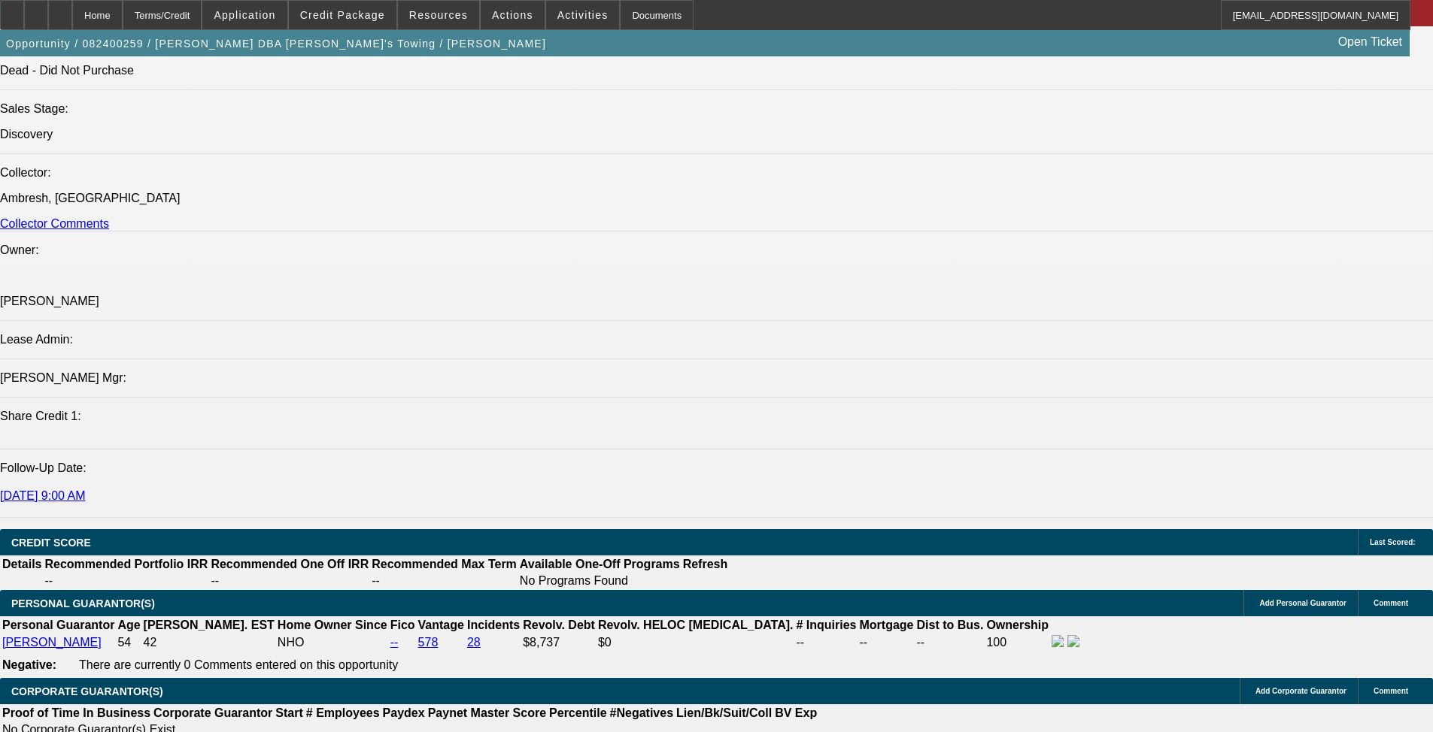
scroll to position [1654, 0]
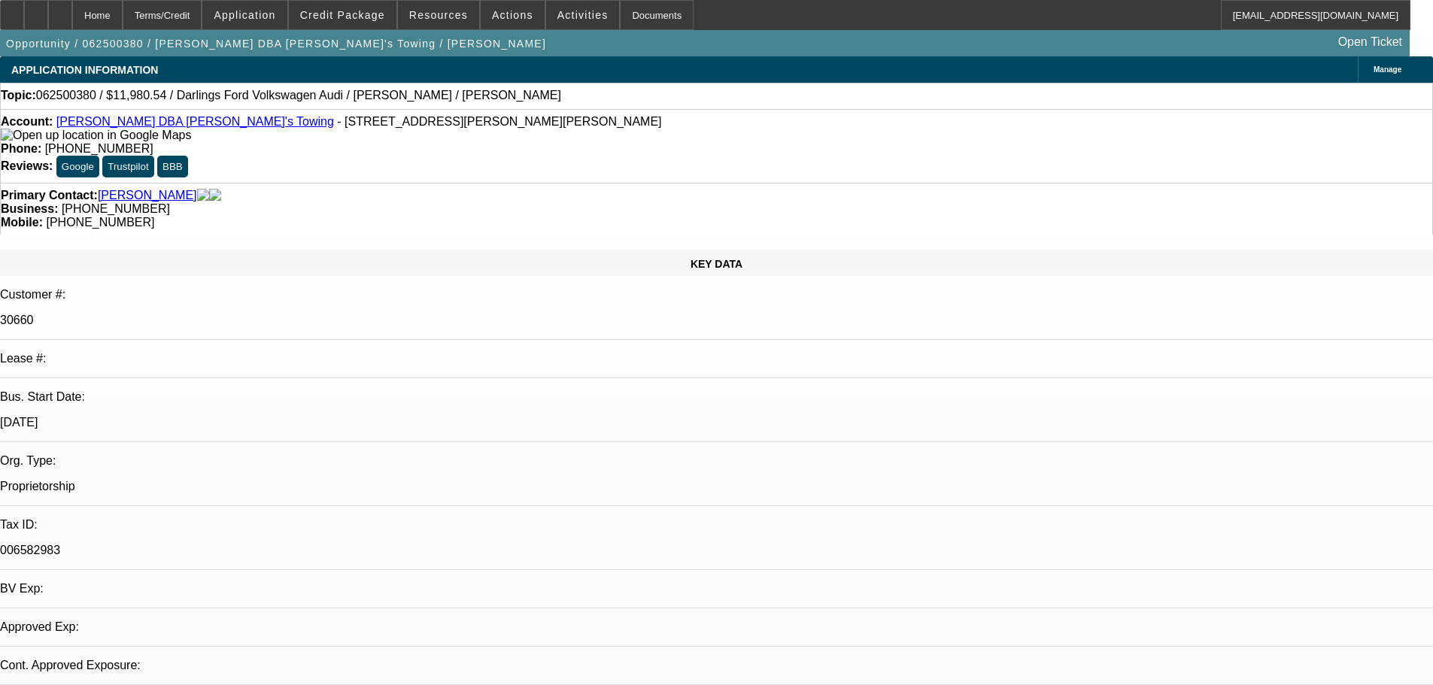
select select "0"
select select "2"
select select "0.1"
select select "2"
select select "4"
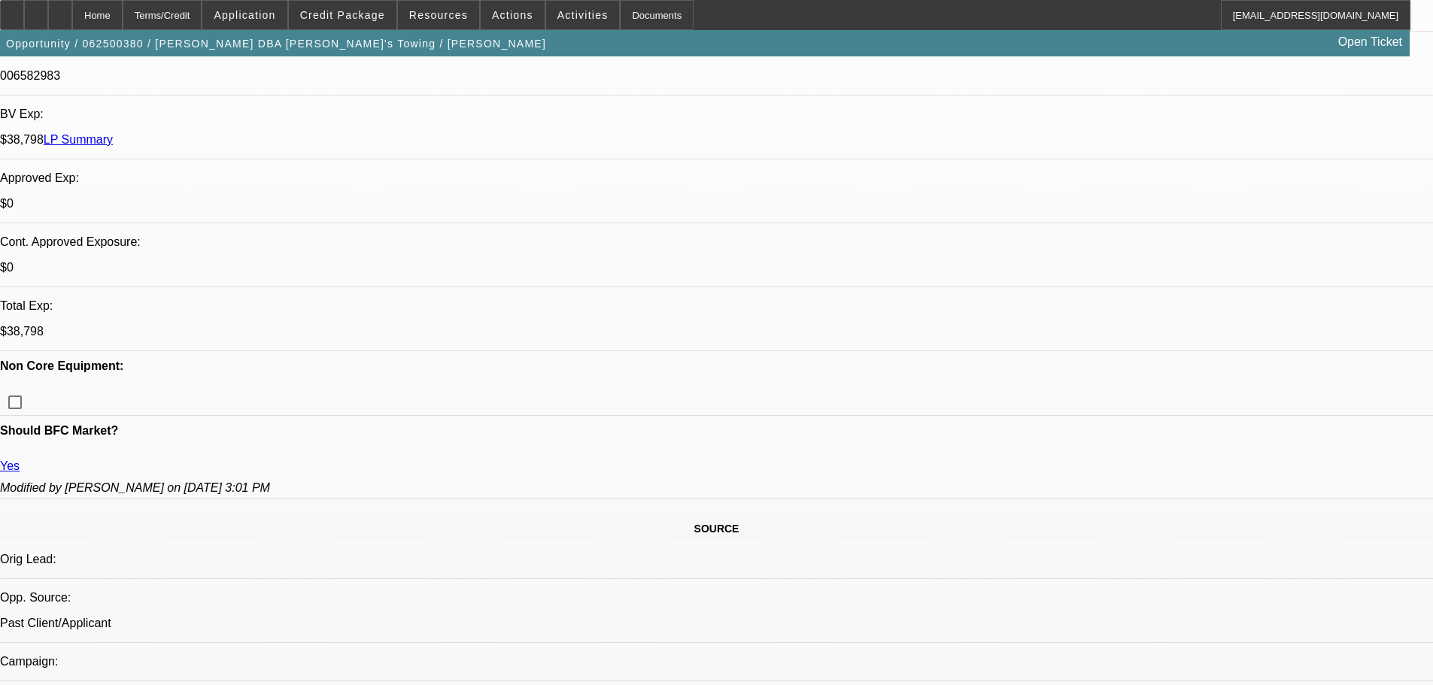
scroll to position [451, 0]
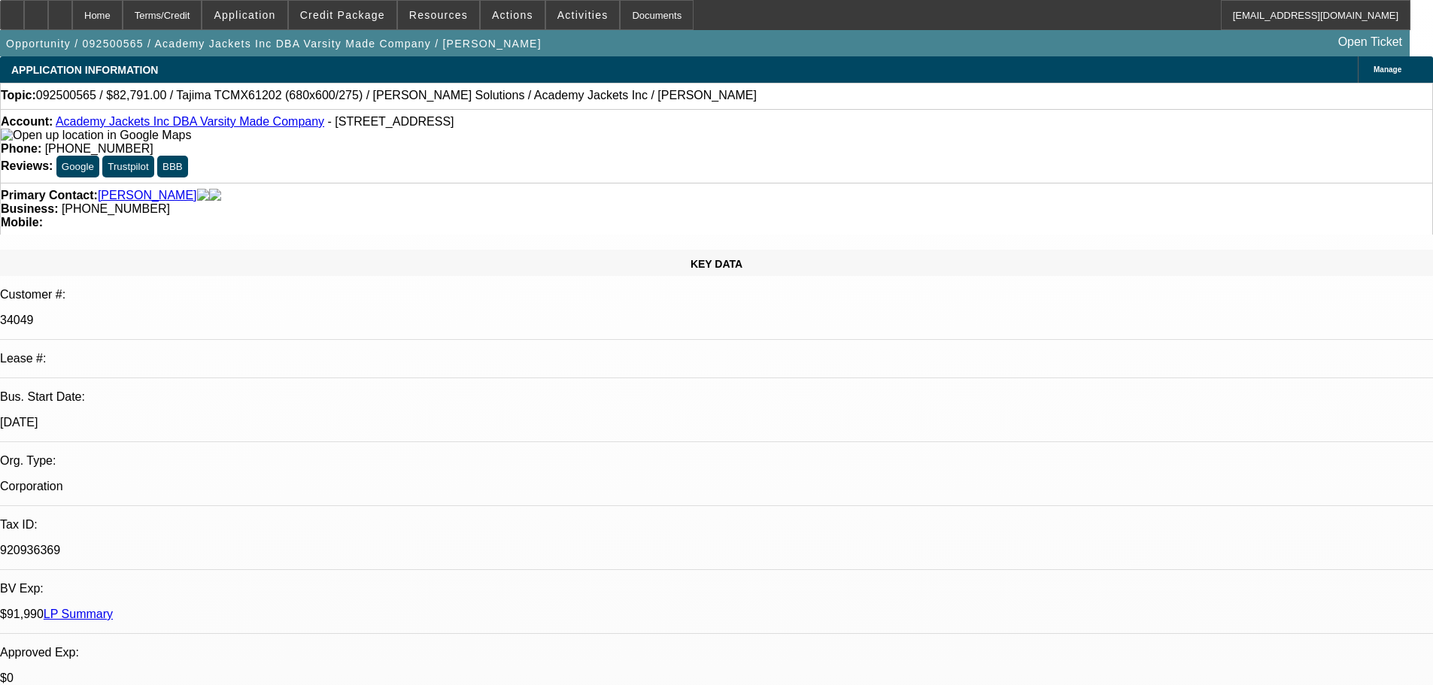
select select "0"
select select "2"
select select "0.1"
select select "4"
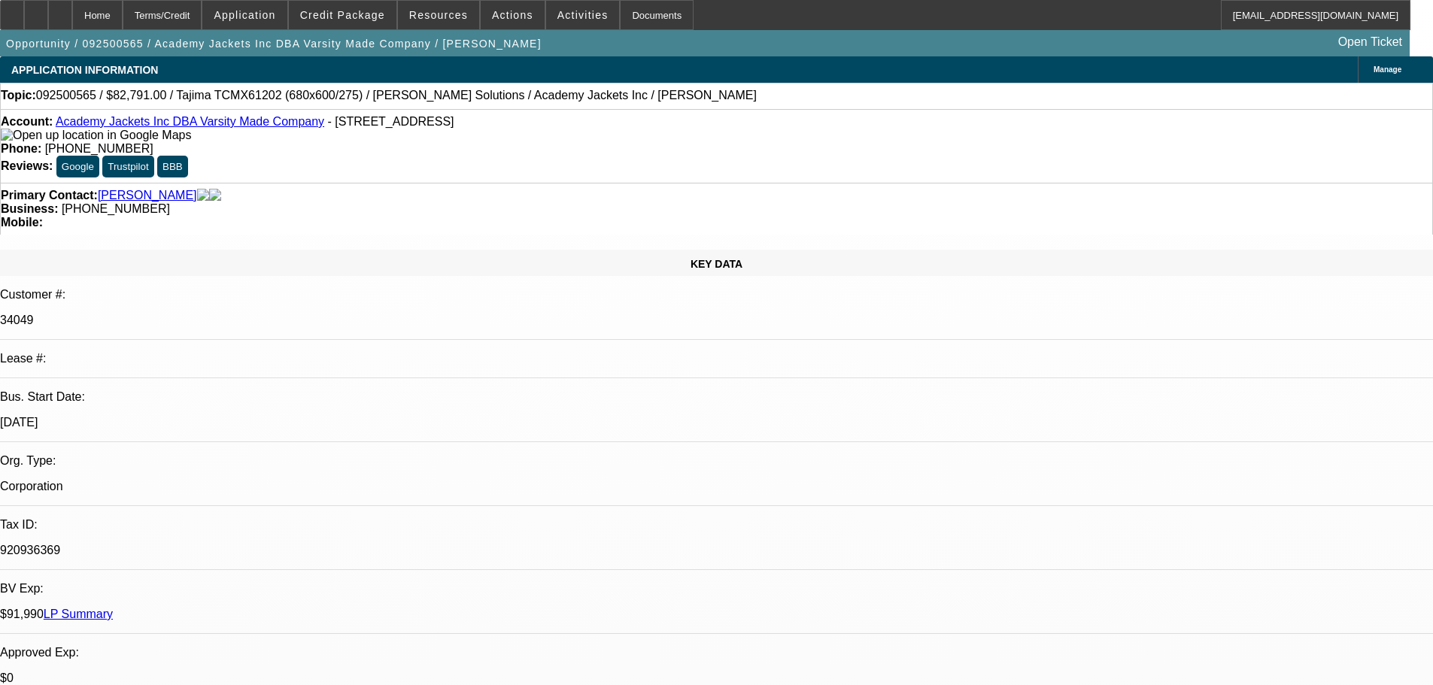
select select "0"
select select "2"
select select "0.1"
select select "4"
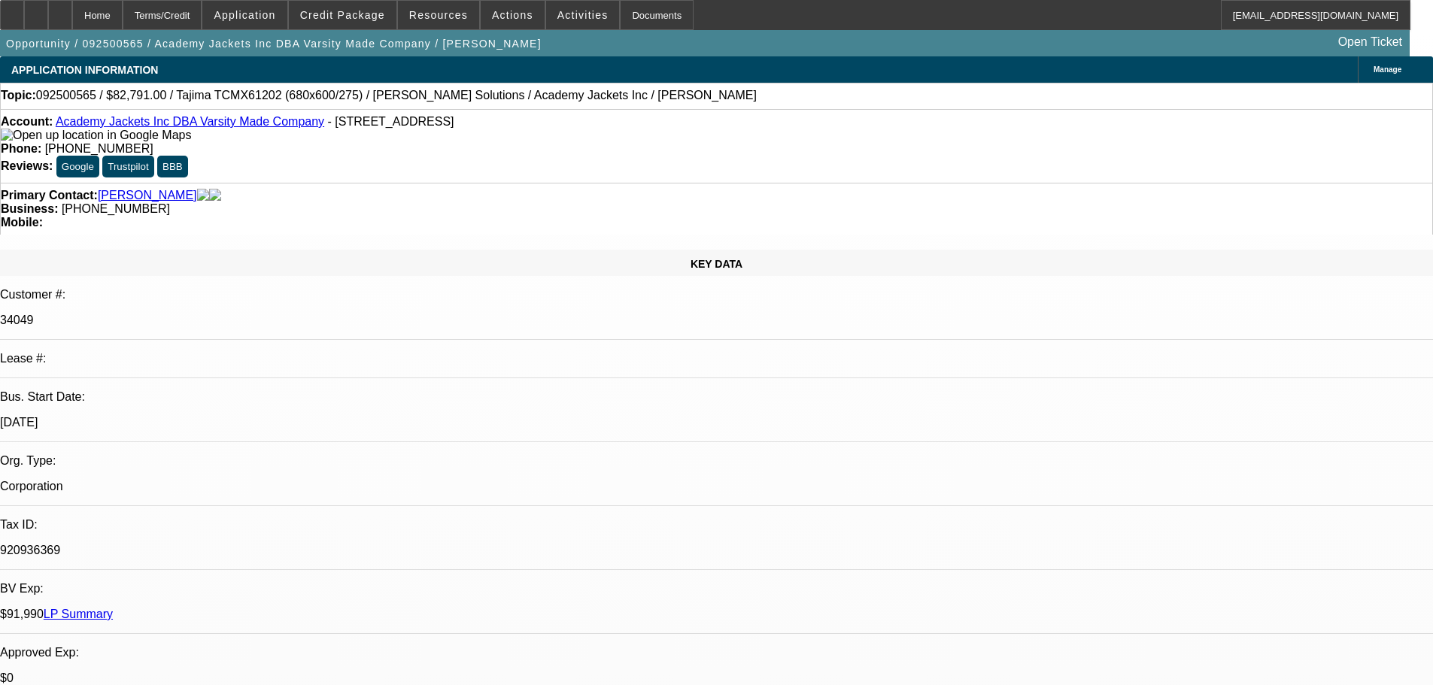
select select "0"
select select "2"
select select "0.1"
select select "4"
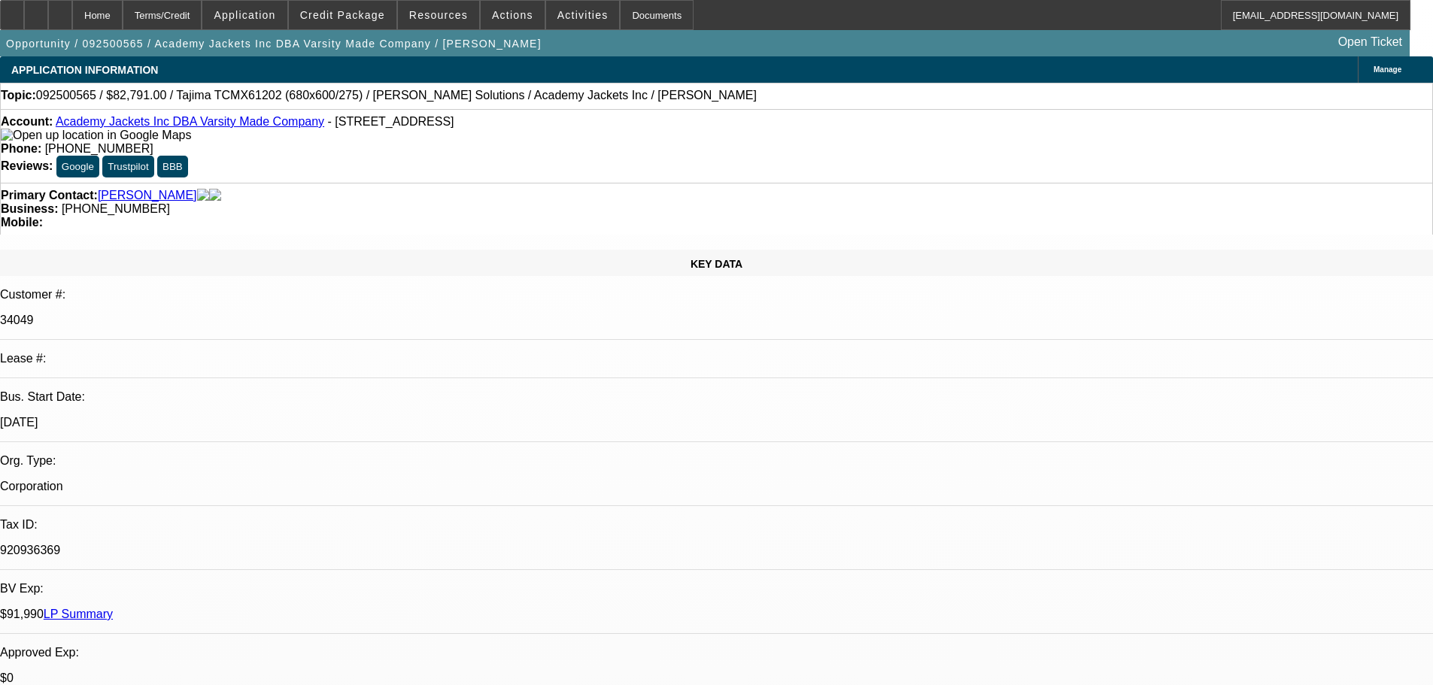
select select "0"
select select "2"
select select "0.1"
select select "4"
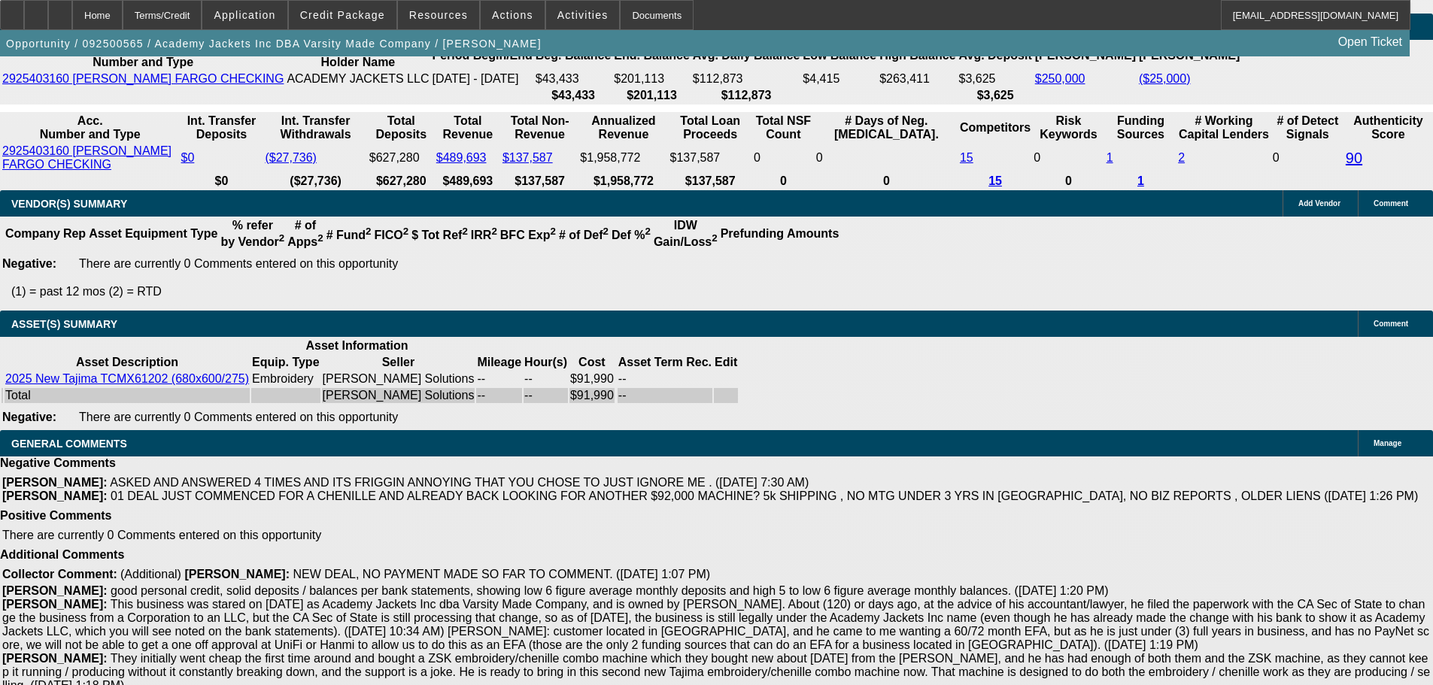
scroll to position [2966, 0]
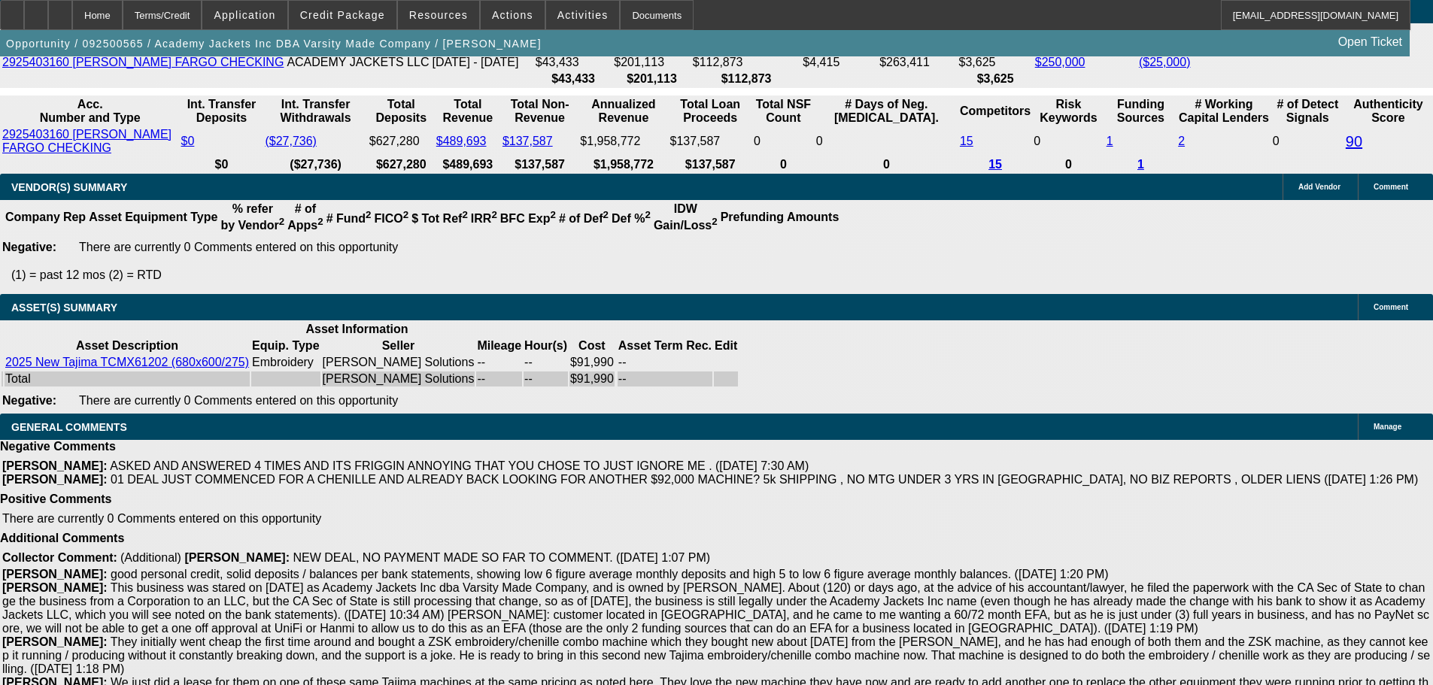
select select "4"
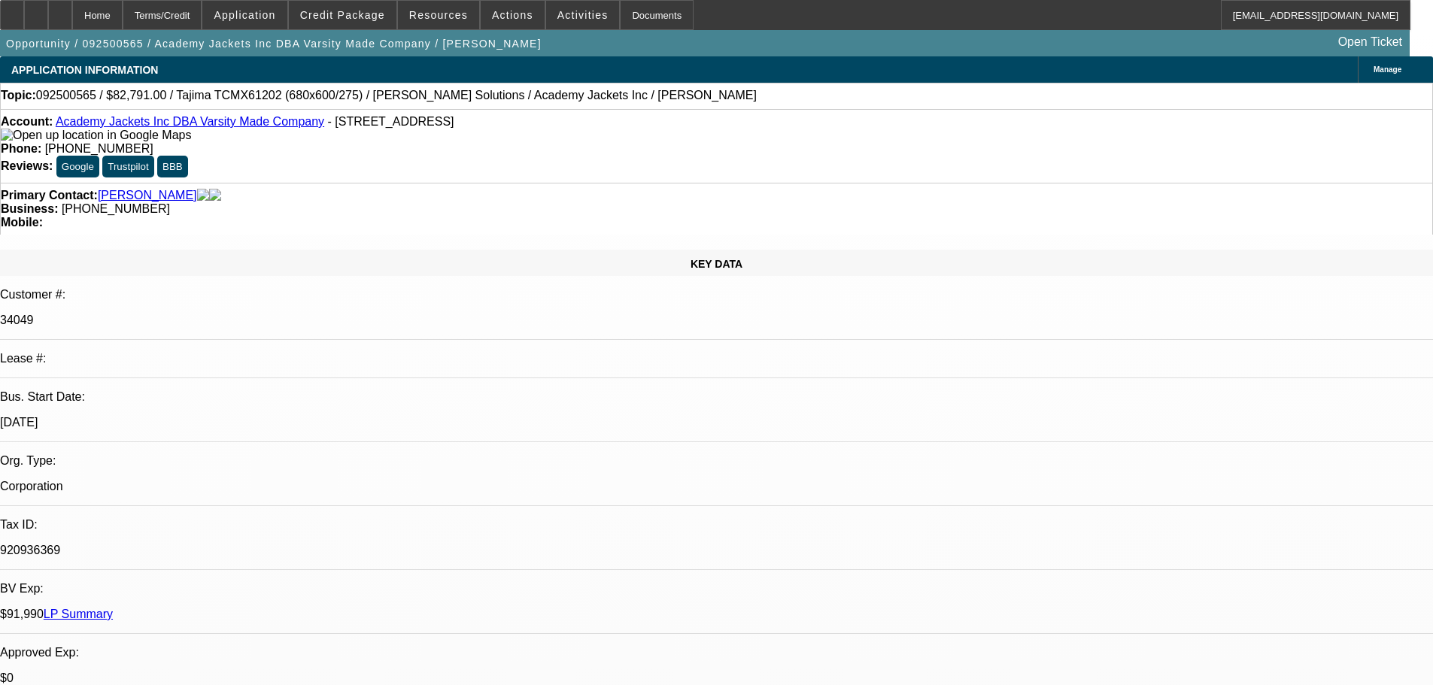
type textarea "O"
type textarea "P"
type textarea "PASS"
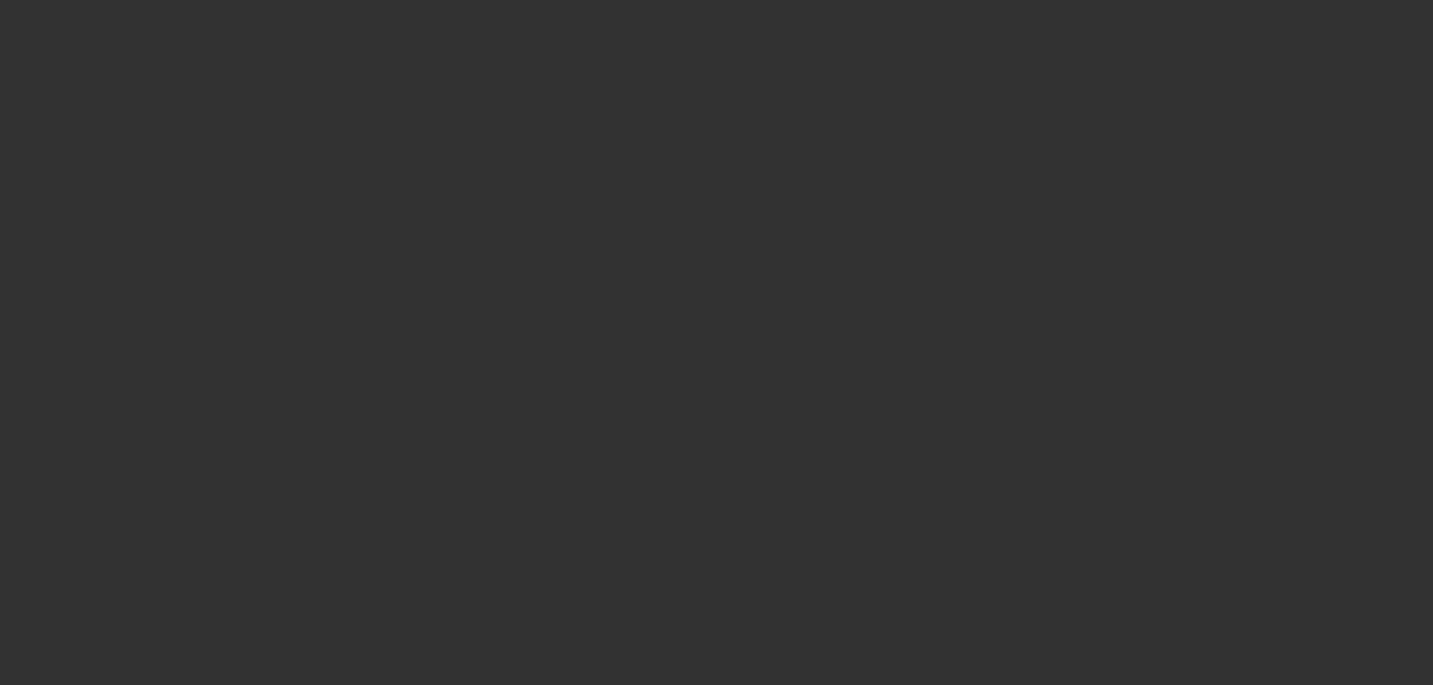
select select "0"
select select "2"
select select "0.1"
select select "4"
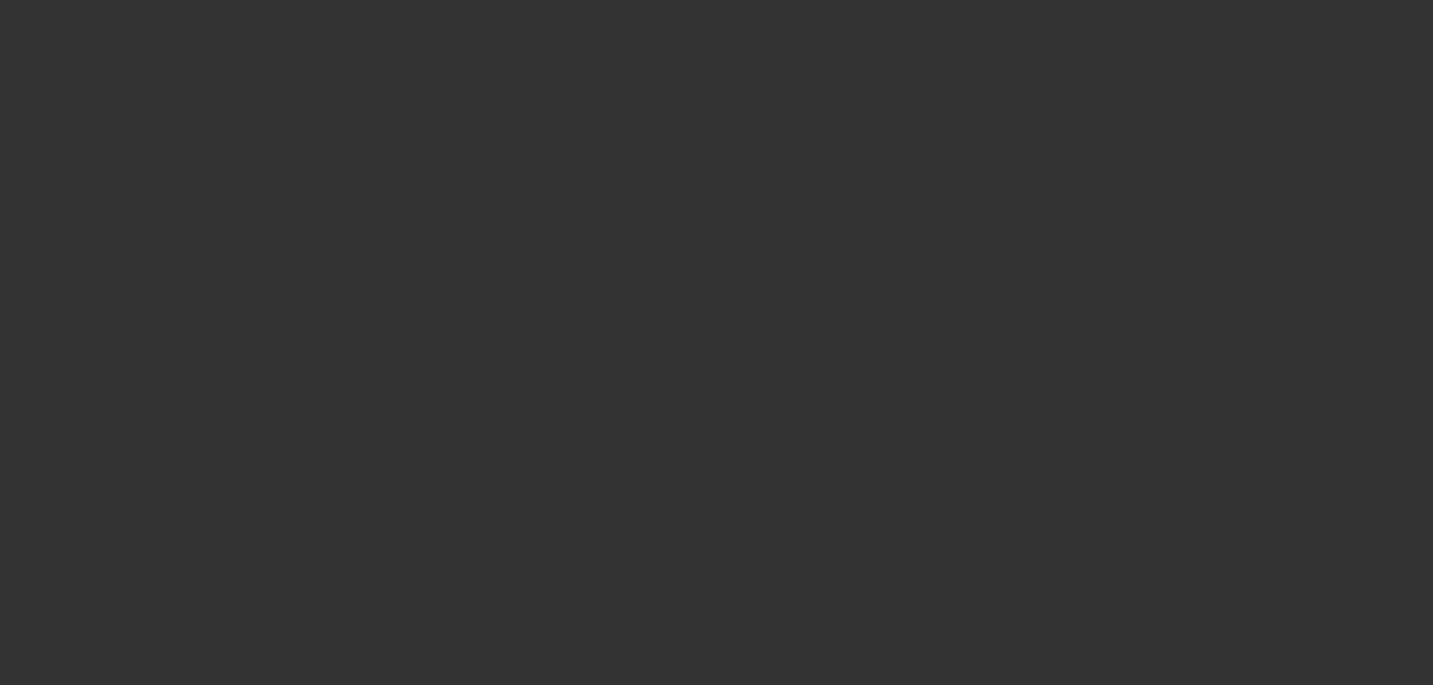
select select "0"
select select "2"
select select "0.1"
select select "4"
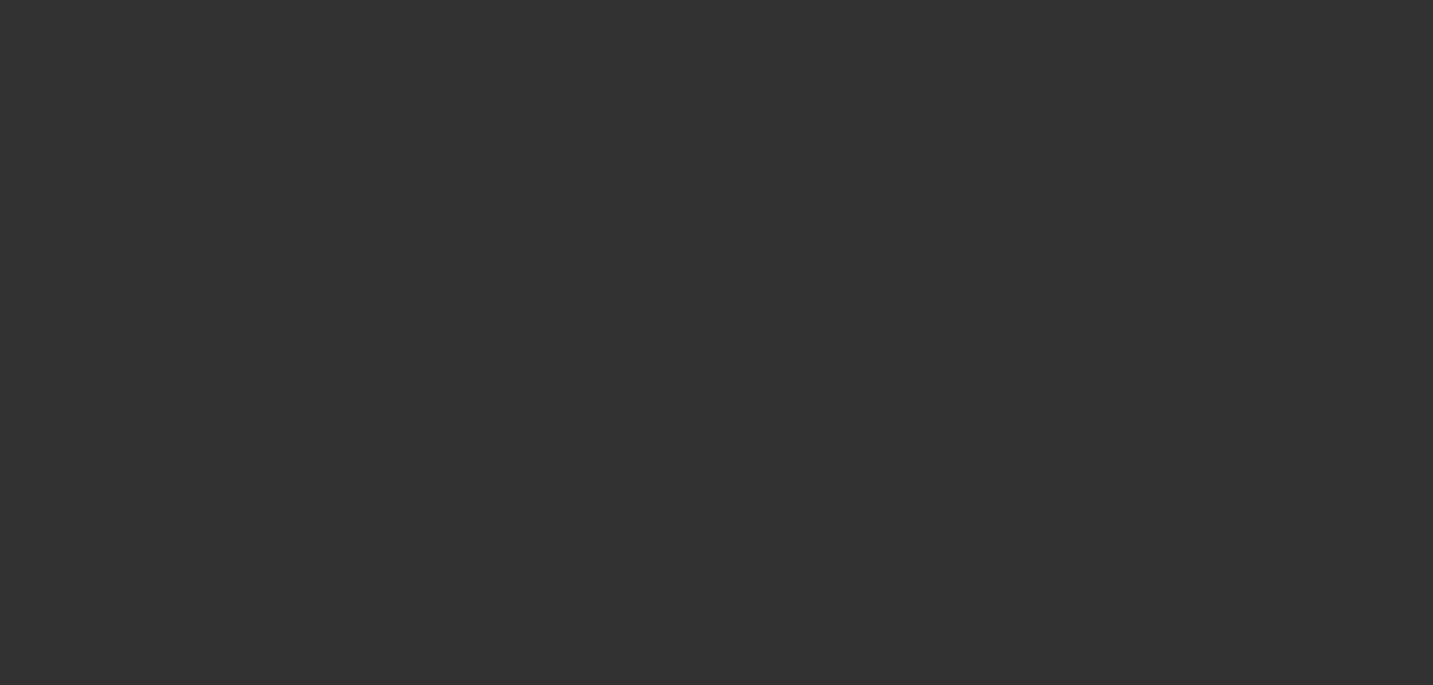
select select "0"
select select "2"
select select "0.1"
select select "4"
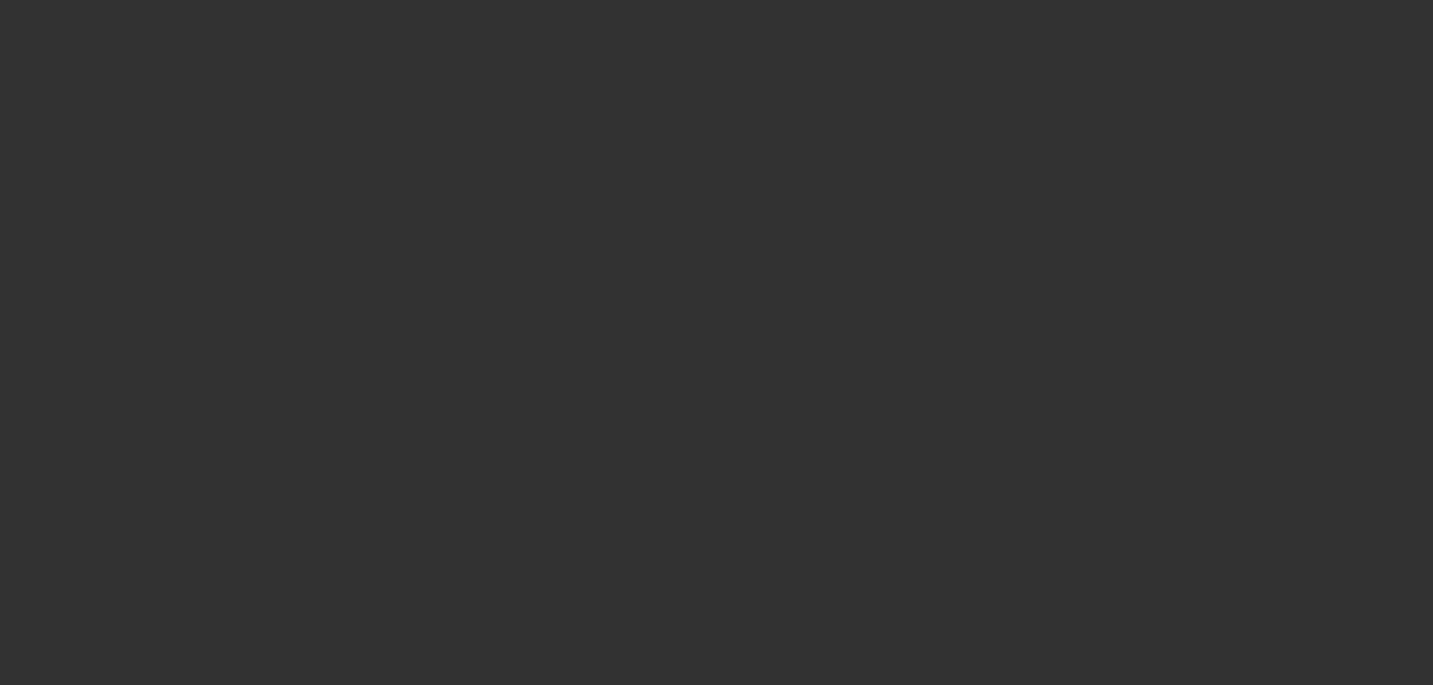
select select "0"
select select "2"
select select "0.1"
select select "4"
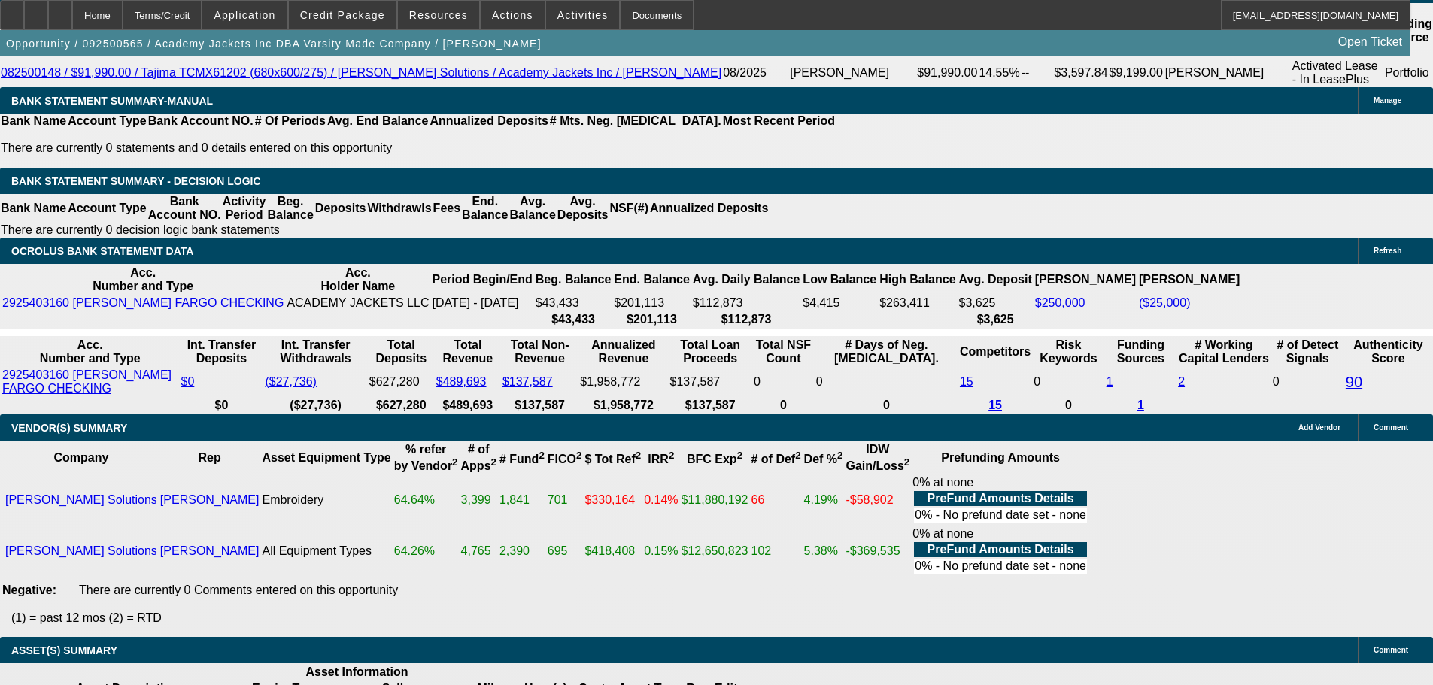
scroll to position [2933, 0]
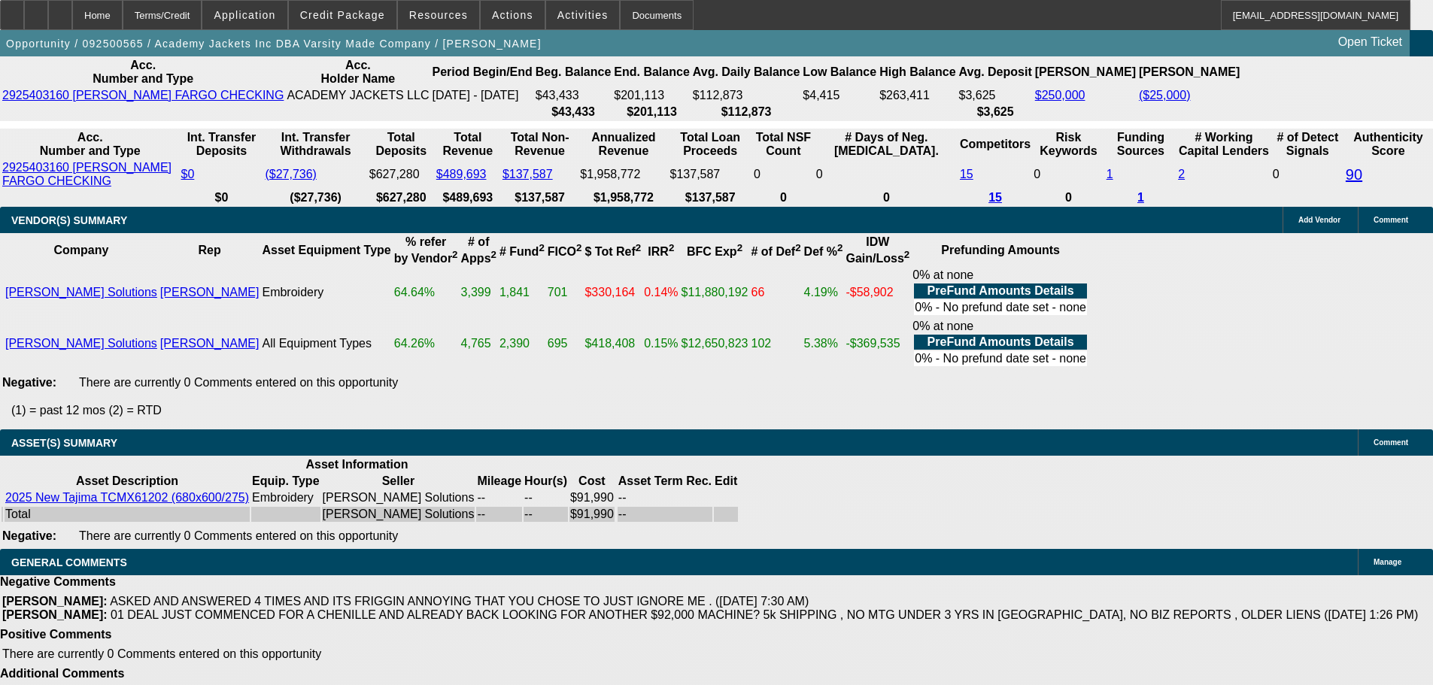
select select "4"
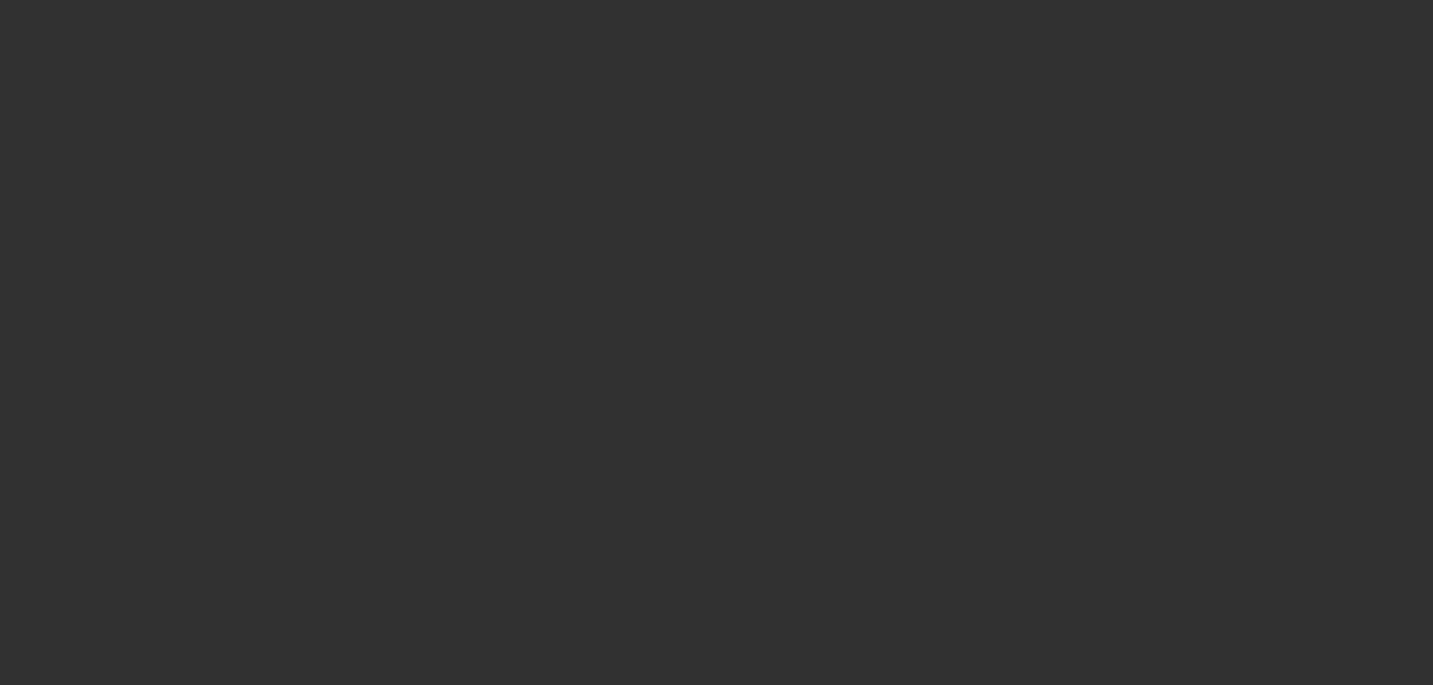
scroll to position [0, 0]
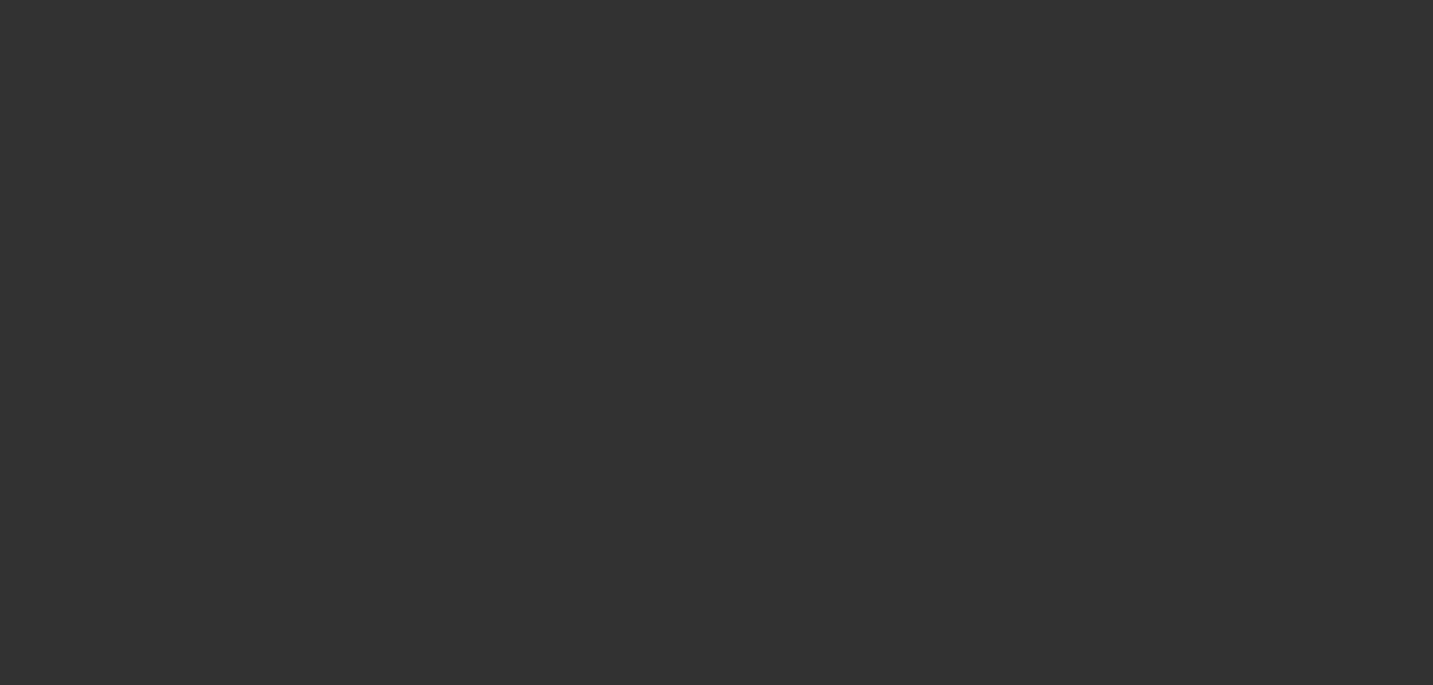
select select "0"
select select "2"
select select "0.1"
select select "4"
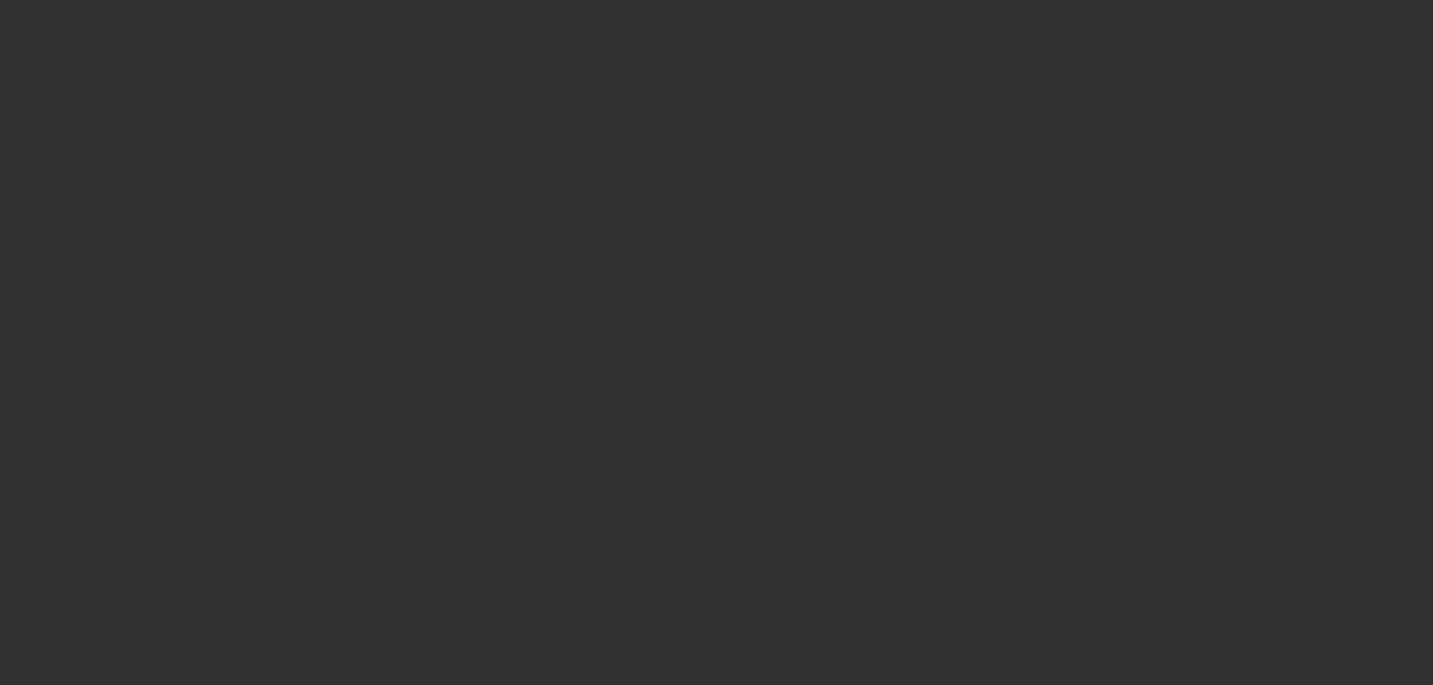
select select "0"
select select "2"
select select "0.1"
select select "4"
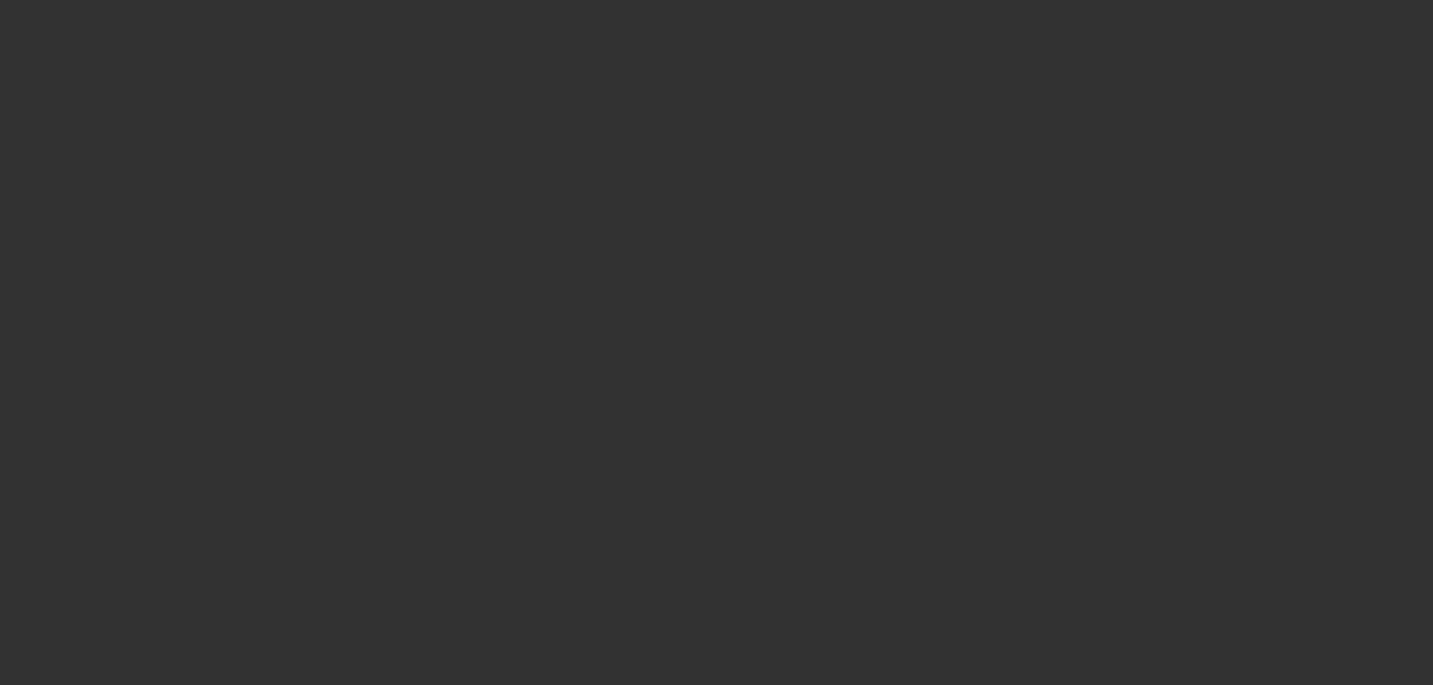
select select "0"
select select "2"
select select "0.1"
select select "4"
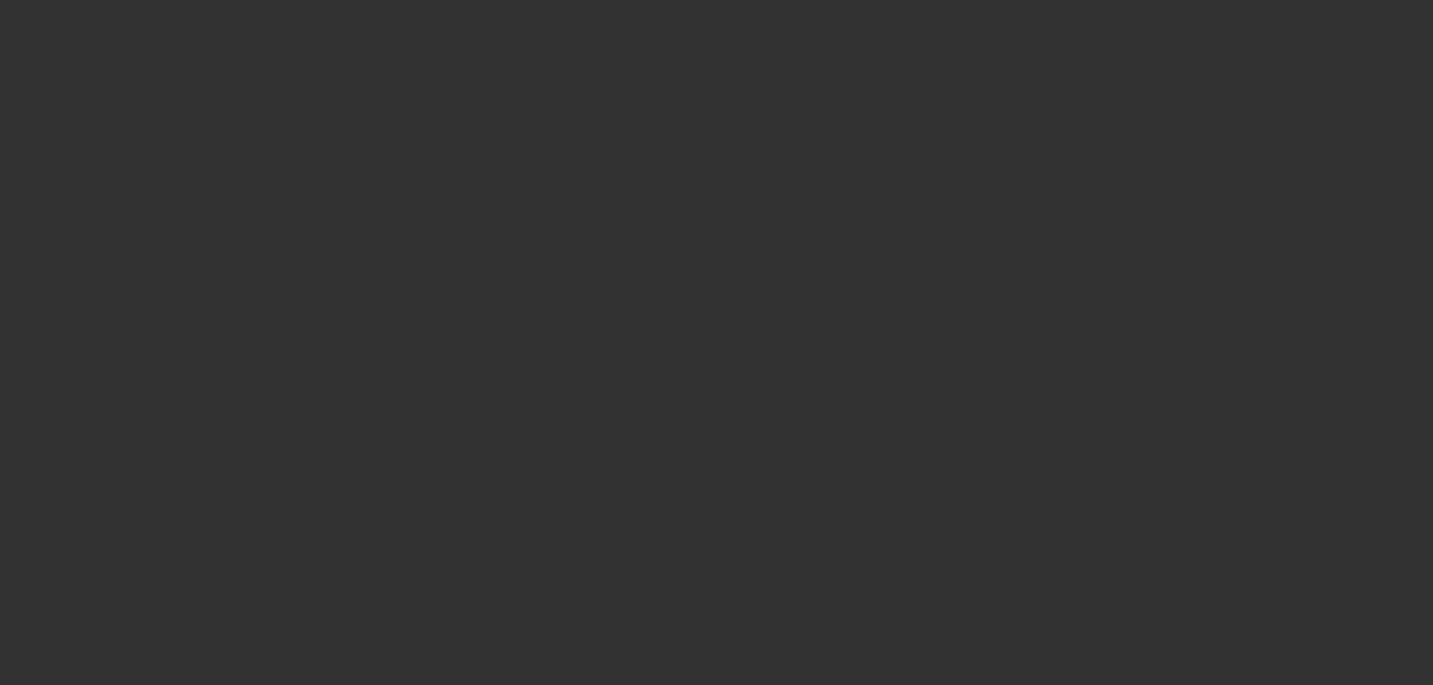
select select "0"
select select "2"
select select "0.1"
select select "4"
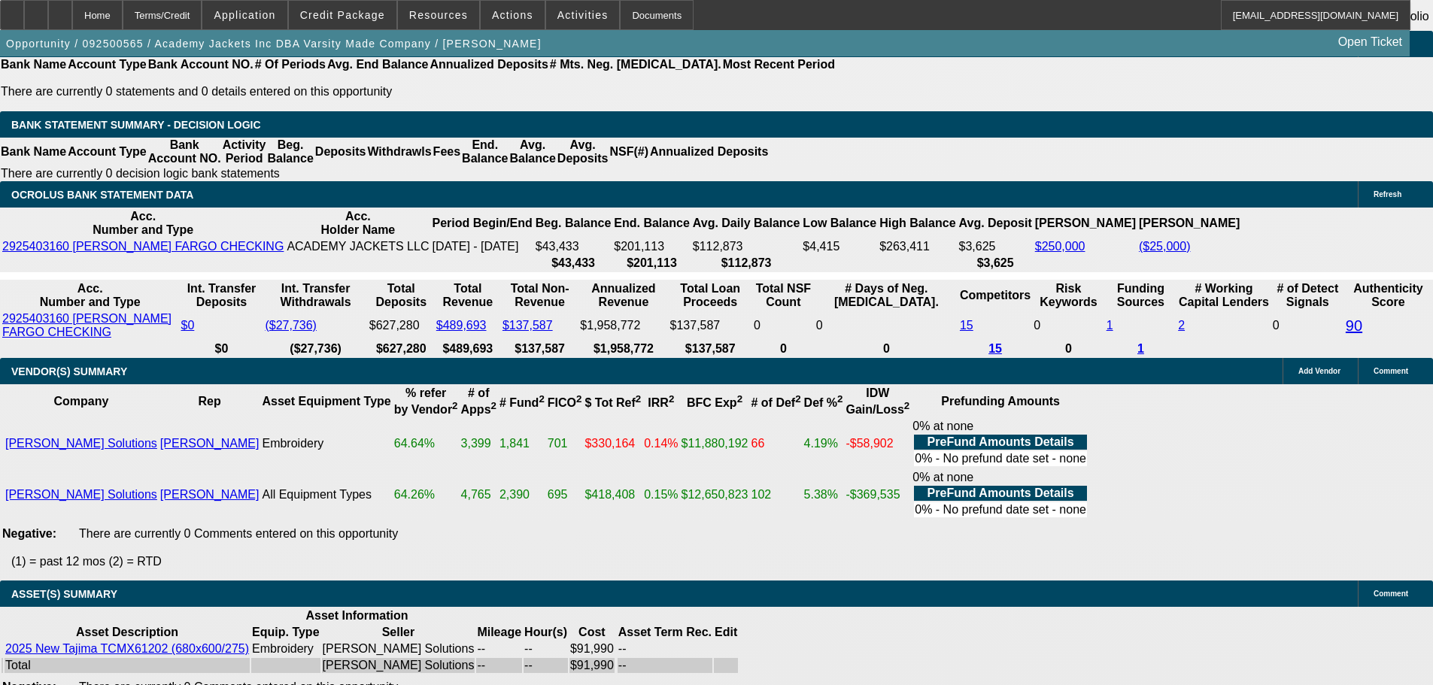
scroll to position [2783, 0]
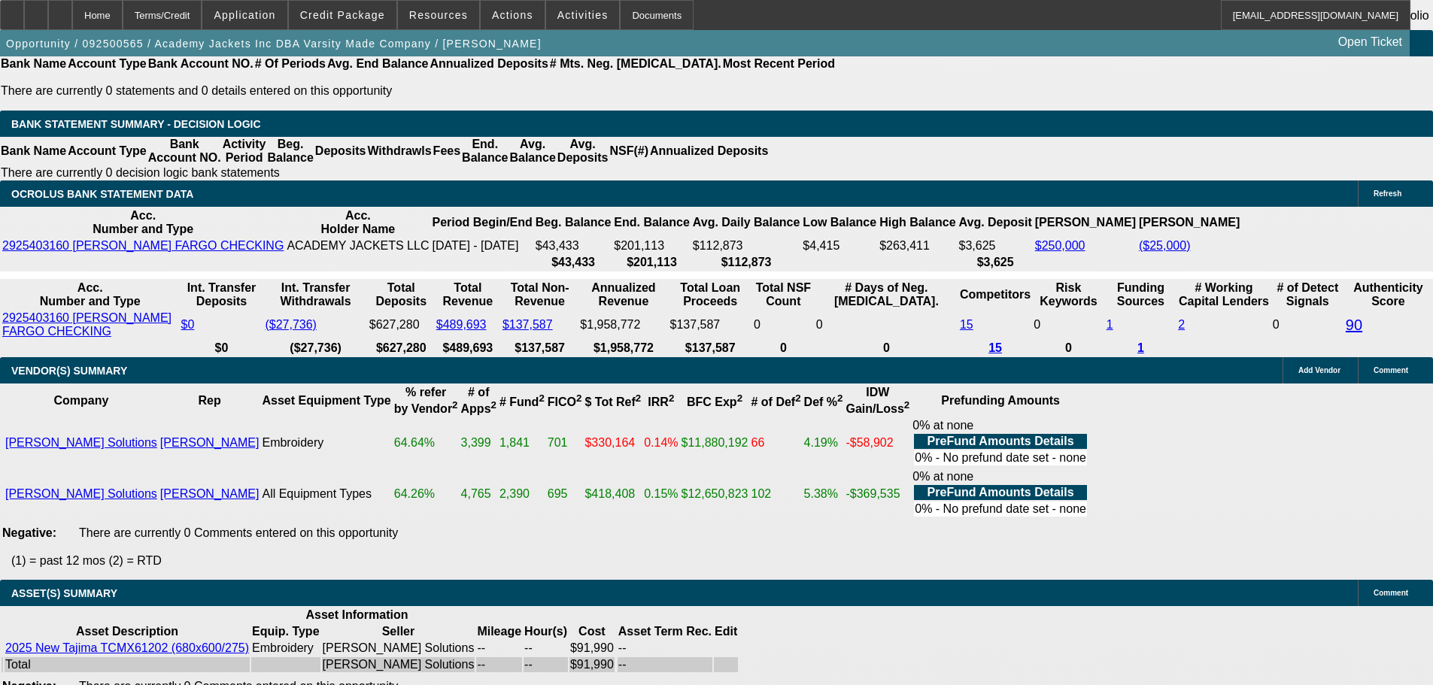
select select "4"
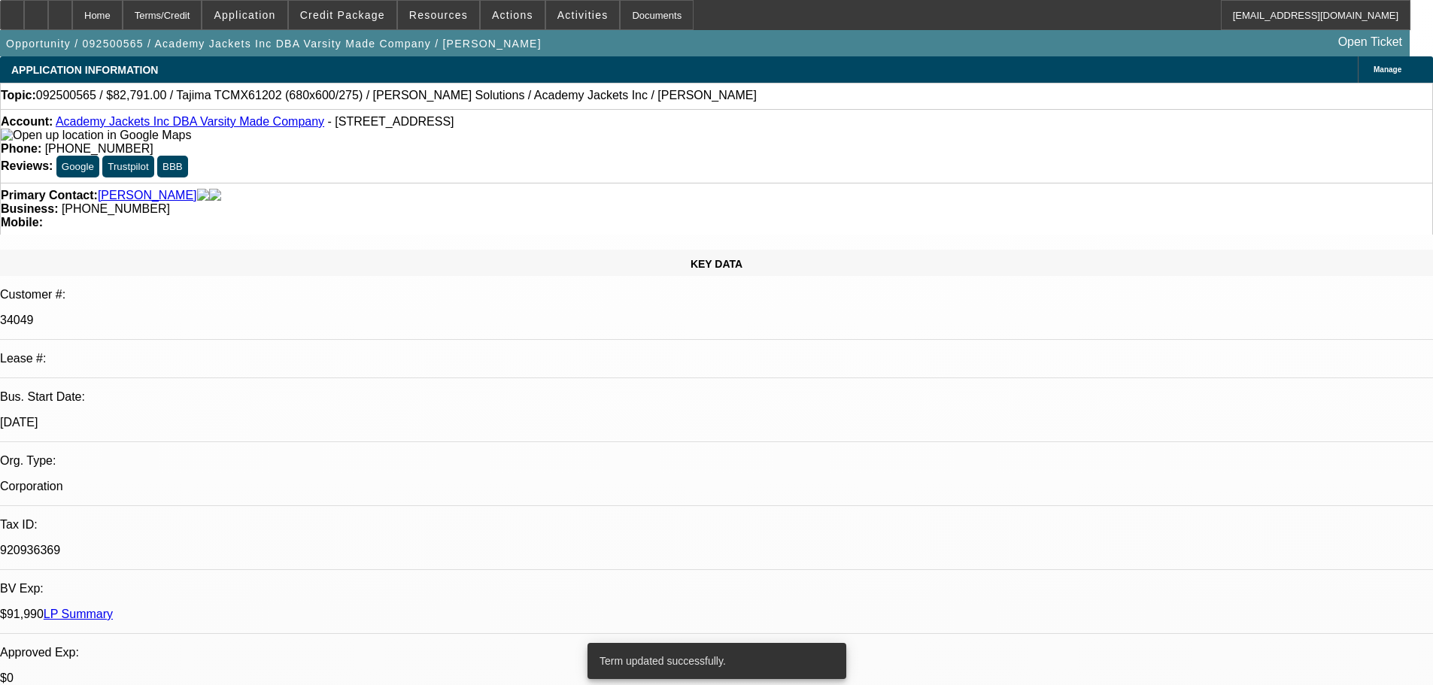
select select "0"
select select "2"
select select "0.1"
select select "4"
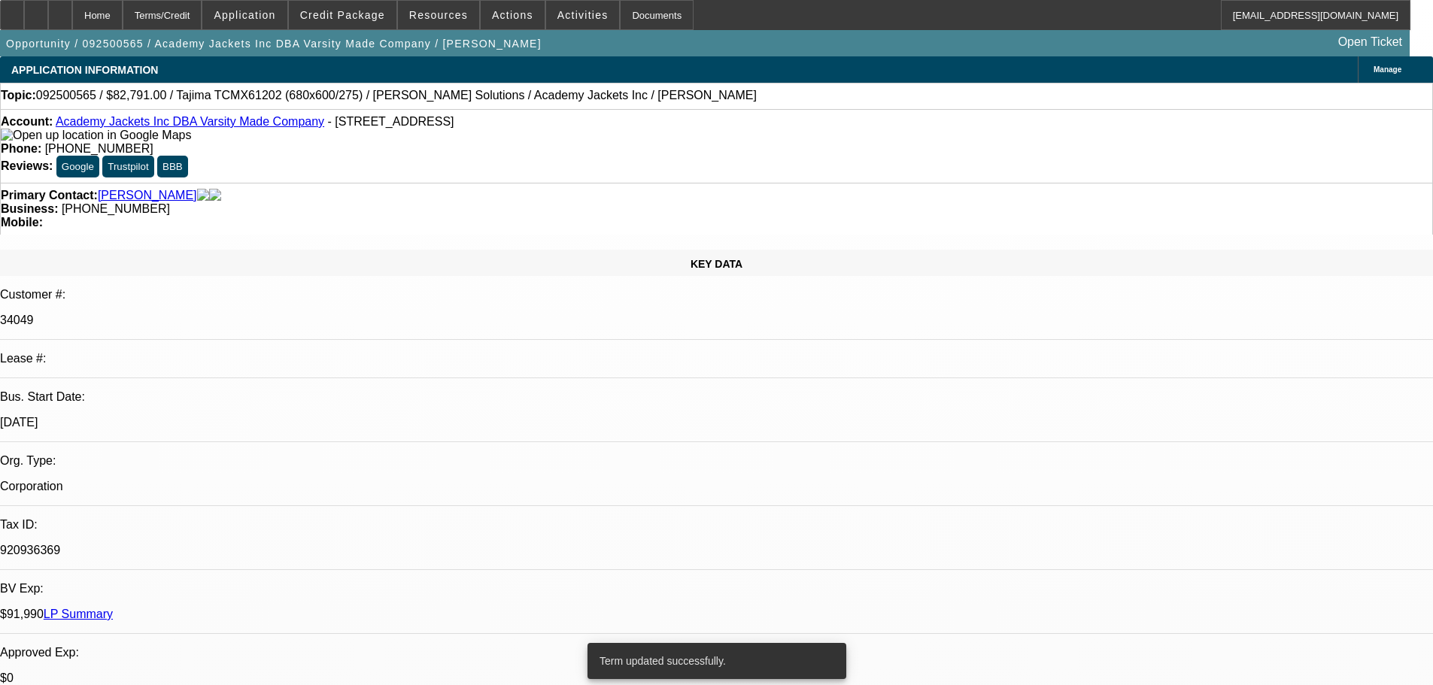
select select "0"
select select "2"
select select "0.1"
select select "4"
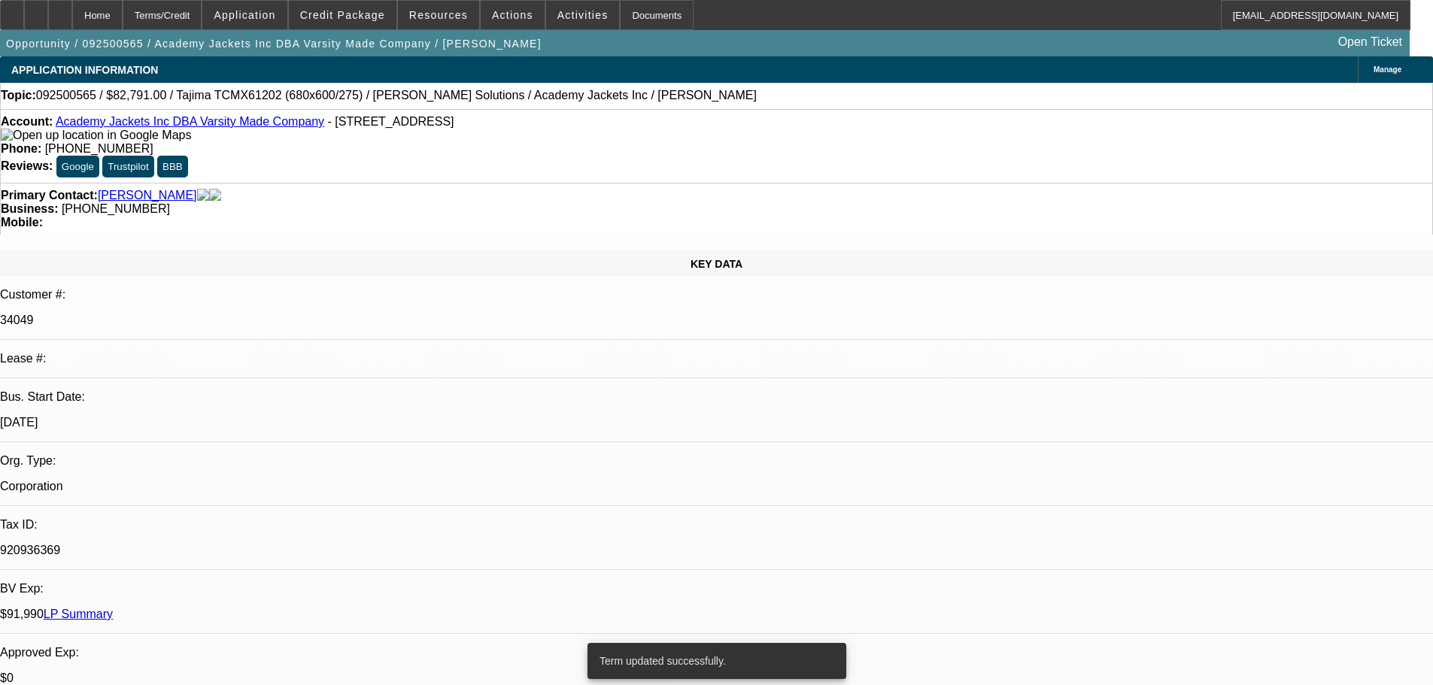
select select "0"
select select "2"
select select "0.1"
select select "4"
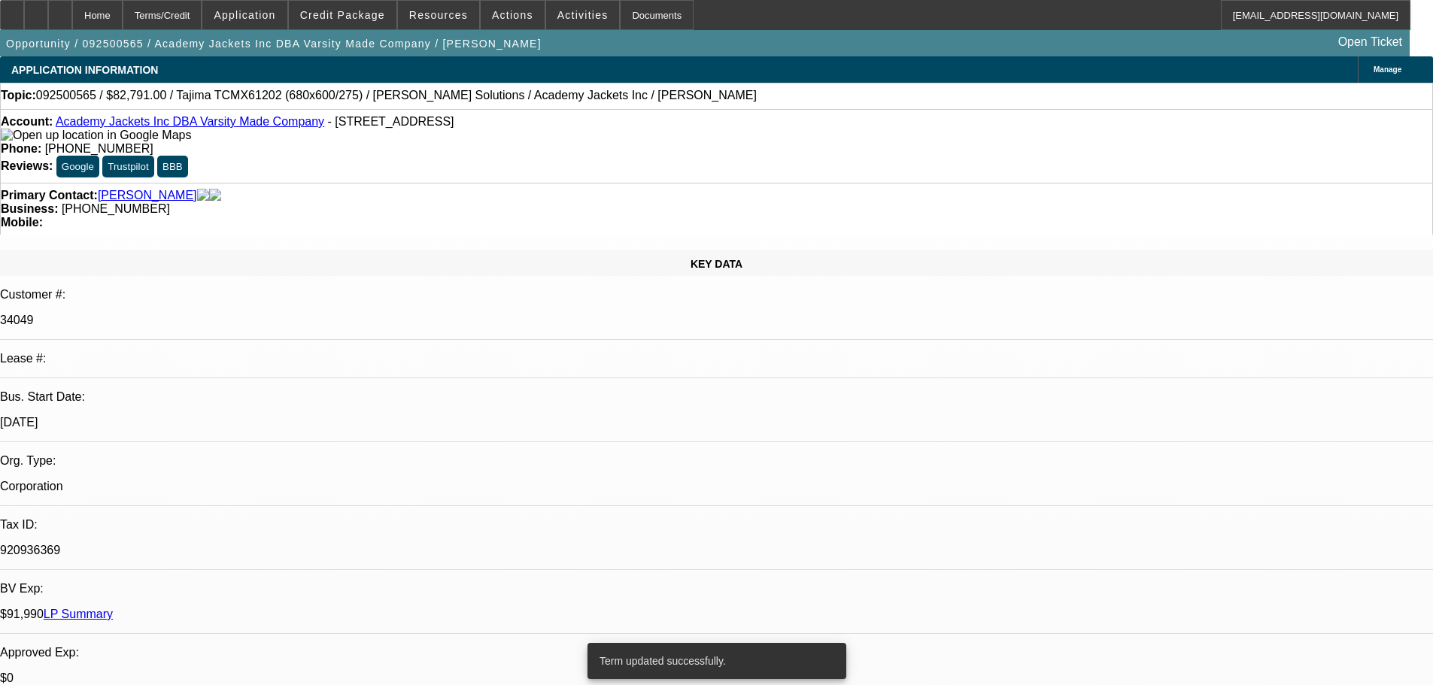
select select "0"
select select "2"
select select "0.1"
select select "4"
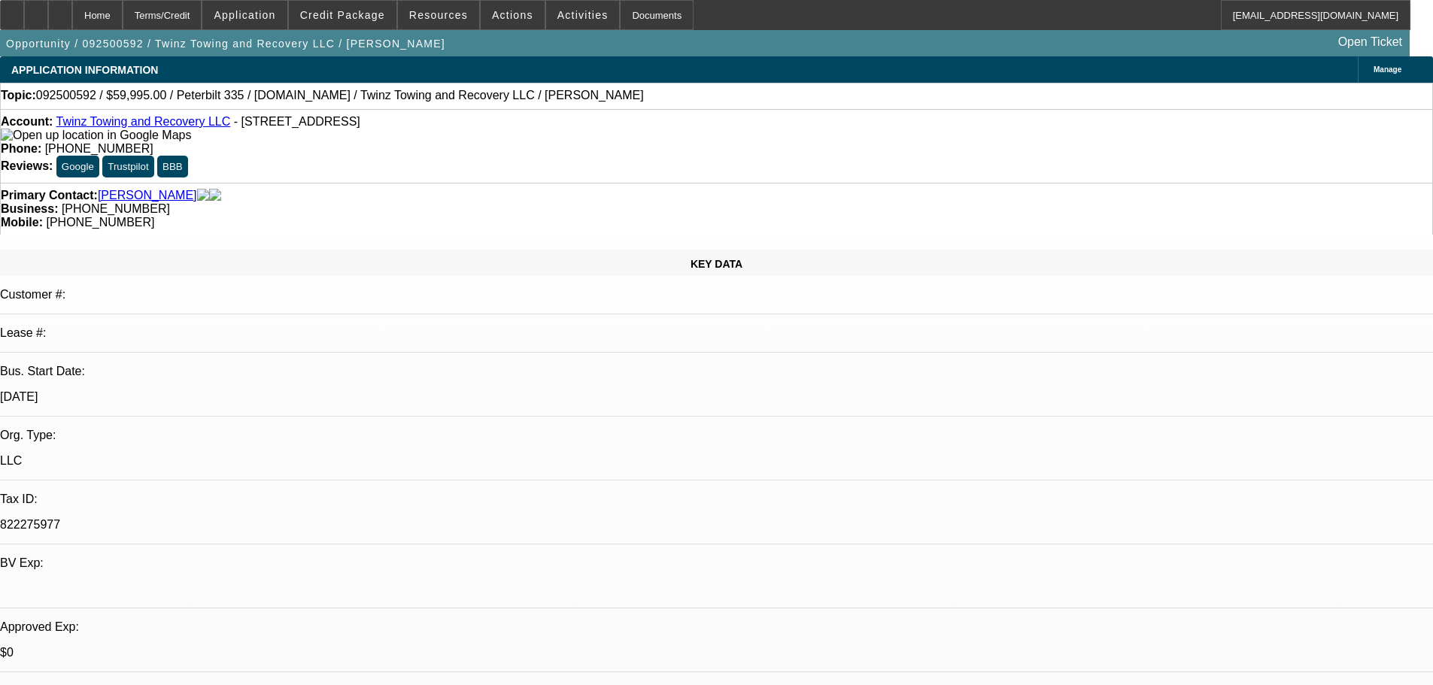
select select "0"
select select "2"
select select "0.1"
select select "4"
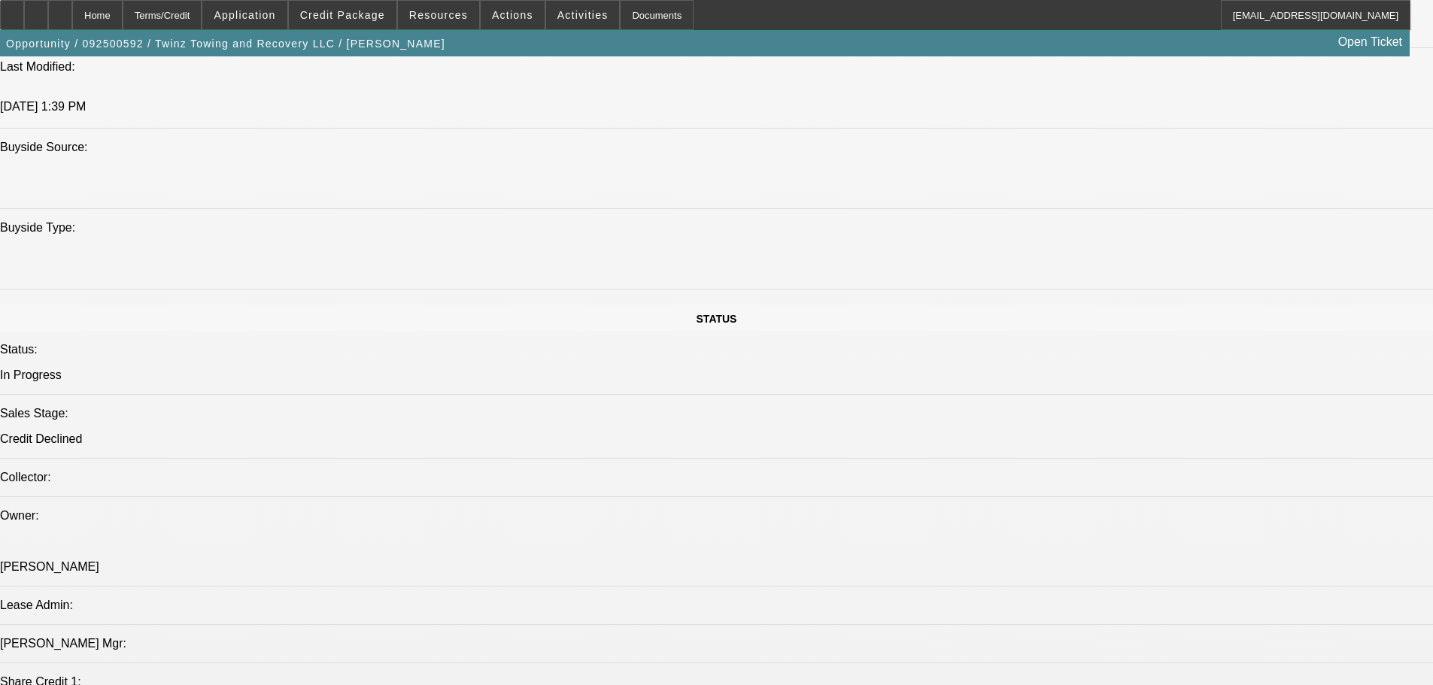
scroll to position [1654, 0]
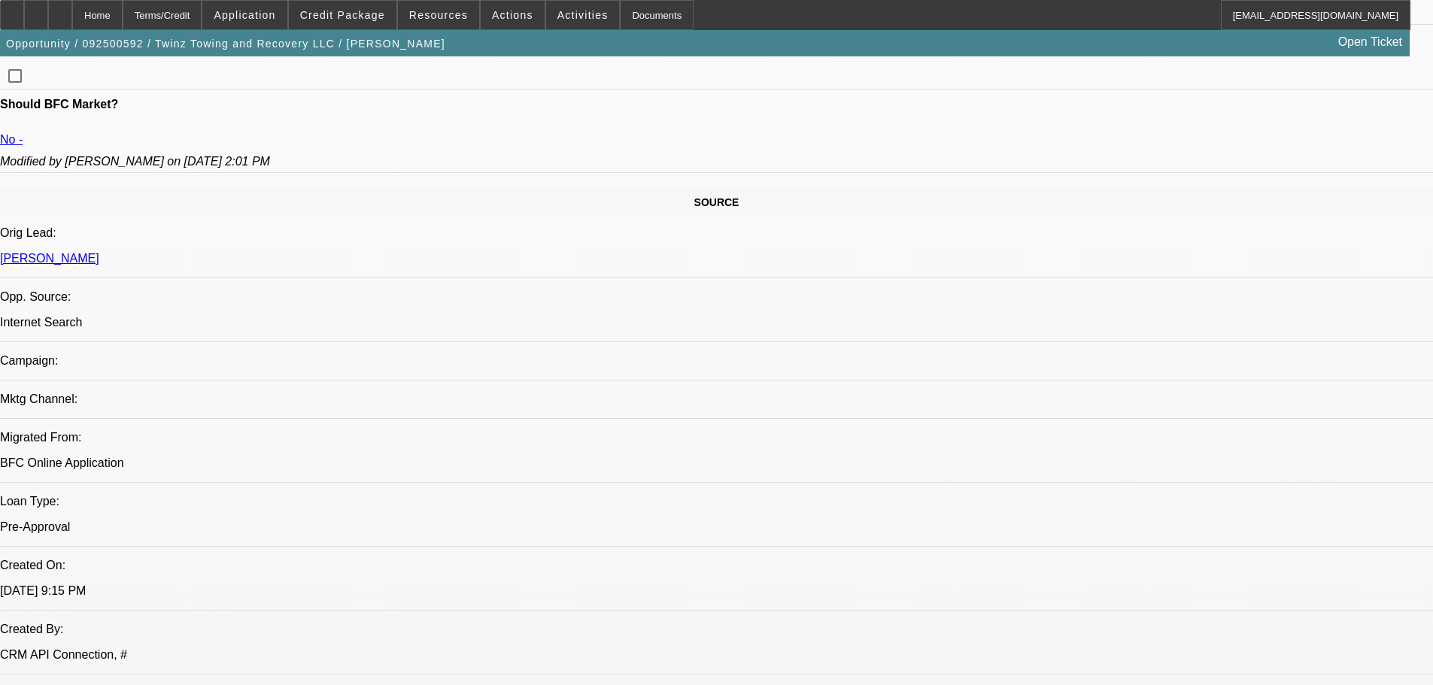
scroll to position [752, 0]
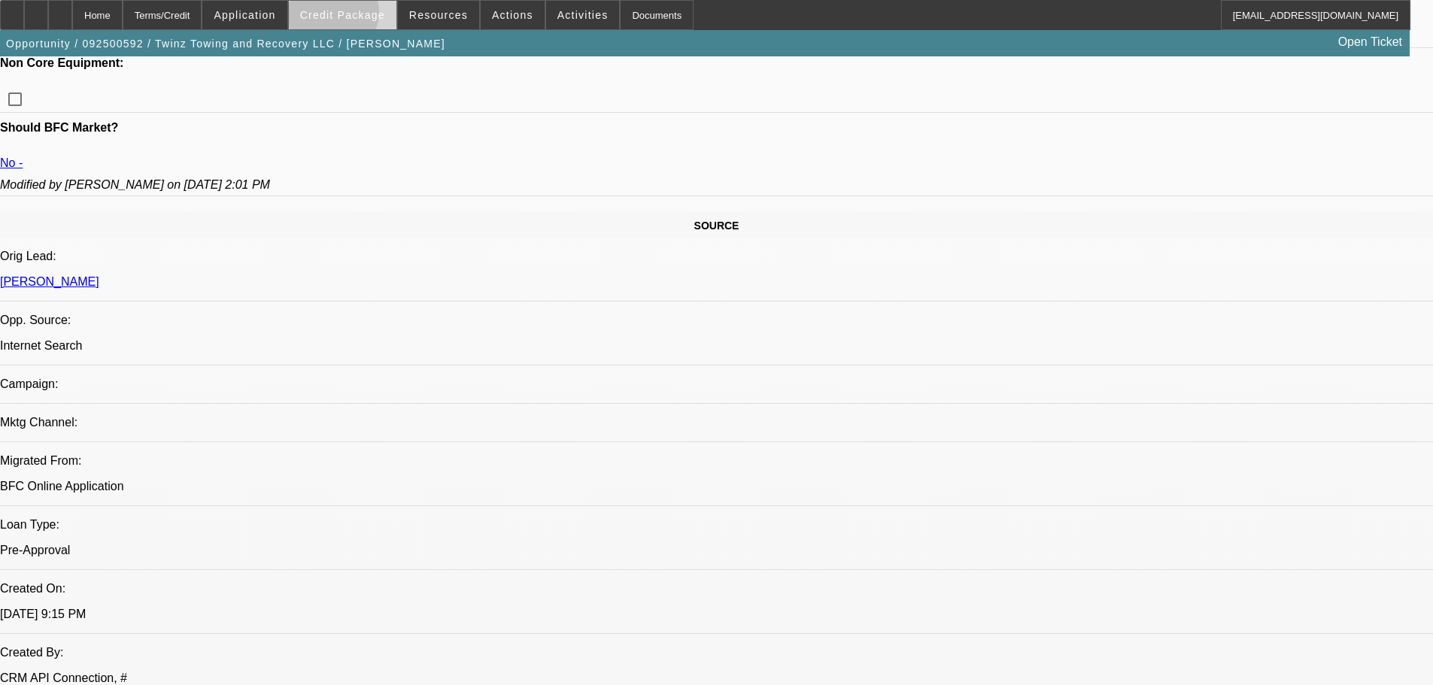
click at [356, 16] on span "Credit Package" at bounding box center [342, 15] width 85 height 12
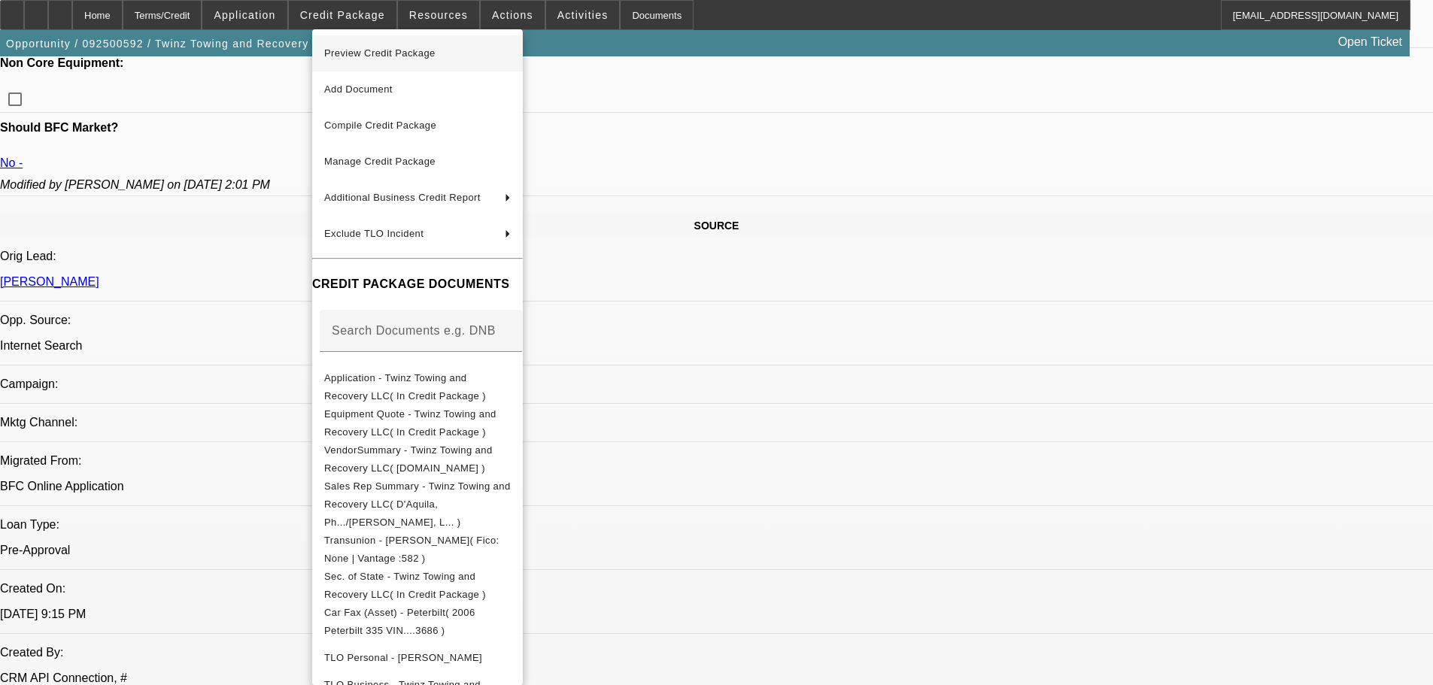
click at [375, 54] on span "Preview Credit Package" at bounding box center [379, 52] width 111 height 11
